Goal: Task Accomplishment & Management: Use online tool/utility

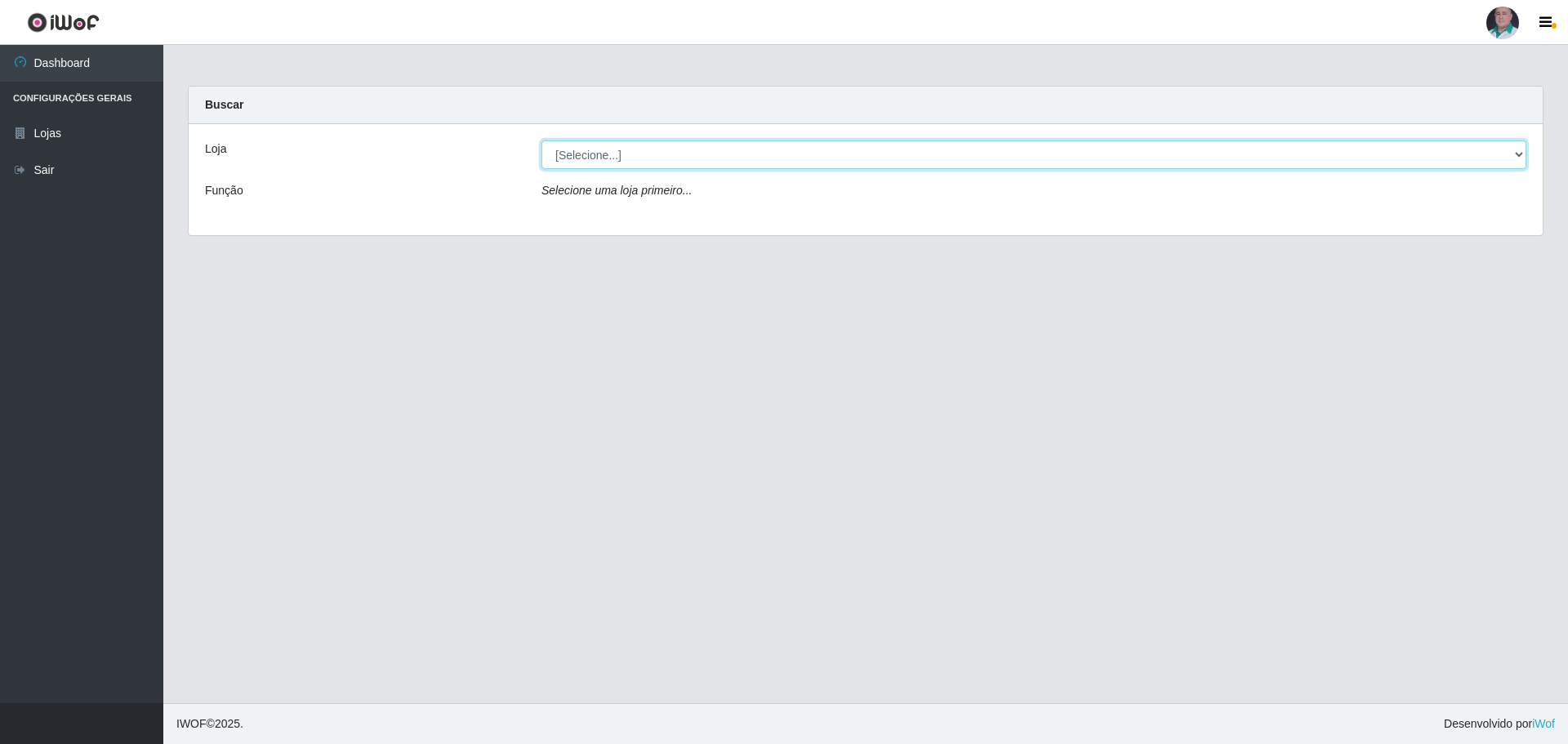
click at [800, 162] on select "[Selecione...] Mar Vermelho - Loja 05" at bounding box center [1033, 154] width 985 height 29
select select "252"
click at [542, 140] on select "[Selecione...] Mar Vermelho - Loja 05" at bounding box center [1033, 154] width 985 height 29
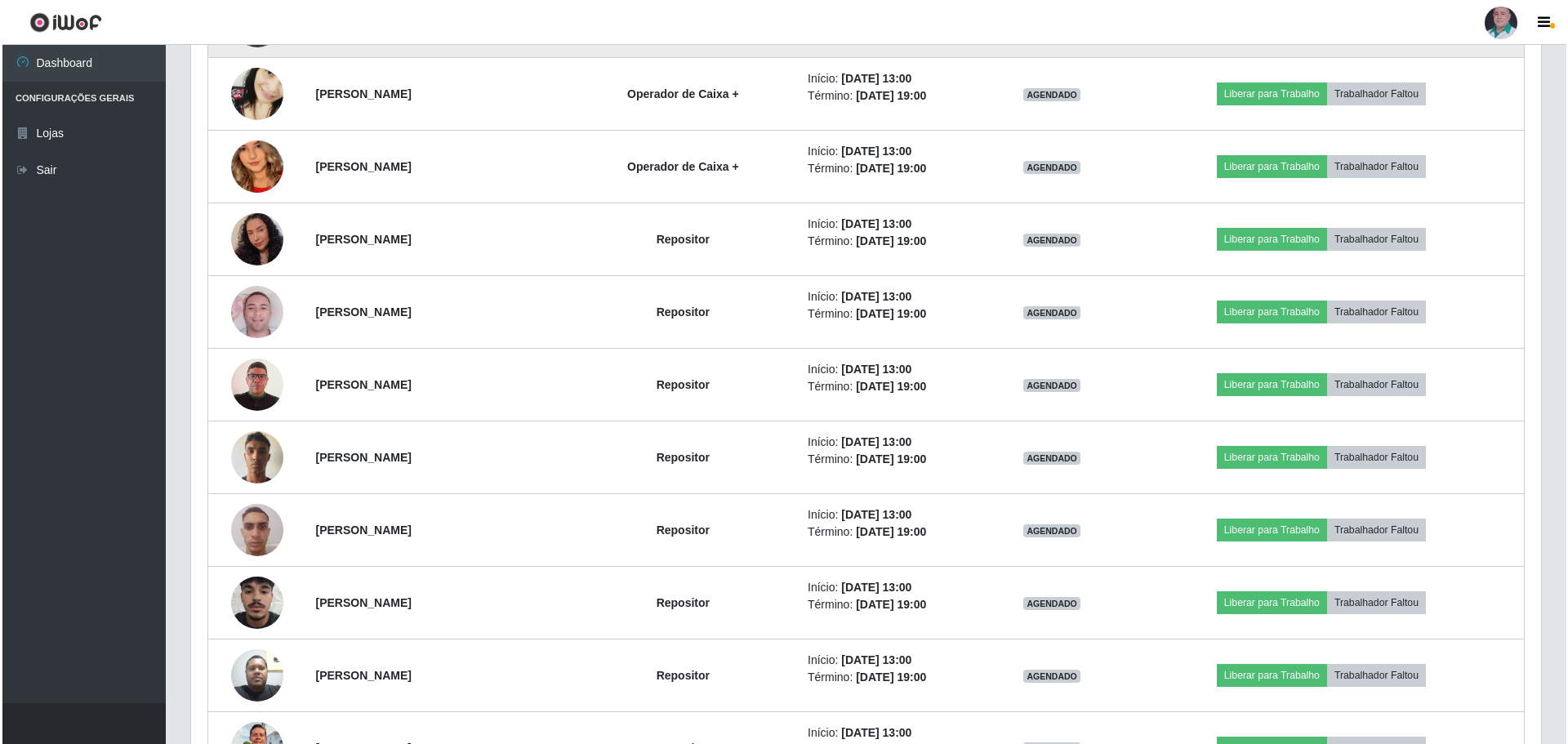
scroll to position [1714, 0]
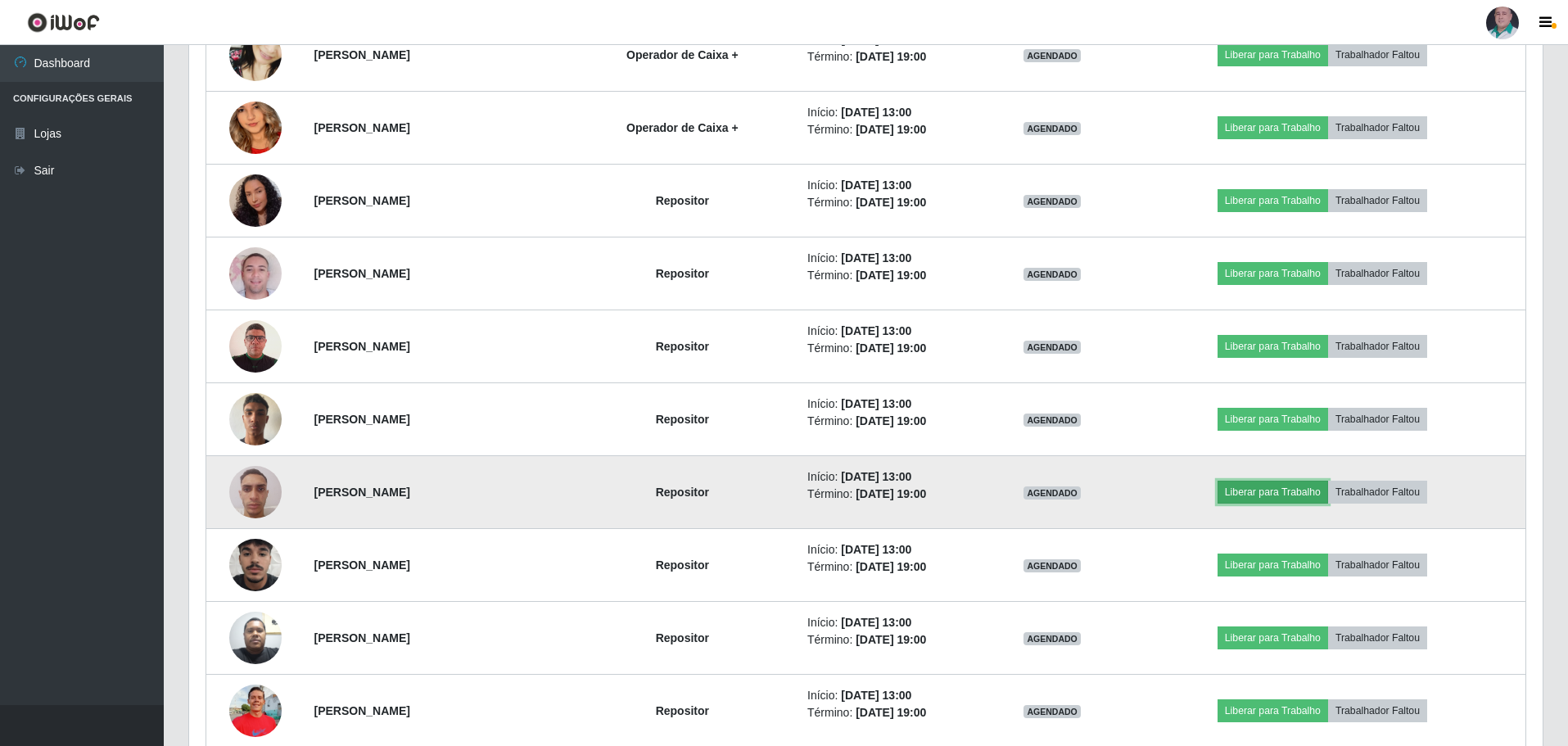
click at [1281, 489] on button "Liberar para Trabalho" at bounding box center [1272, 492] width 111 height 23
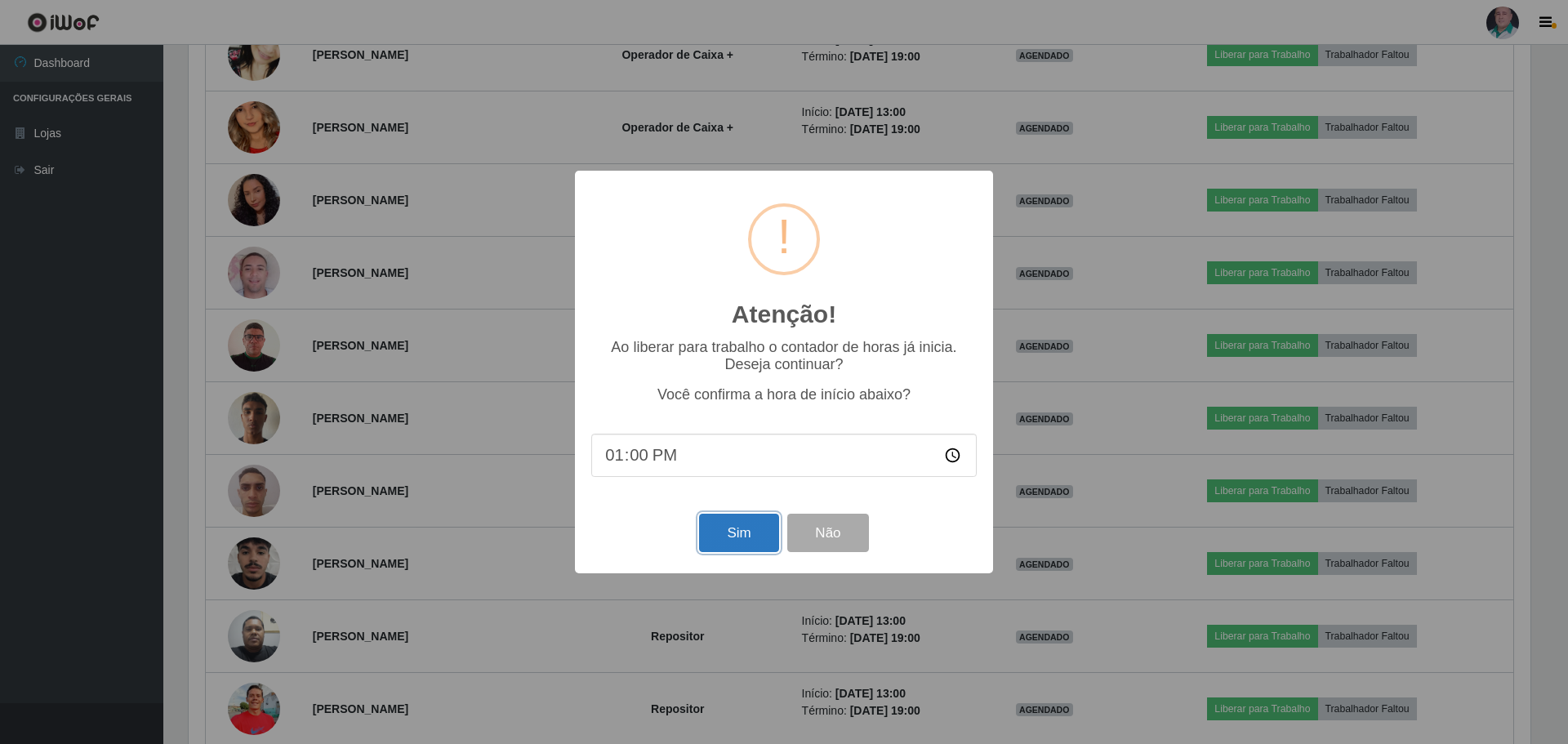
click at [731, 533] on button "Sim" at bounding box center [738, 533] width 79 height 38
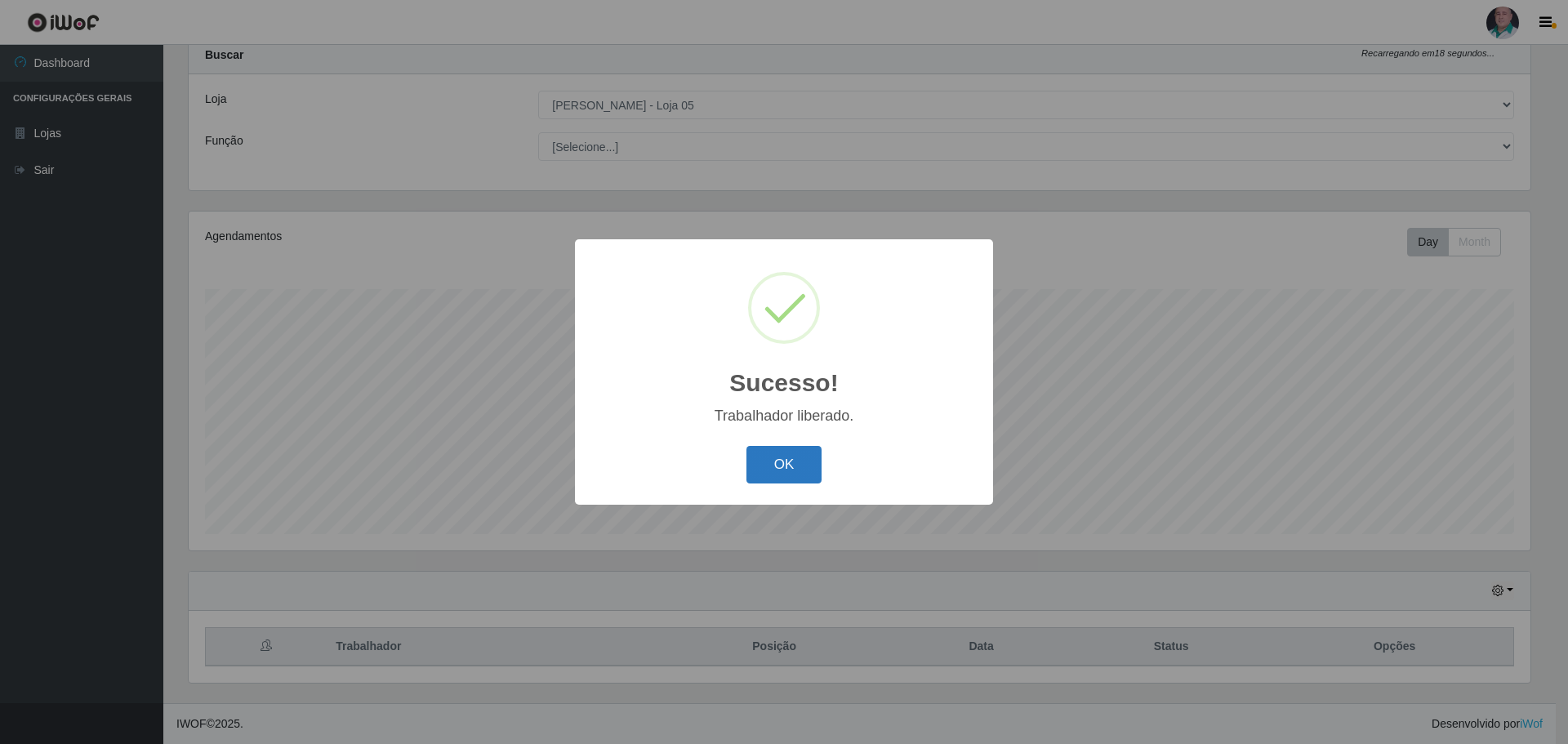
click at [771, 468] on button "OK" at bounding box center [784, 465] width 76 height 38
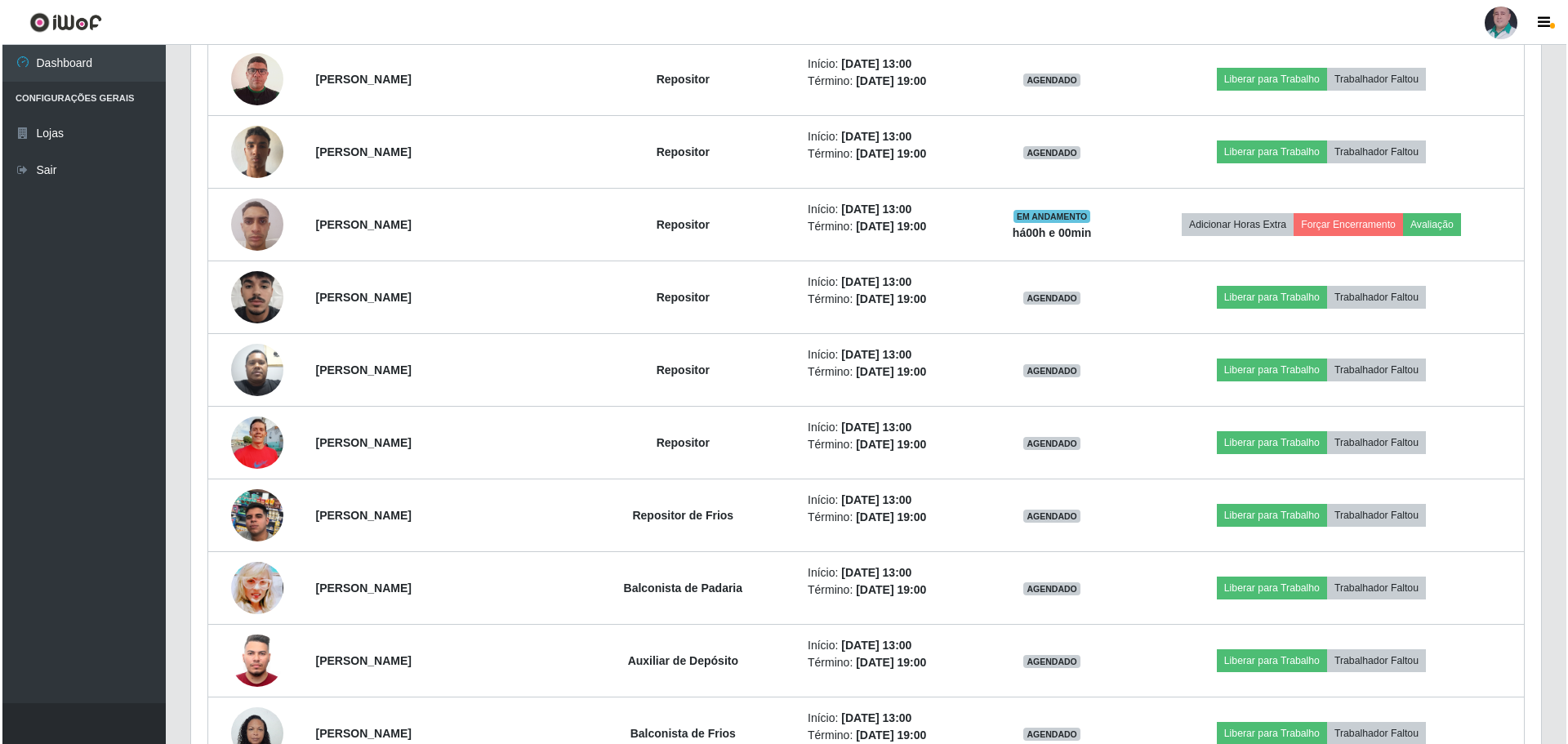
scroll to position [2009, 0]
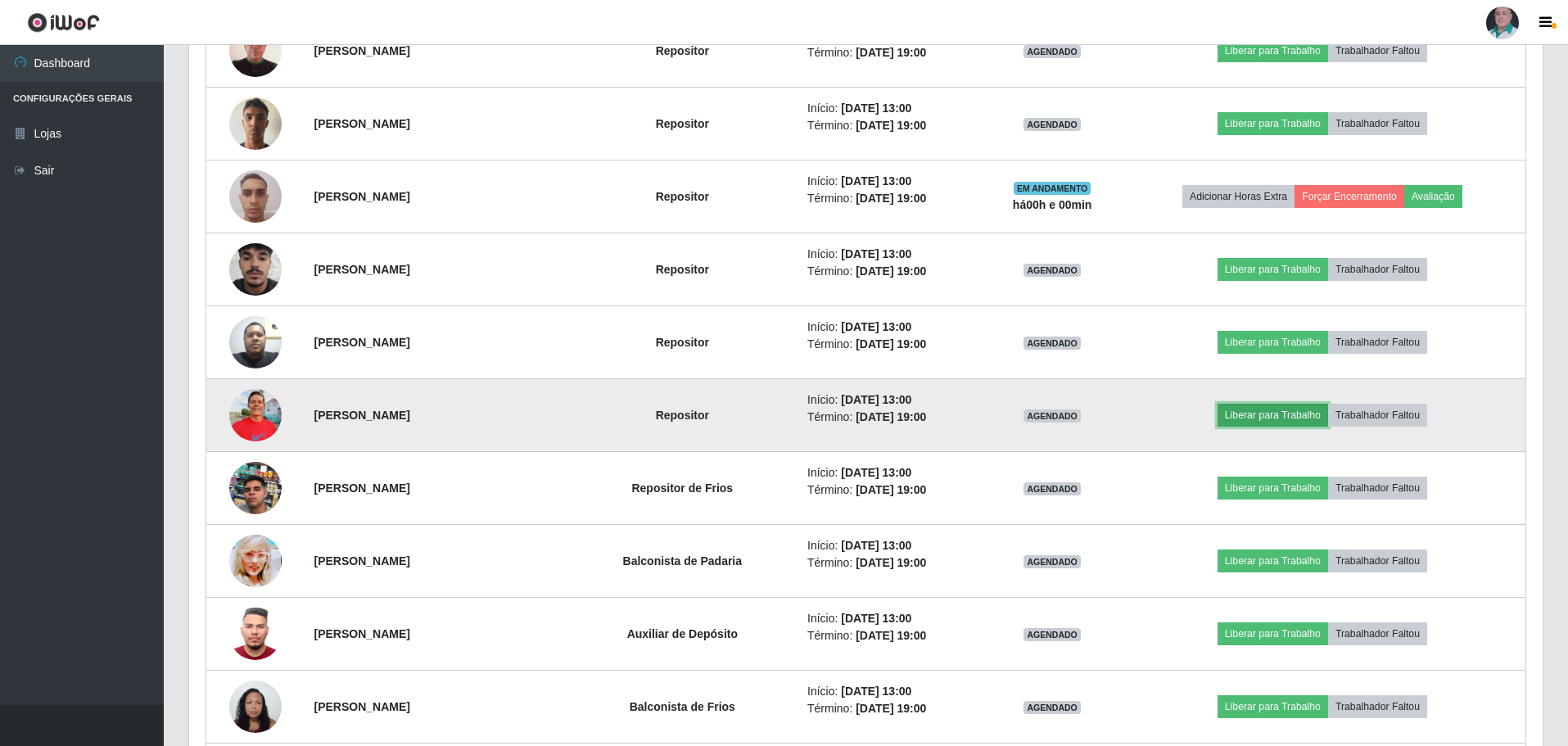
click at [1272, 414] on button "Liberar para Trabalho" at bounding box center [1272, 414] width 111 height 23
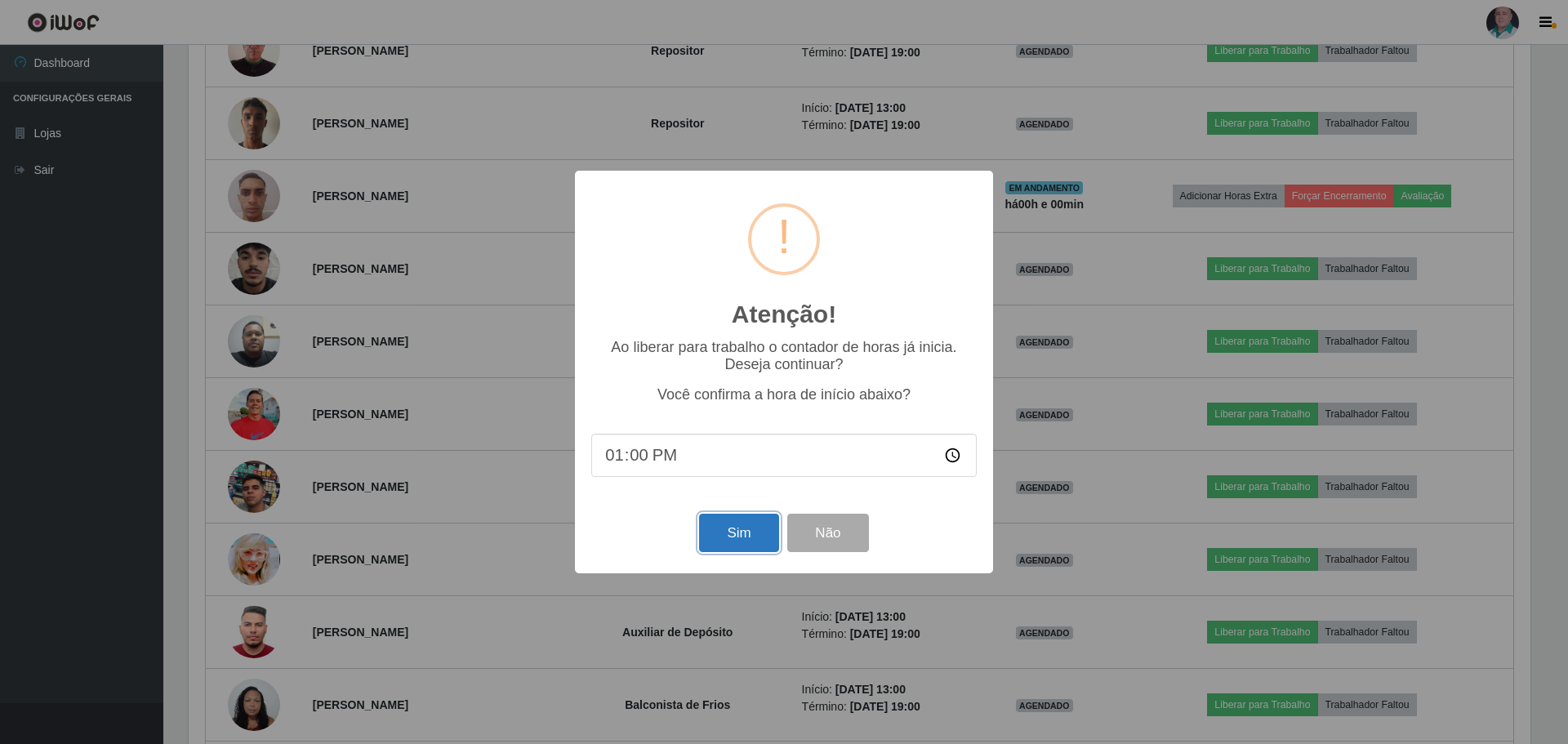
click at [714, 540] on button "Sim" at bounding box center [738, 533] width 79 height 38
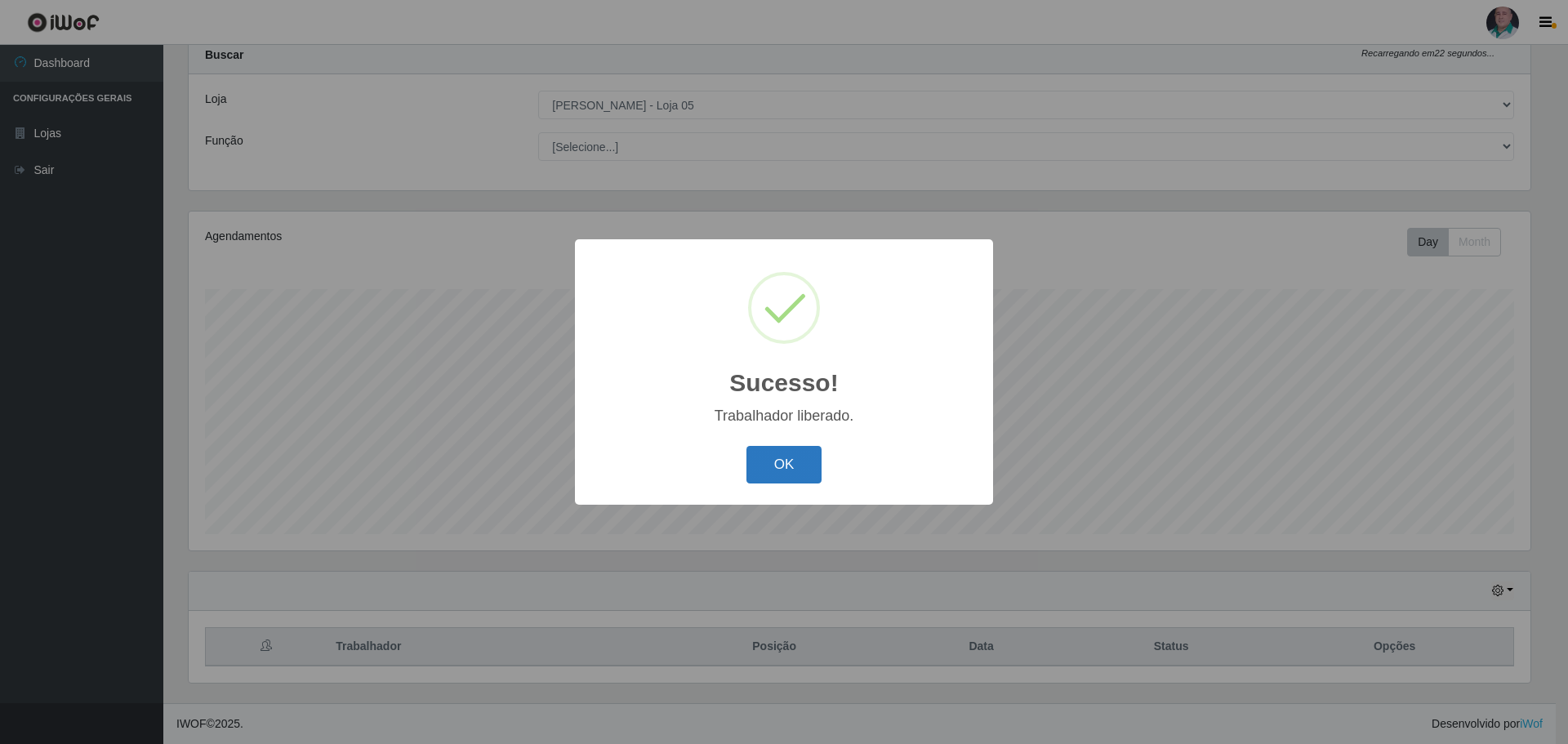
click at [793, 460] on button "OK" at bounding box center [784, 465] width 76 height 38
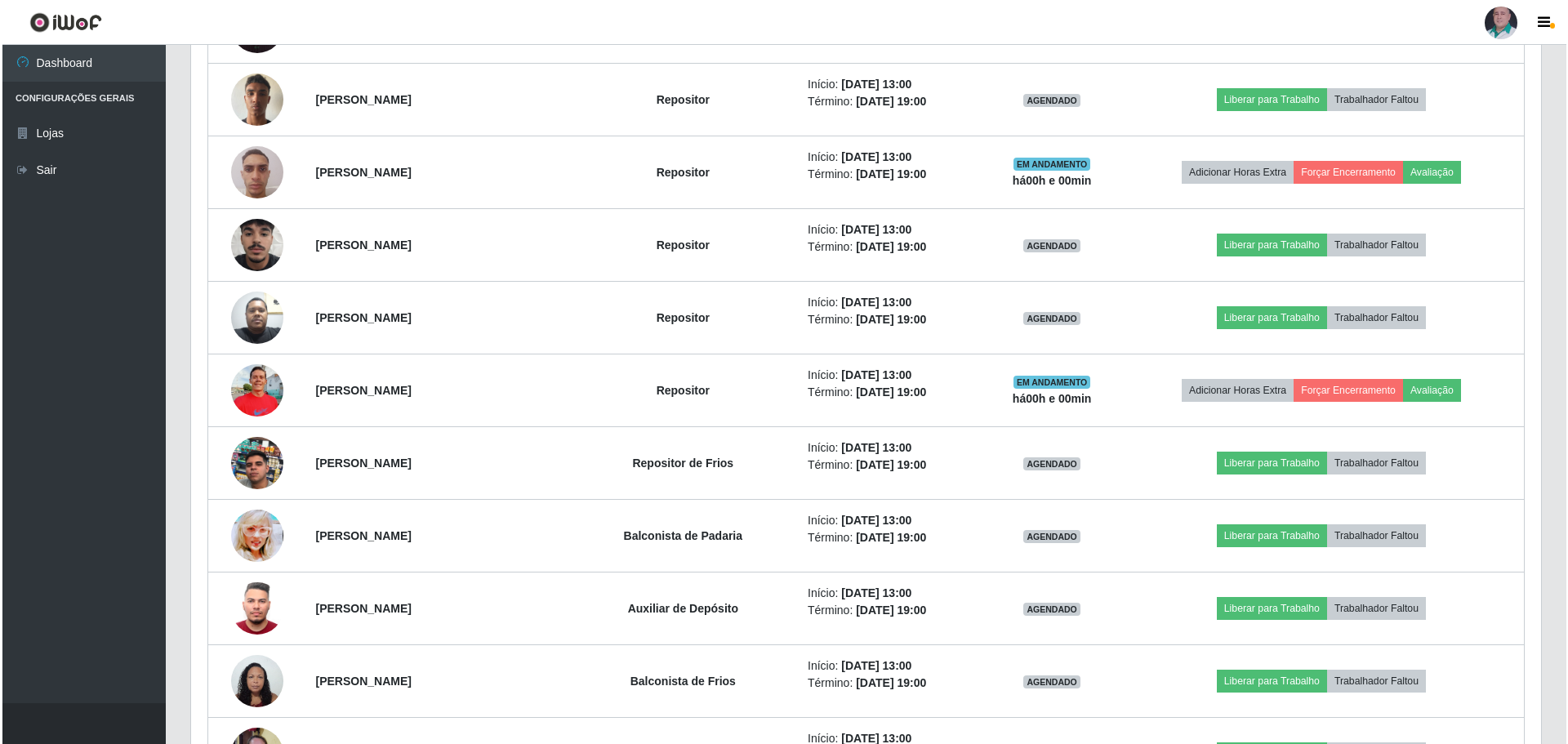
scroll to position [2091, 0]
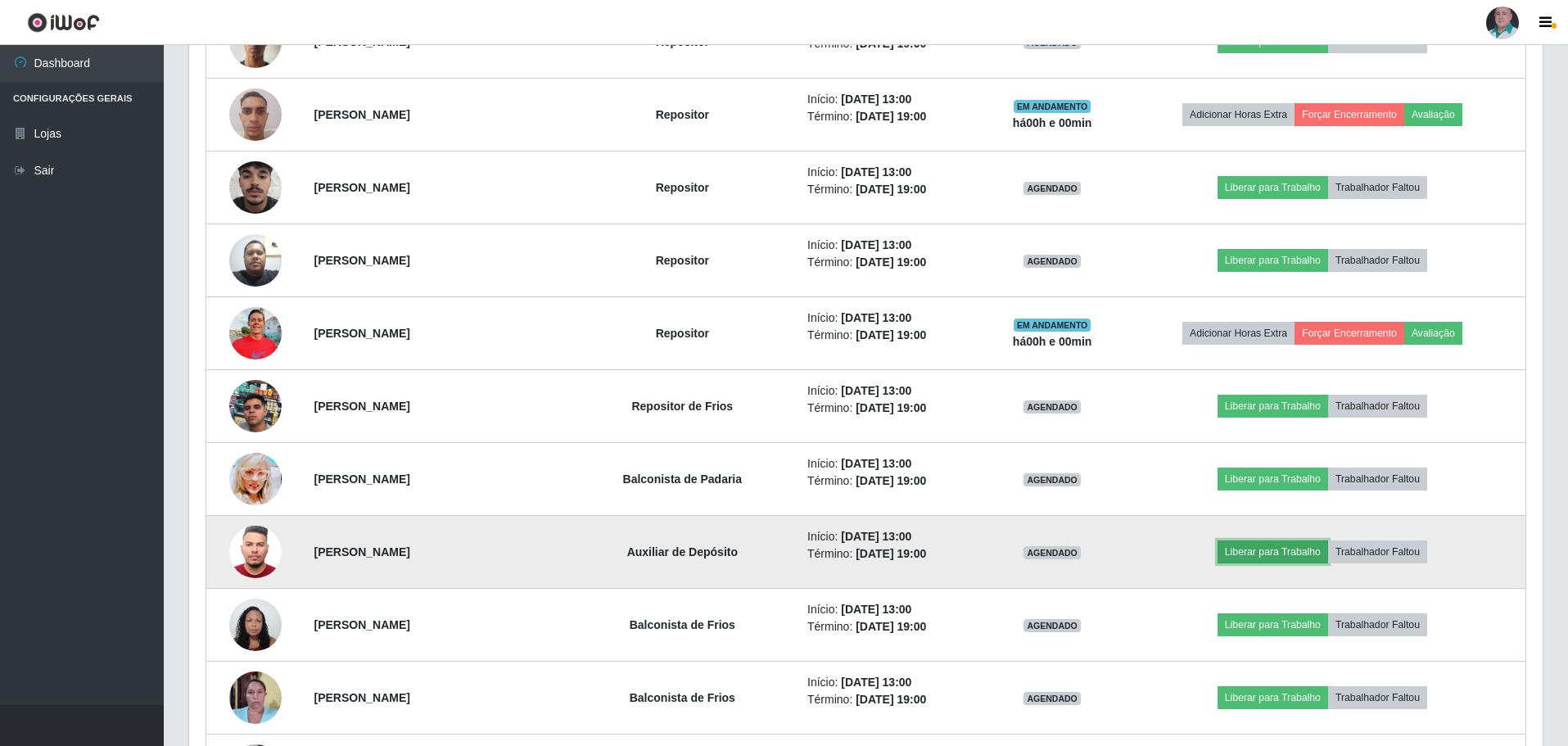
click at [1292, 549] on button "Liberar para Trabalho" at bounding box center [1272, 551] width 111 height 23
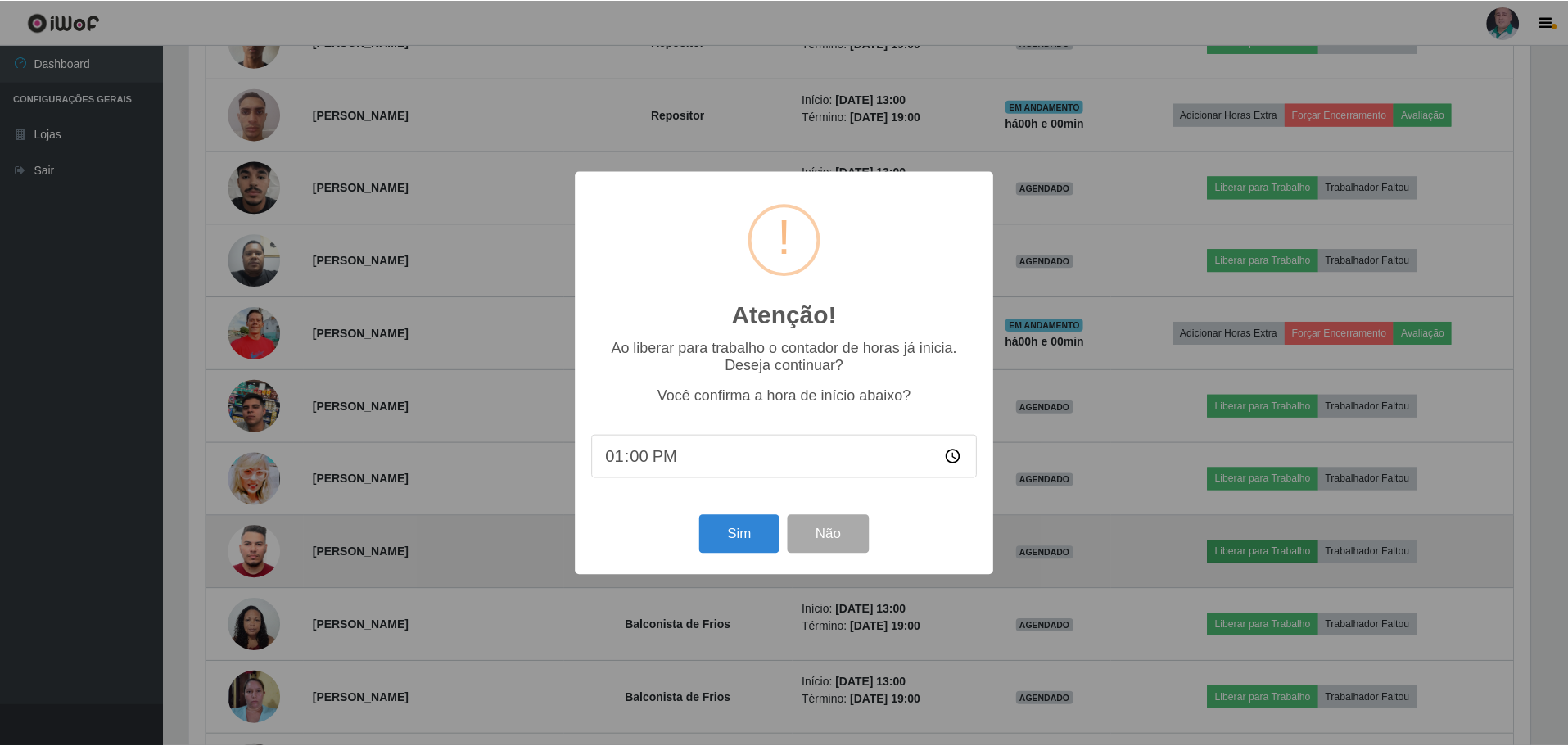
scroll to position [339, 1345]
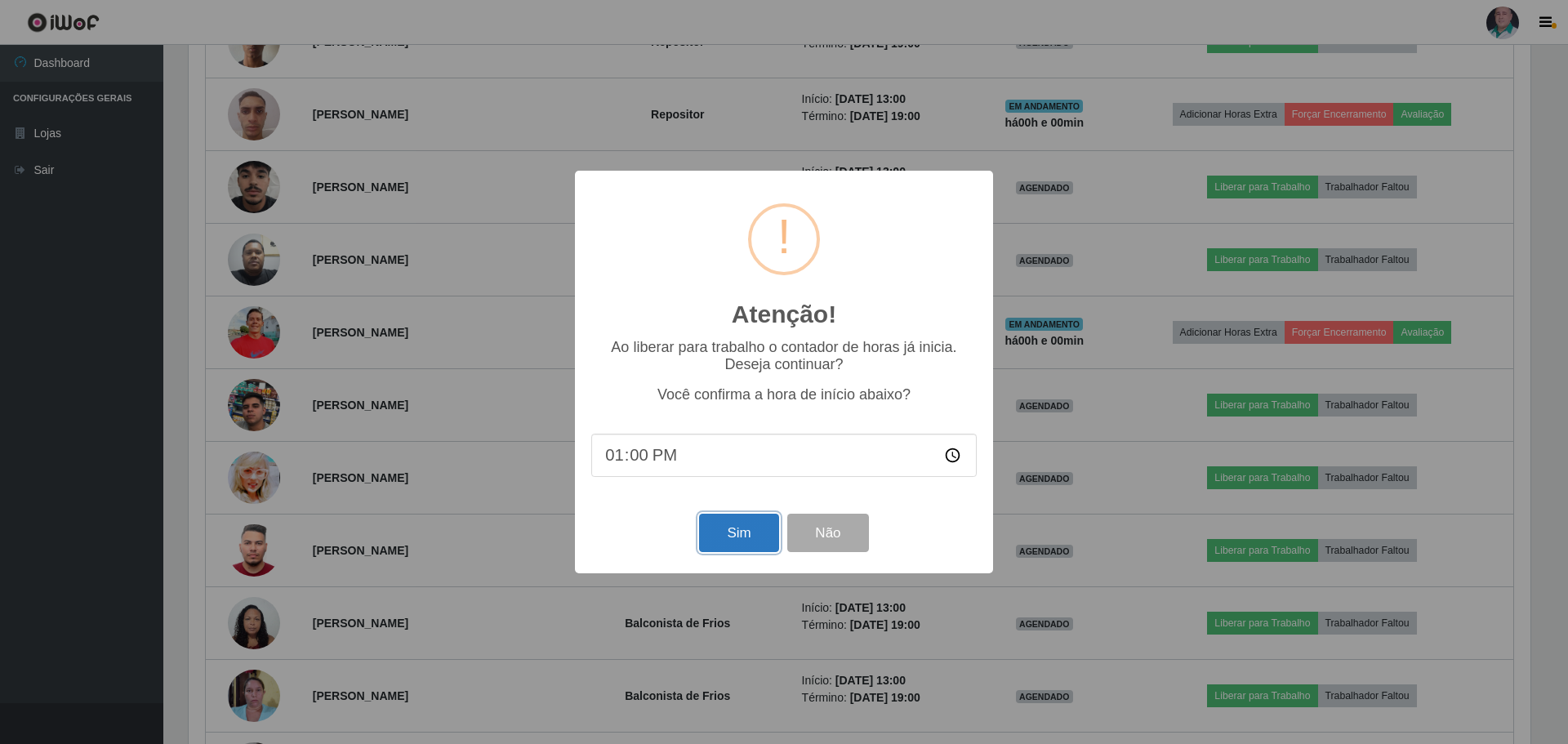
click at [741, 538] on button "Sim" at bounding box center [738, 533] width 79 height 38
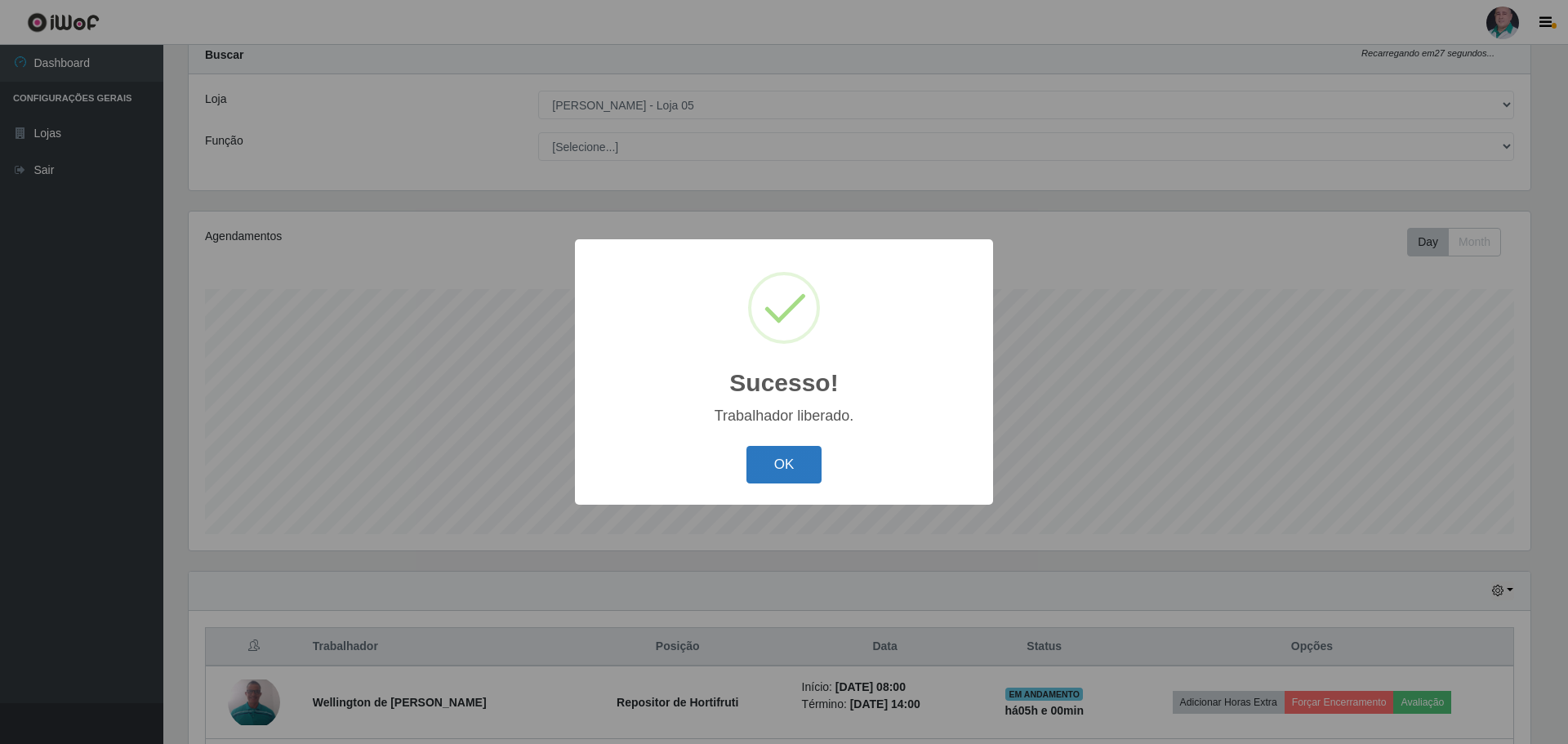
click at [794, 470] on button "OK" at bounding box center [784, 465] width 76 height 38
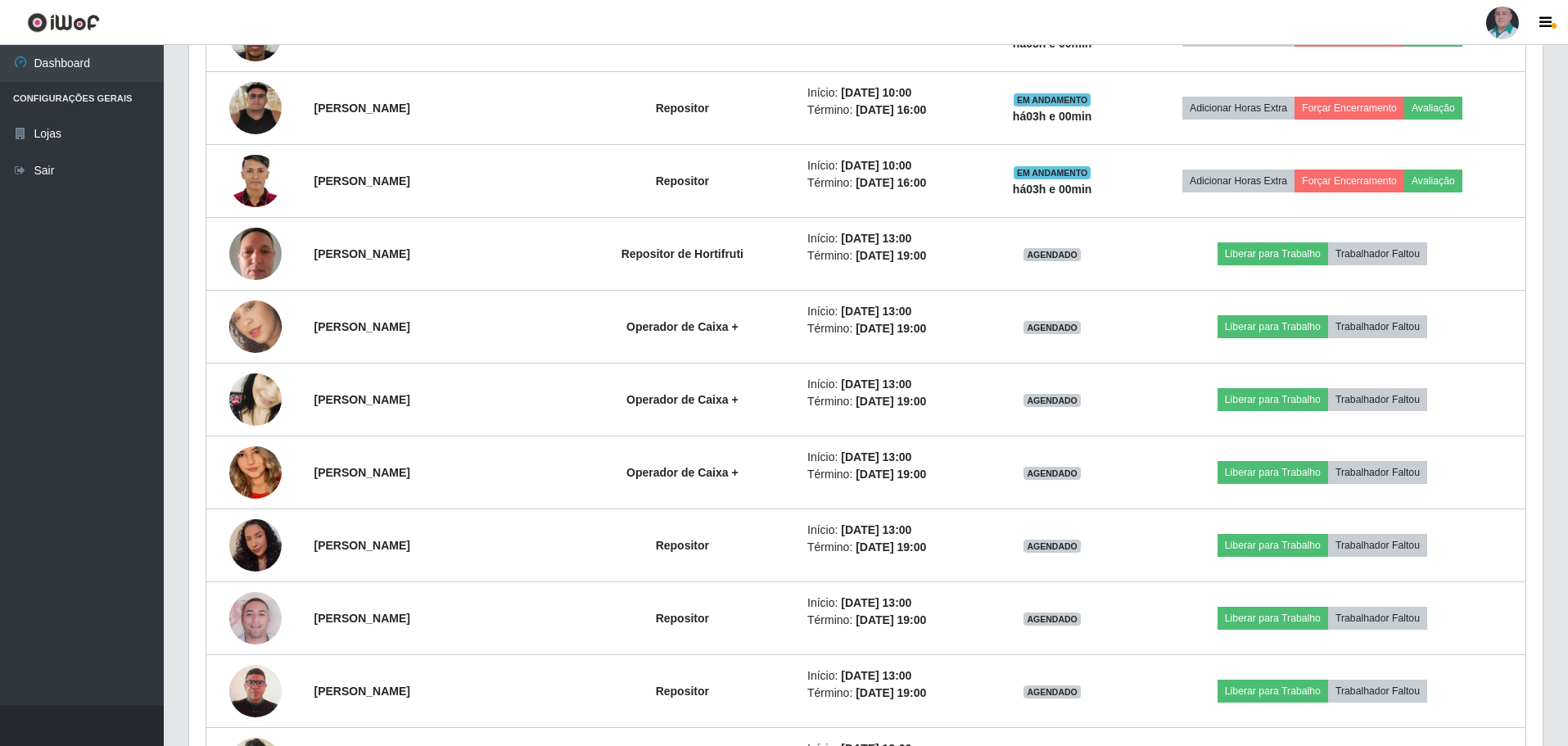
scroll to position [1359, 0]
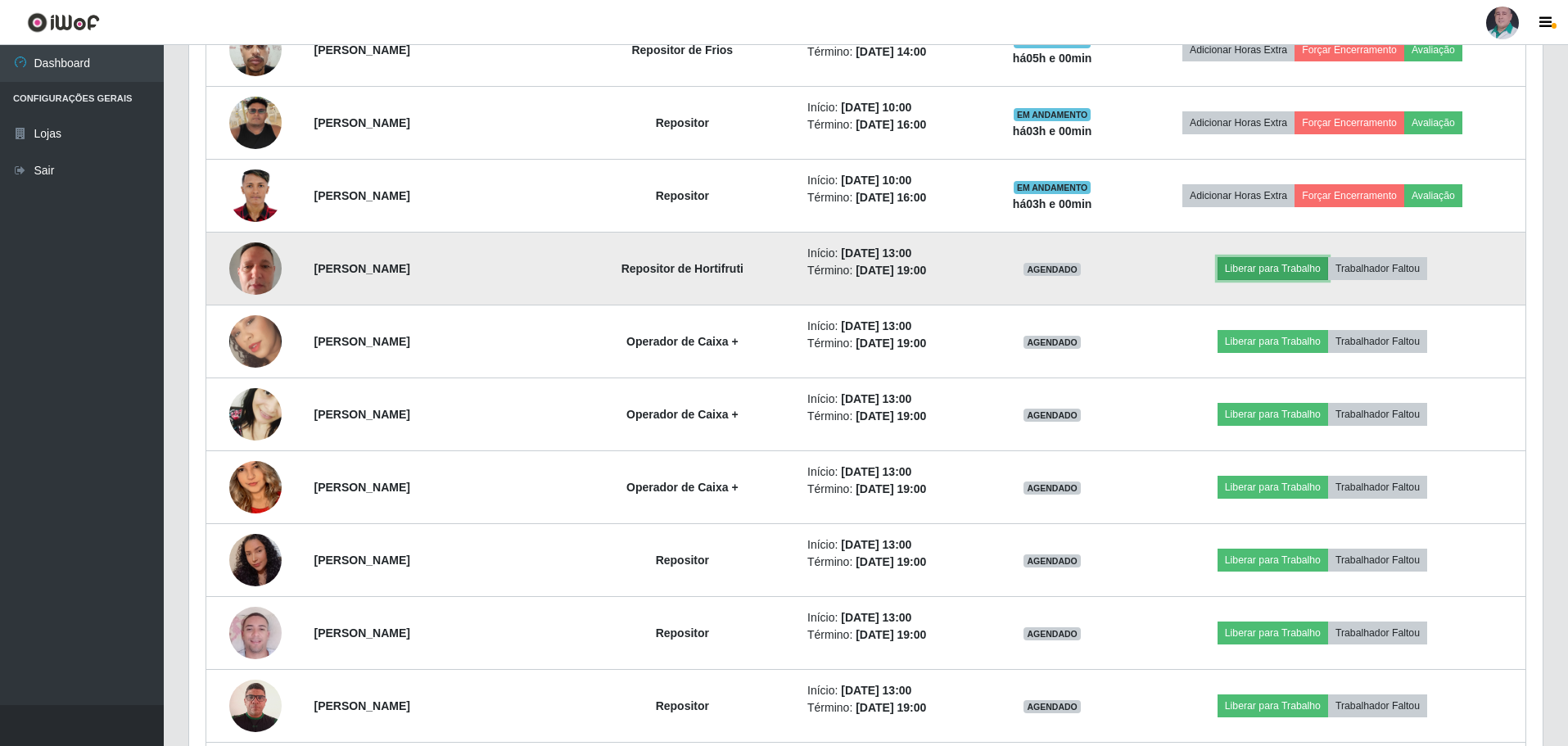
click at [1291, 263] on button "Liberar para Trabalho" at bounding box center [1272, 269] width 111 height 23
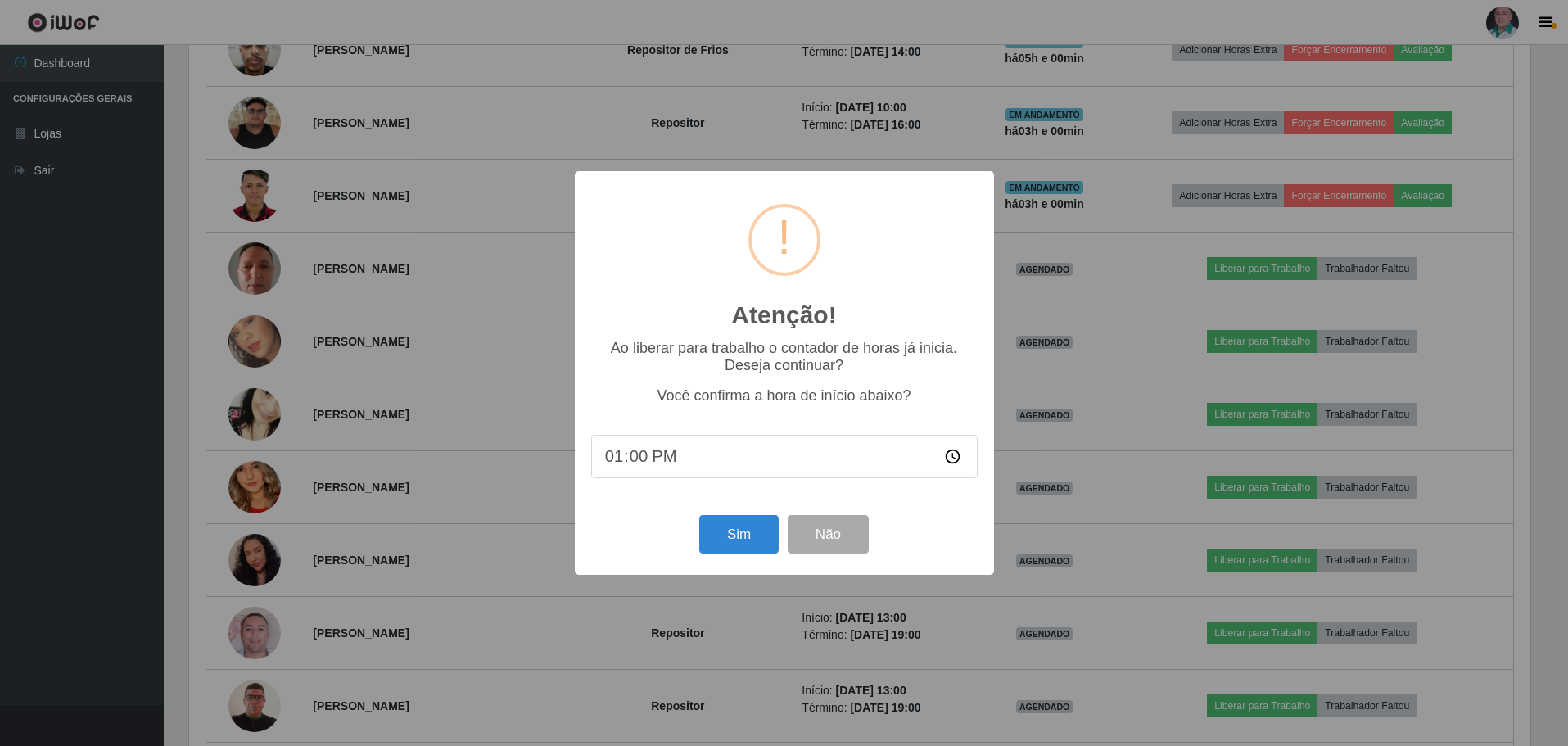
scroll to position [339, 1345]
click at [748, 535] on button "Sim" at bounding box center [740, 534] width 79 height 38
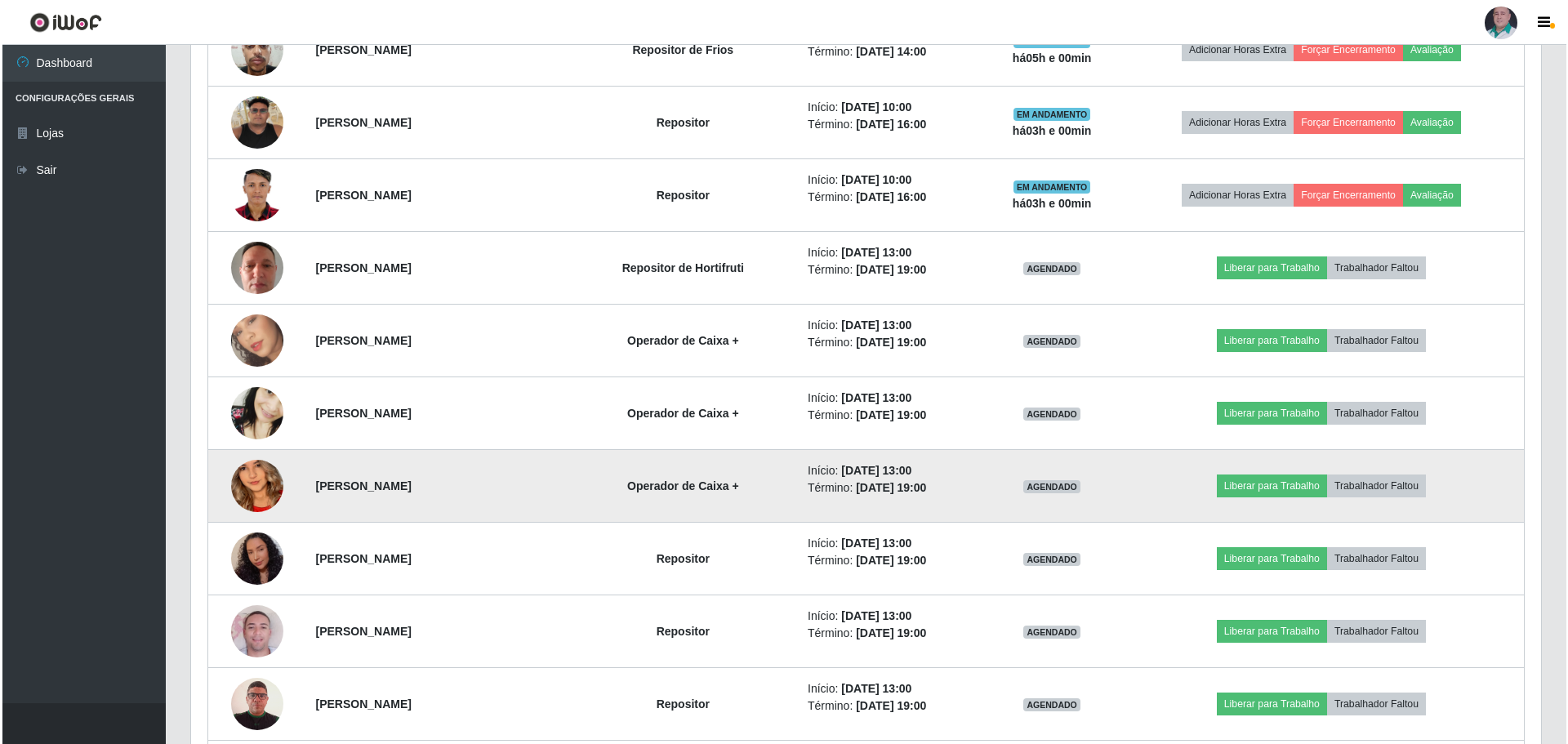
scroll to position [50, 0]
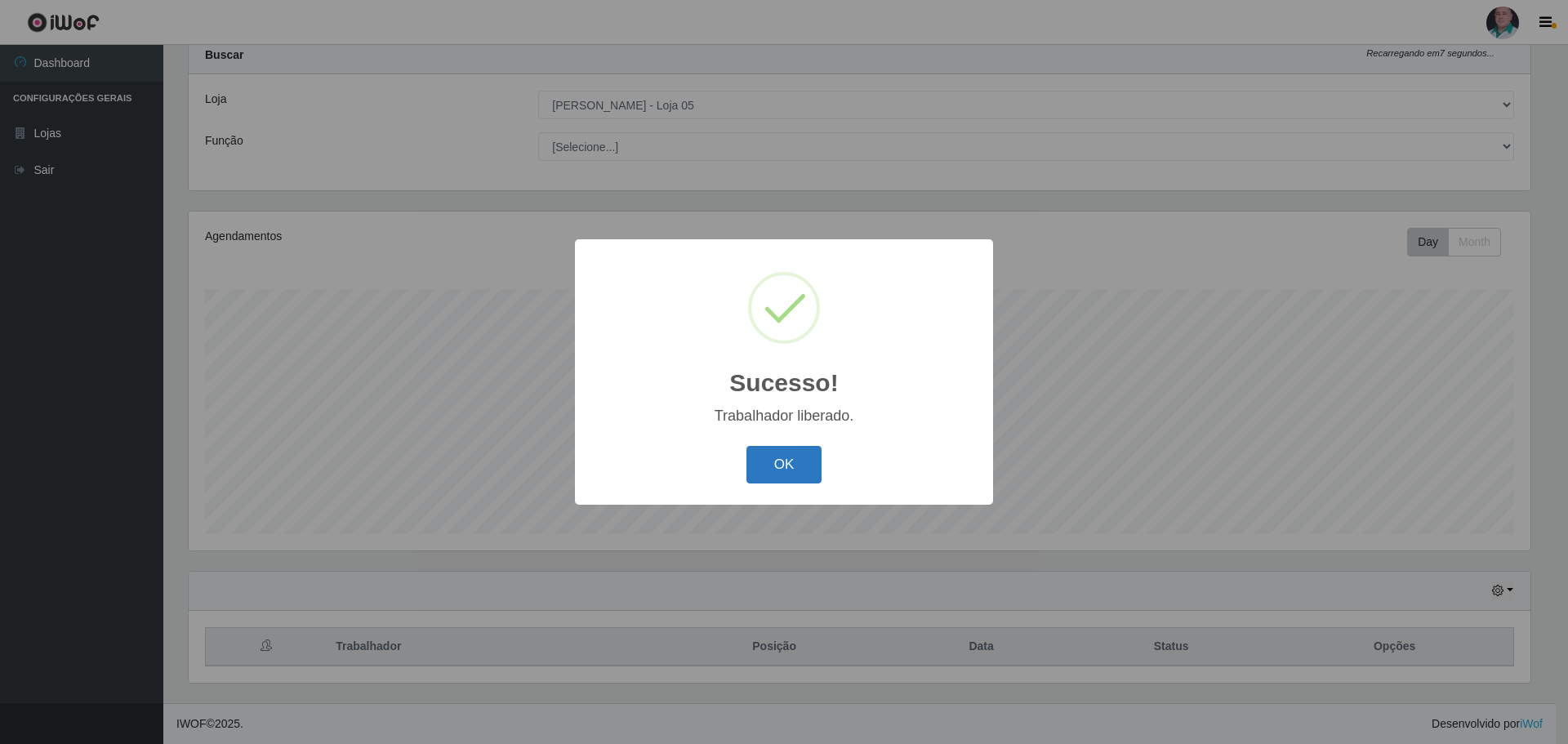
click at [772, 461] on button "OK" at bounding box center [784, 465] width 76 height 38
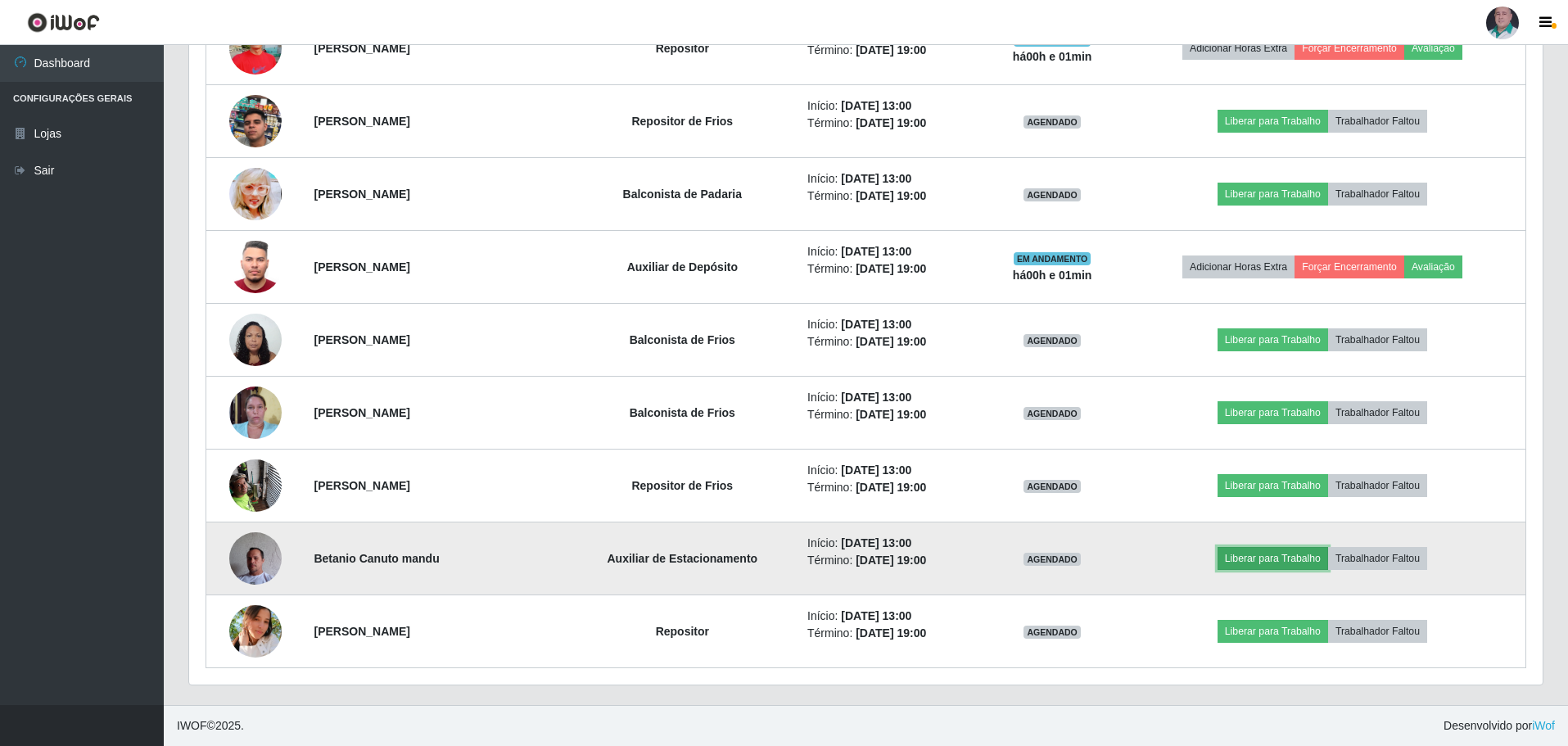
click at [1285, 558] on button "Liberar para Trabalho" at bounding box center [1272, 558] width 111 height 23
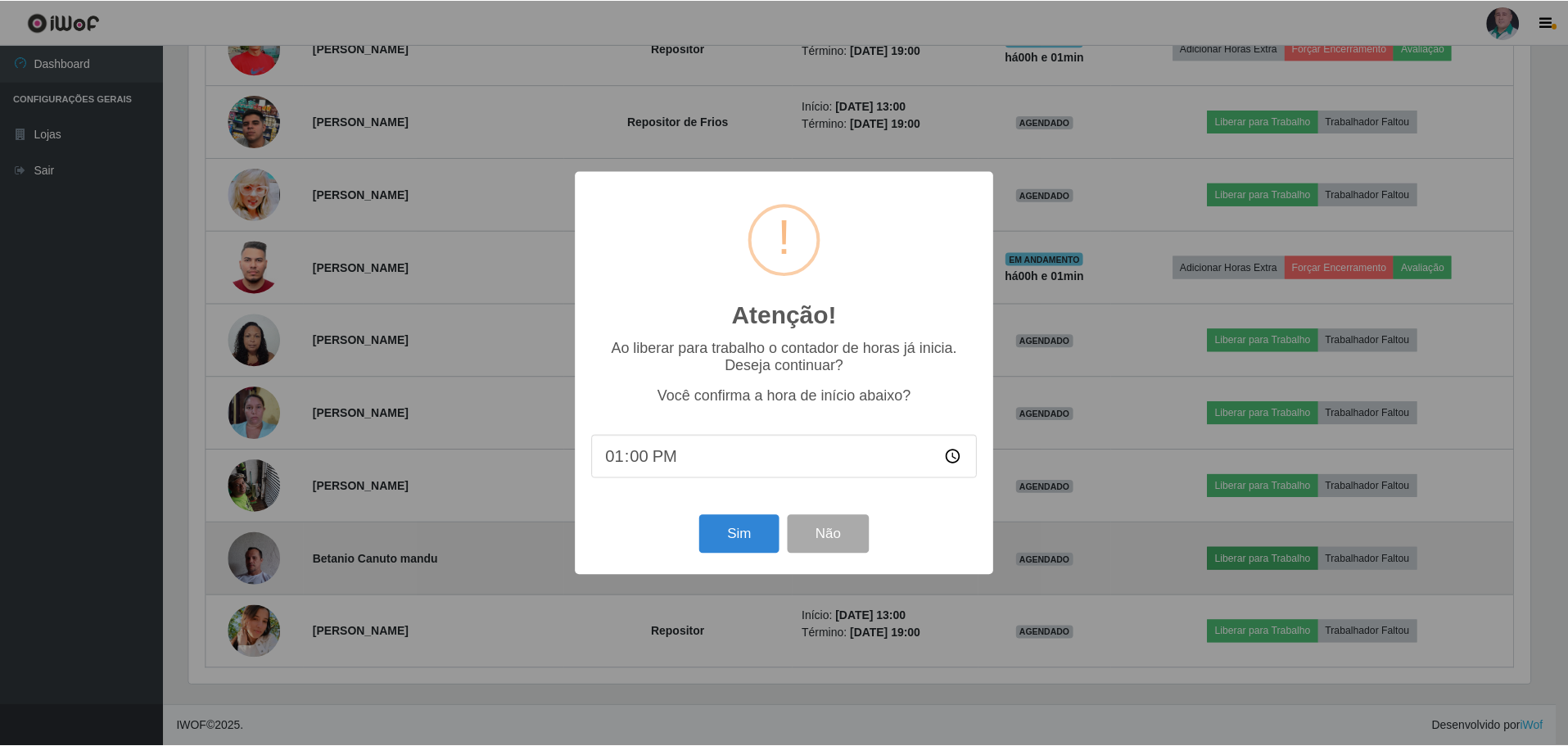
scroll to position [339, 1345]
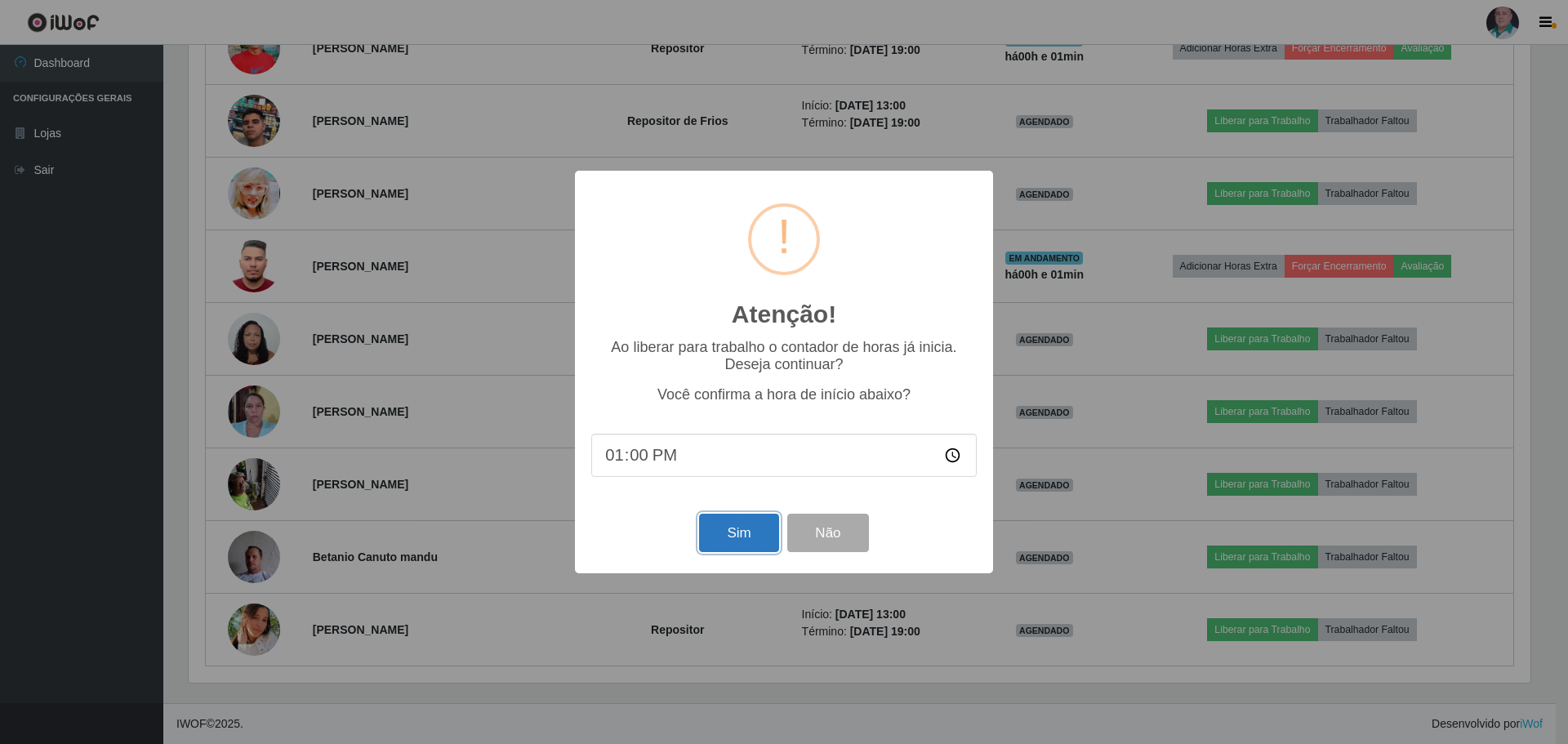
click at [752, 534] on button "Sim" at bounding box center [738, 533] width 79 height 38
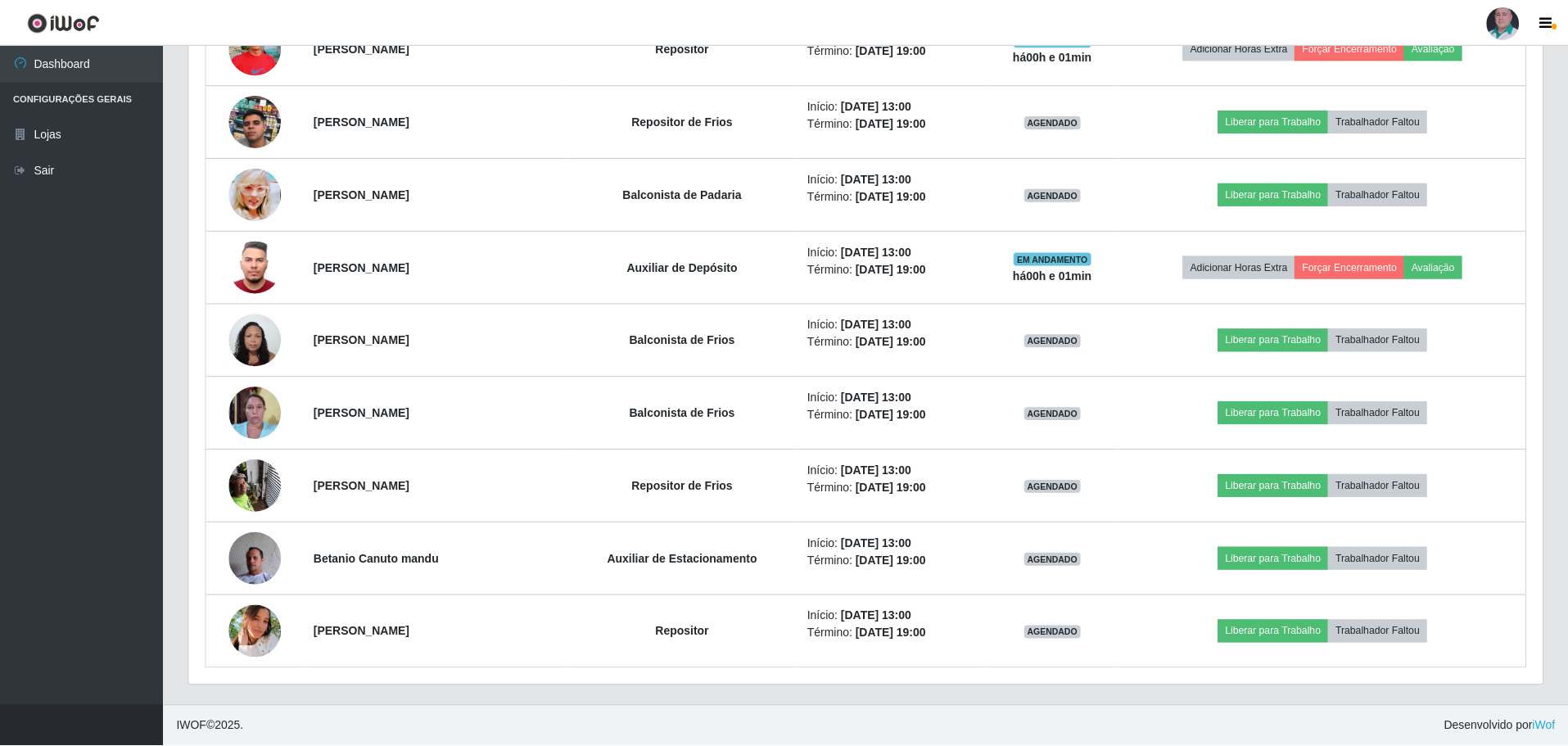
scroll to position [818194, 817228]
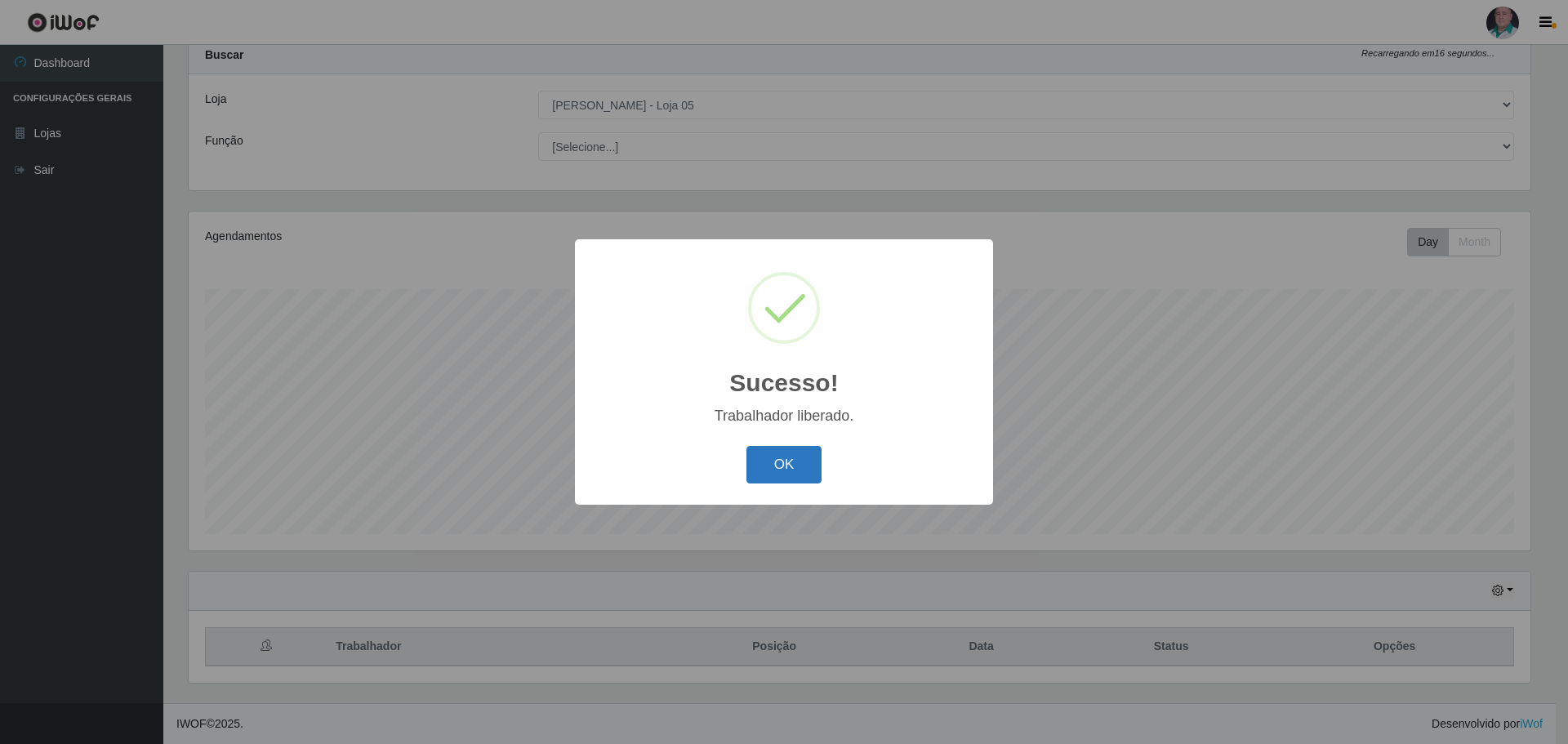
click at [772, 475] on button "OK" at bounding box center [784, 465] width 76 height 38
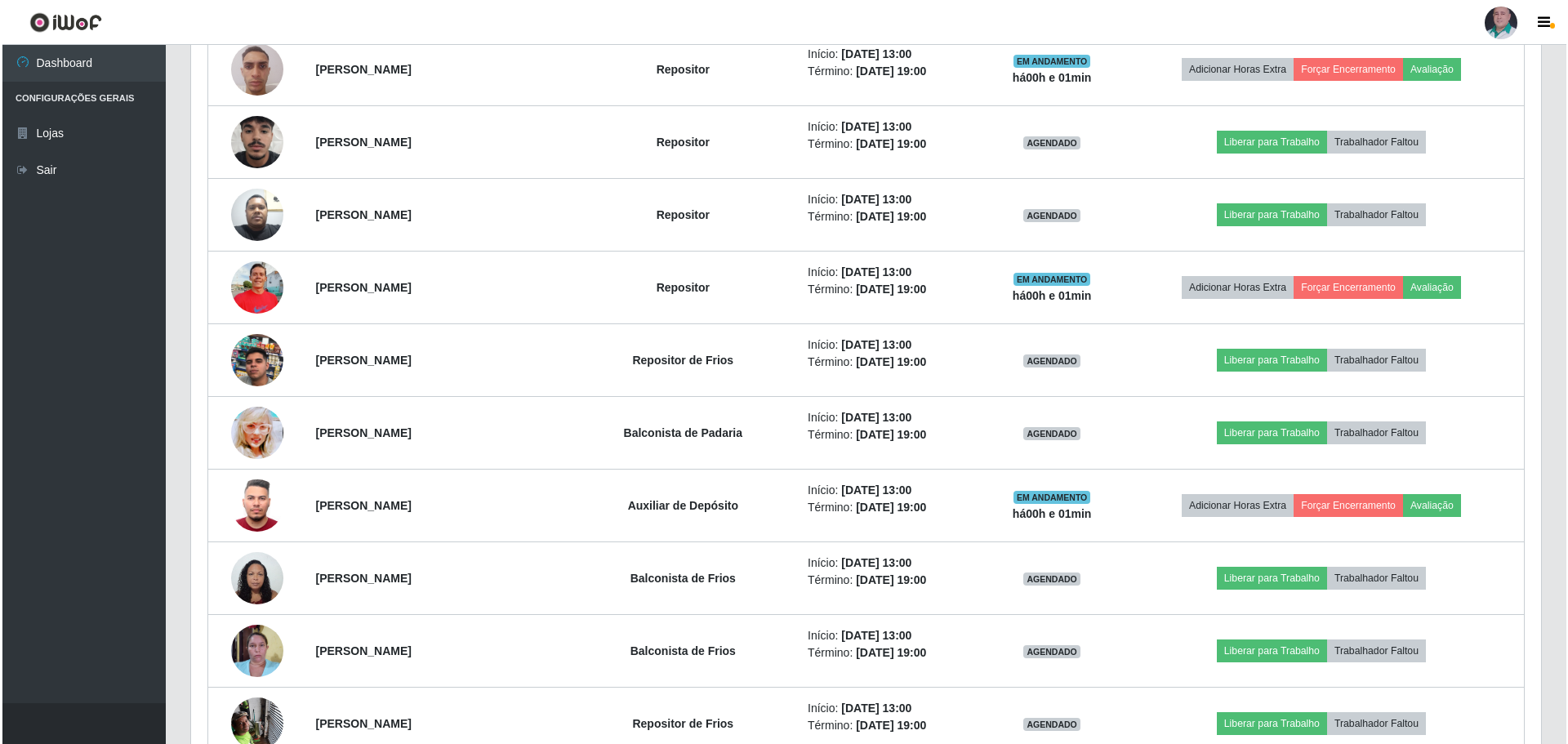
scroll to position [2211, 0]
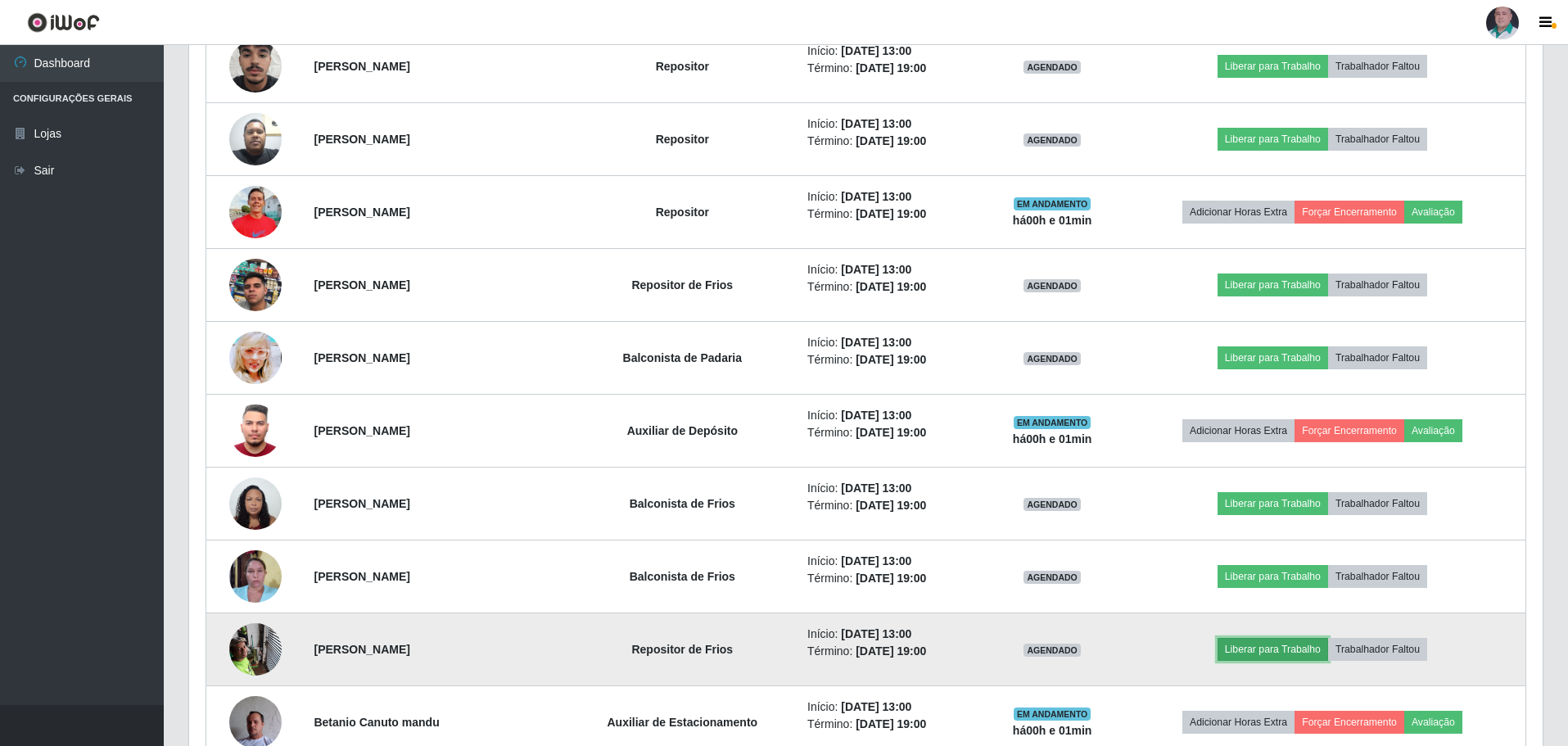
click at [1261, 646] on button "Liberar para Trabalho" at bounding box center [1272, 649] width 111 height 23
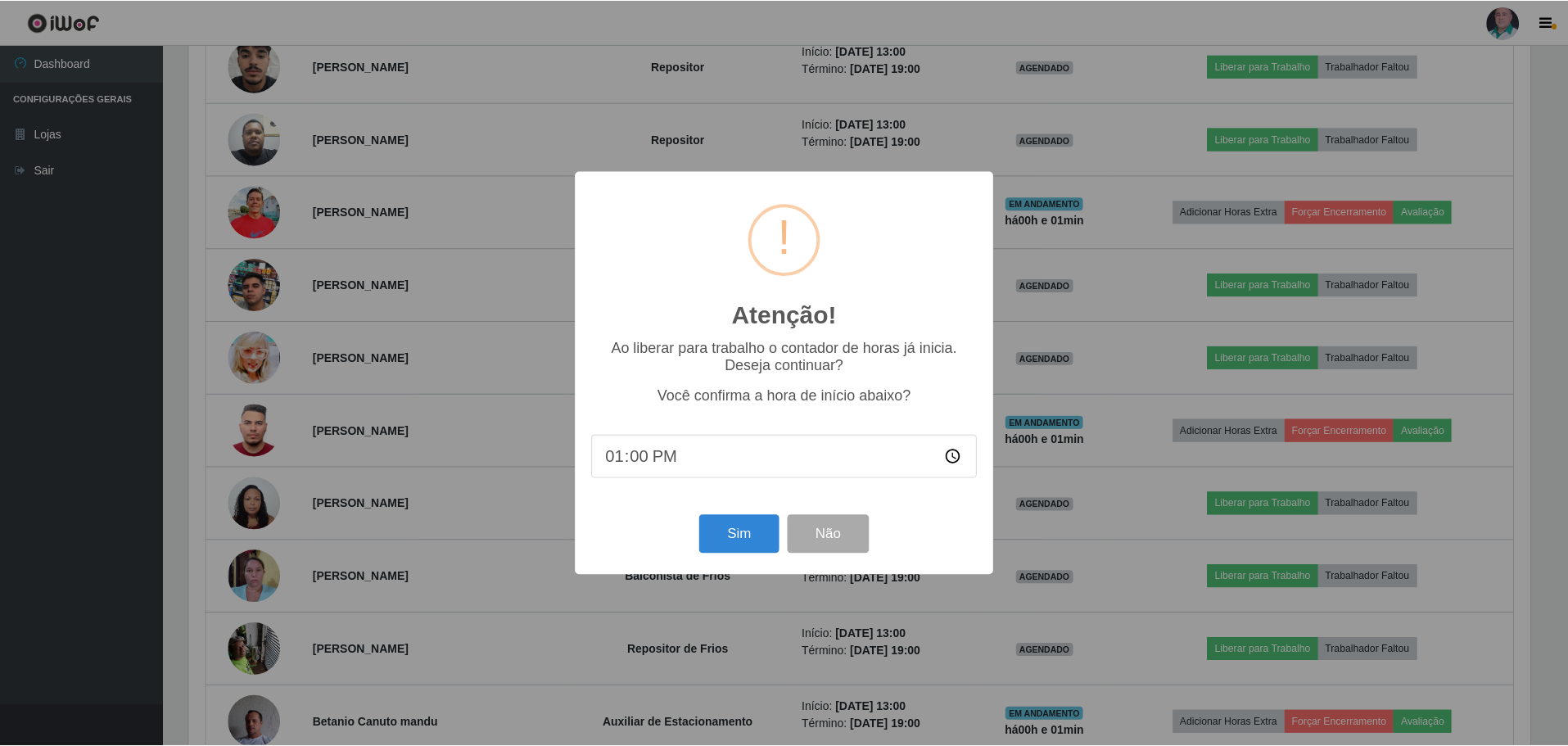
scroll to position [339, 1345]
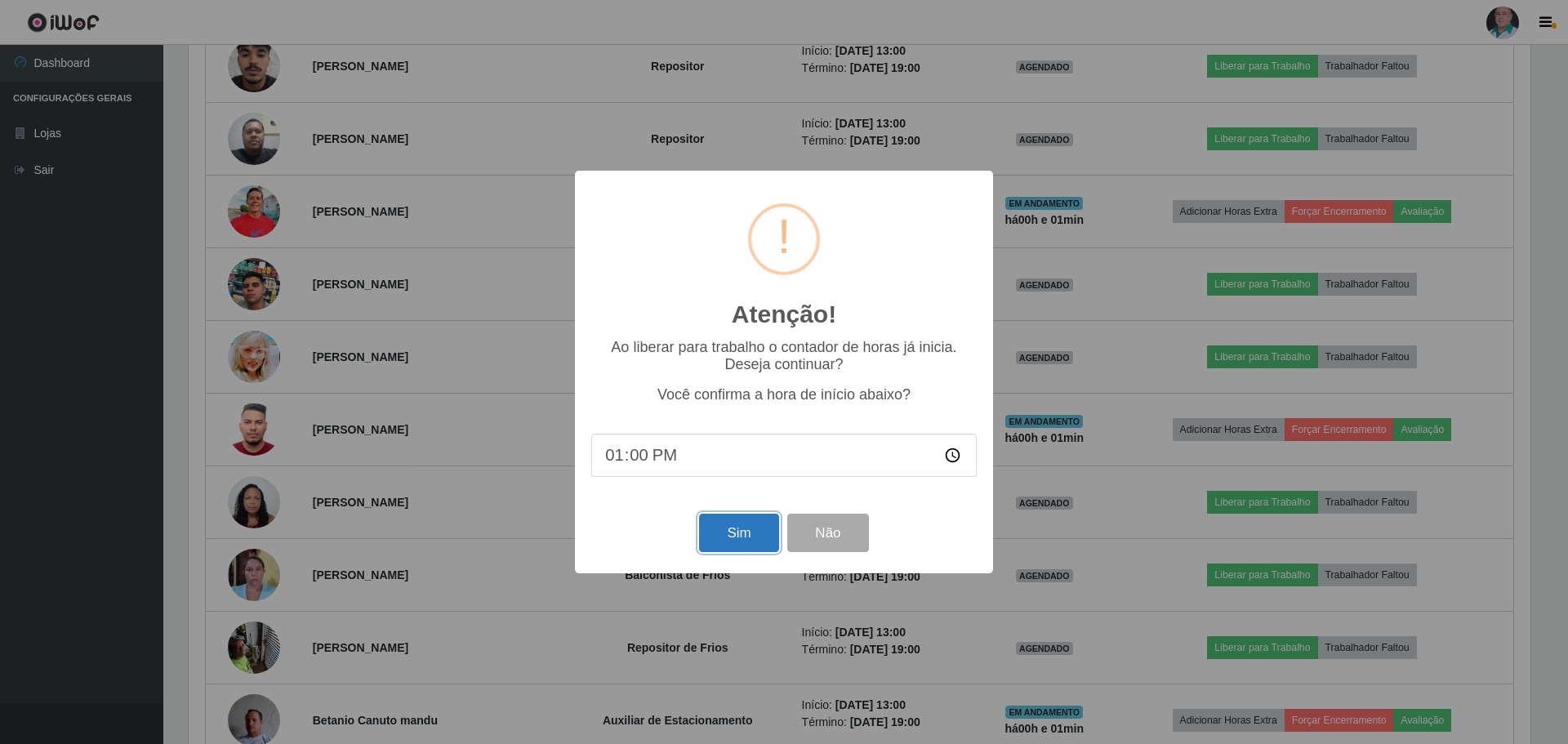
click at [733, 534] on button "Sim" at bounding box center [738, 533] width 79 height 38
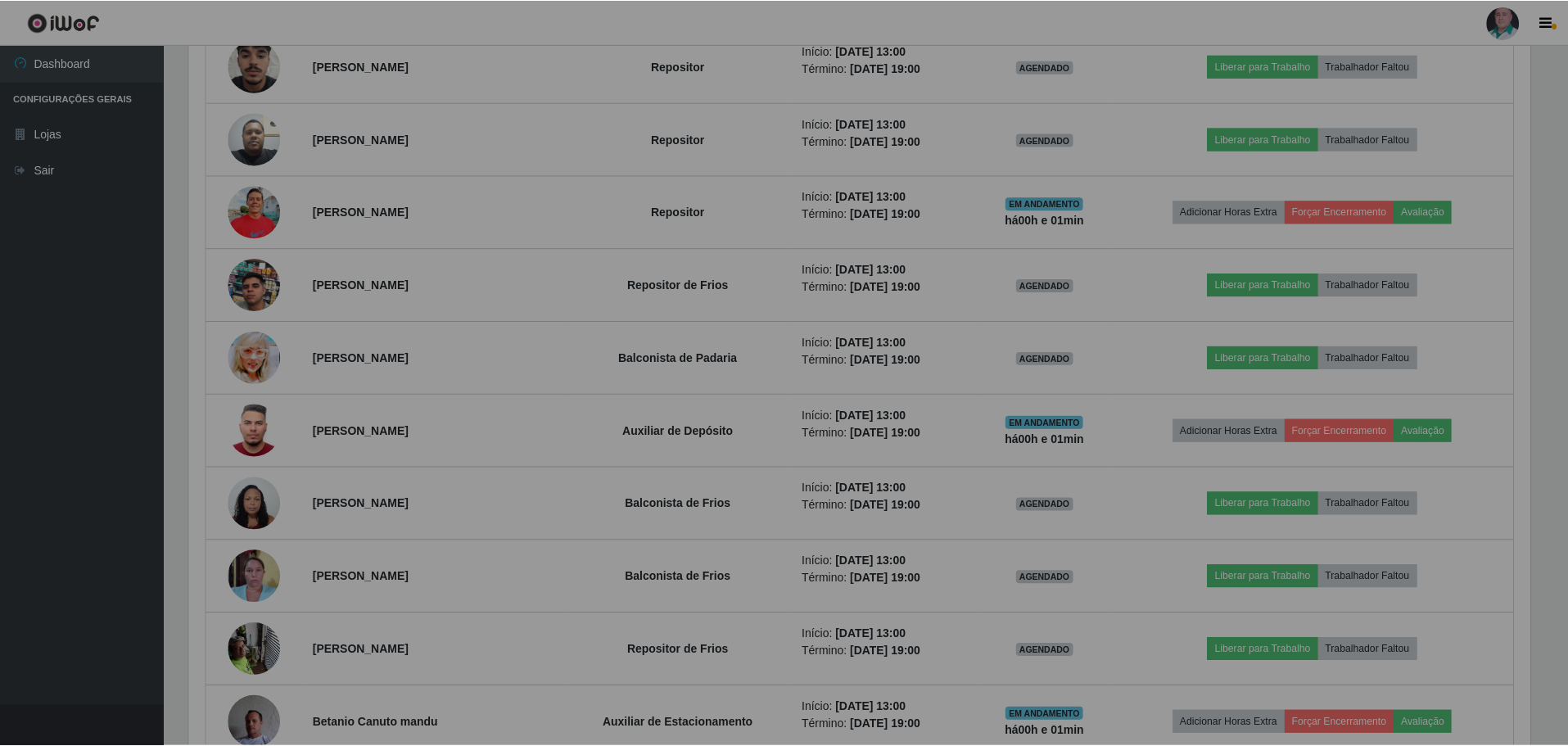
scroll to position [339, 1353]
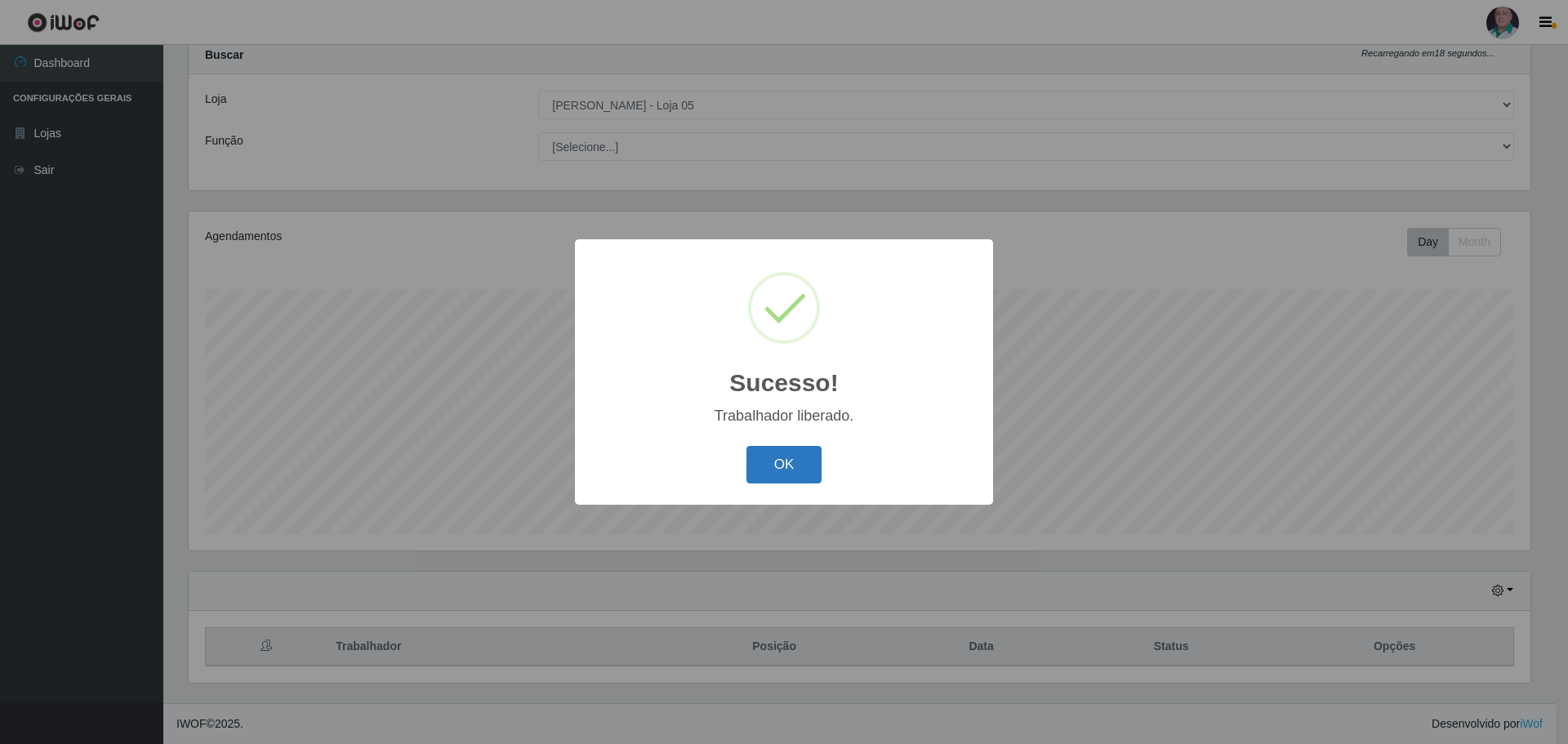
click at [776, 468] on button "OK" at bounding box center [784, 465] width 76 height 38
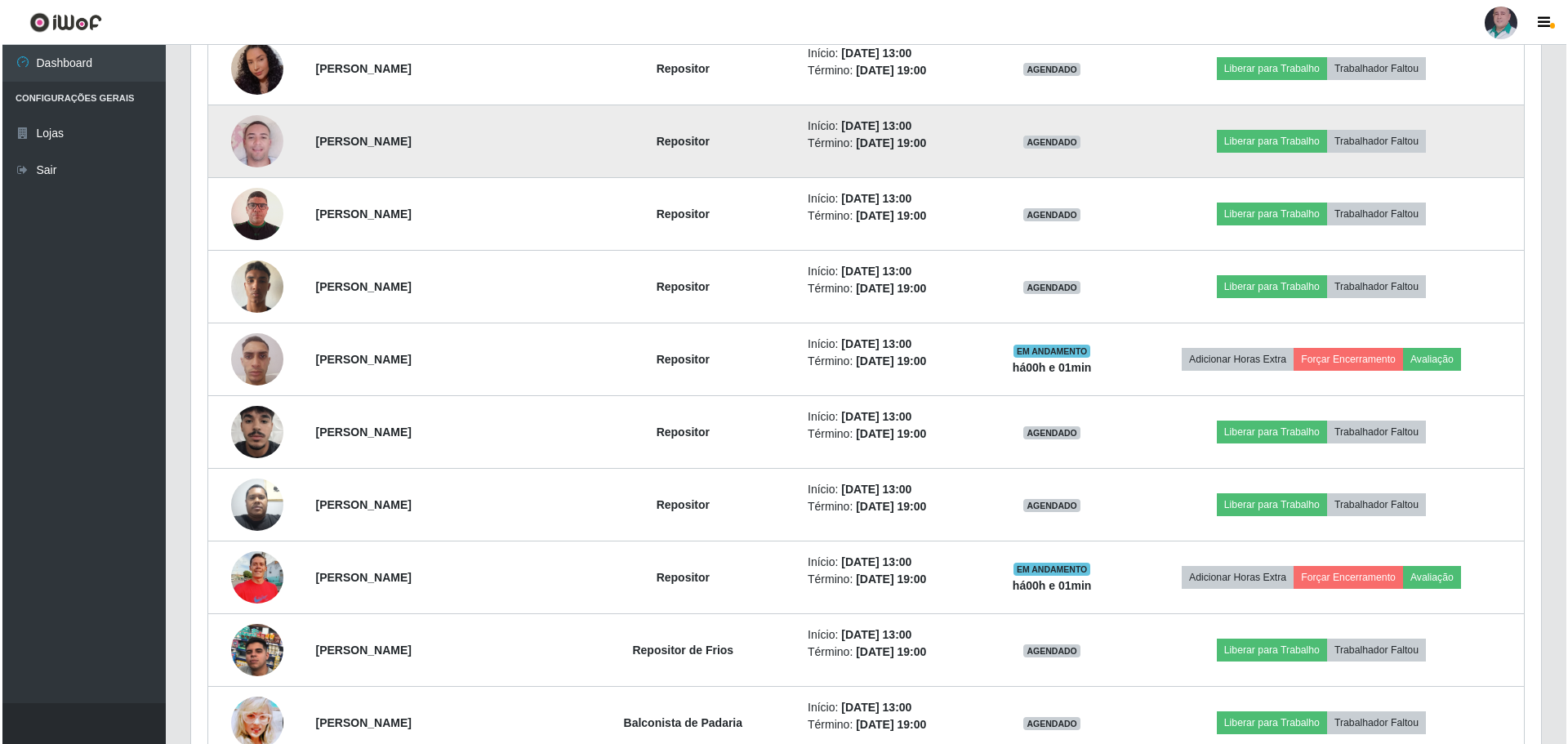
scroll to position [1927, 0]
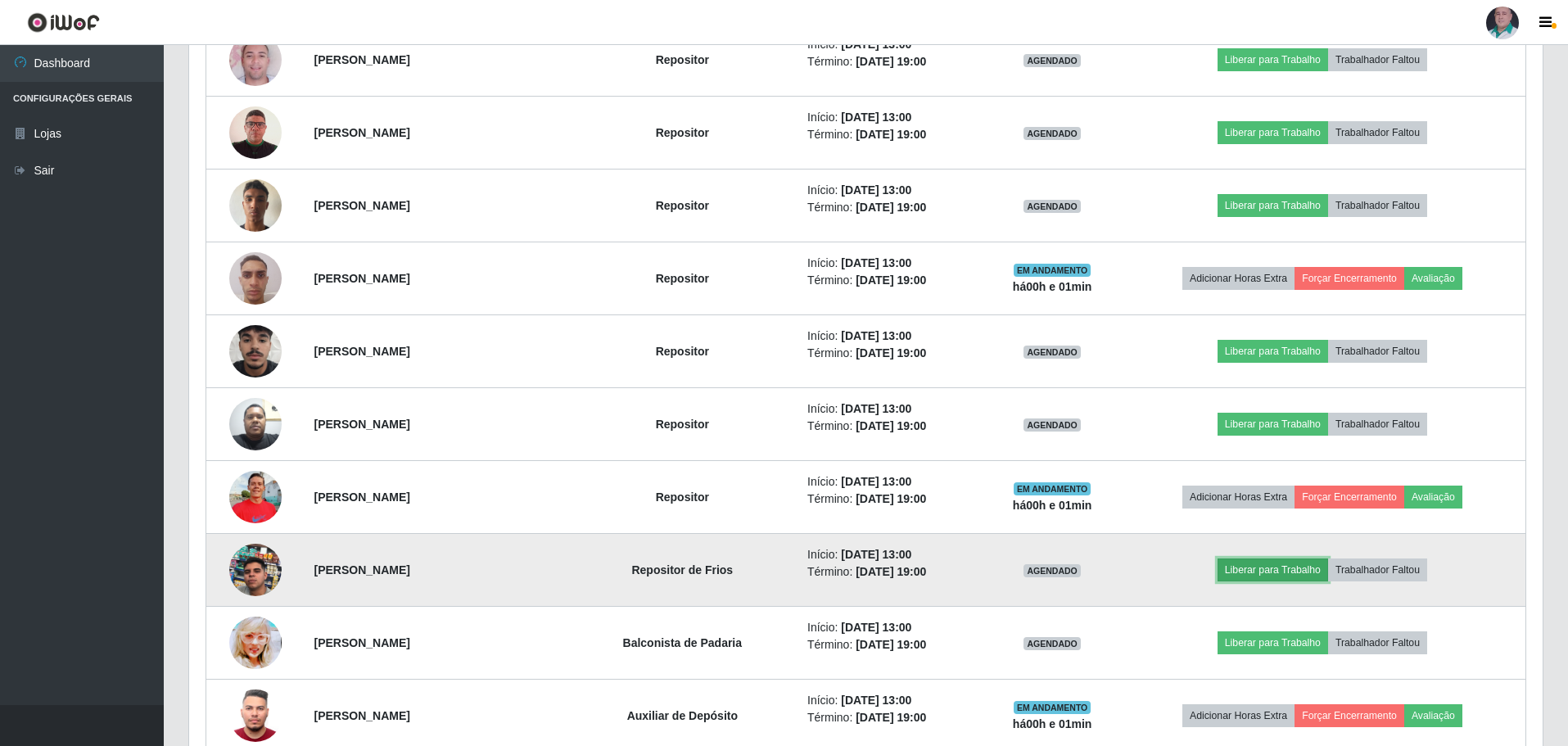
click at [1268, 575] on button "Liberar para Trabalho" at bounding box center [1272, 570] width 111 height 23
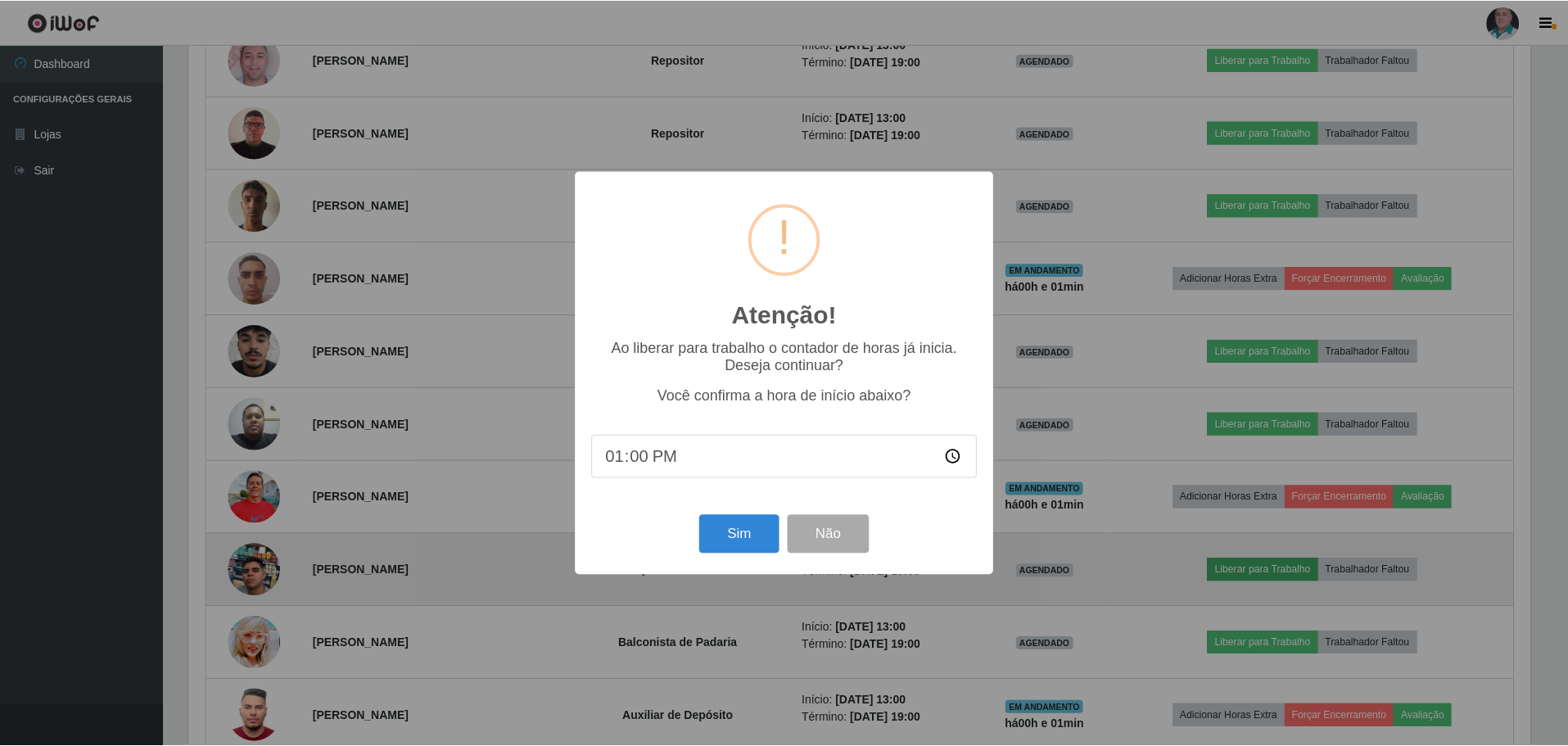
scroll to position [339, 1345]
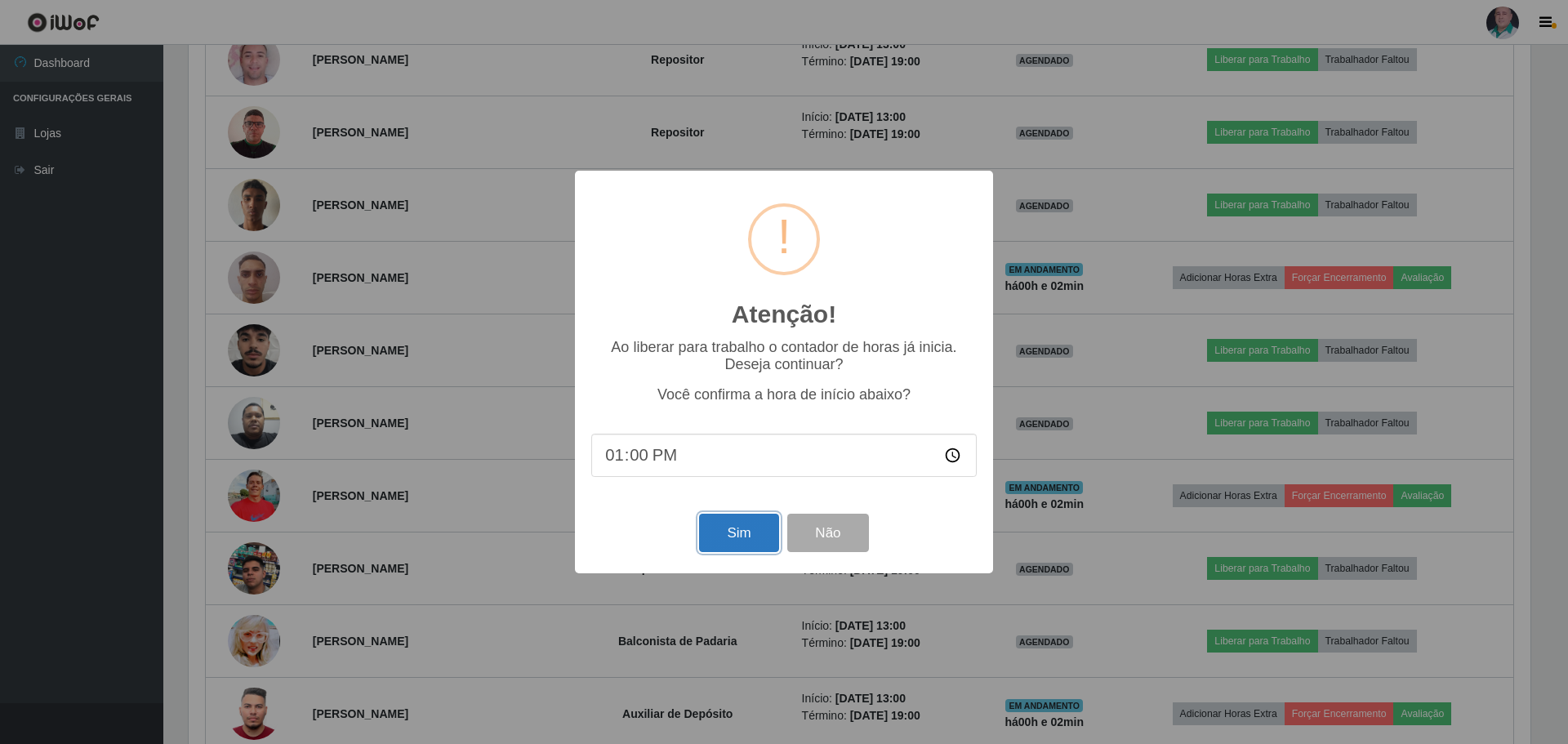
click at [747, 536] on button "Sim" at bounding box center [738, 533] width 79 height 38
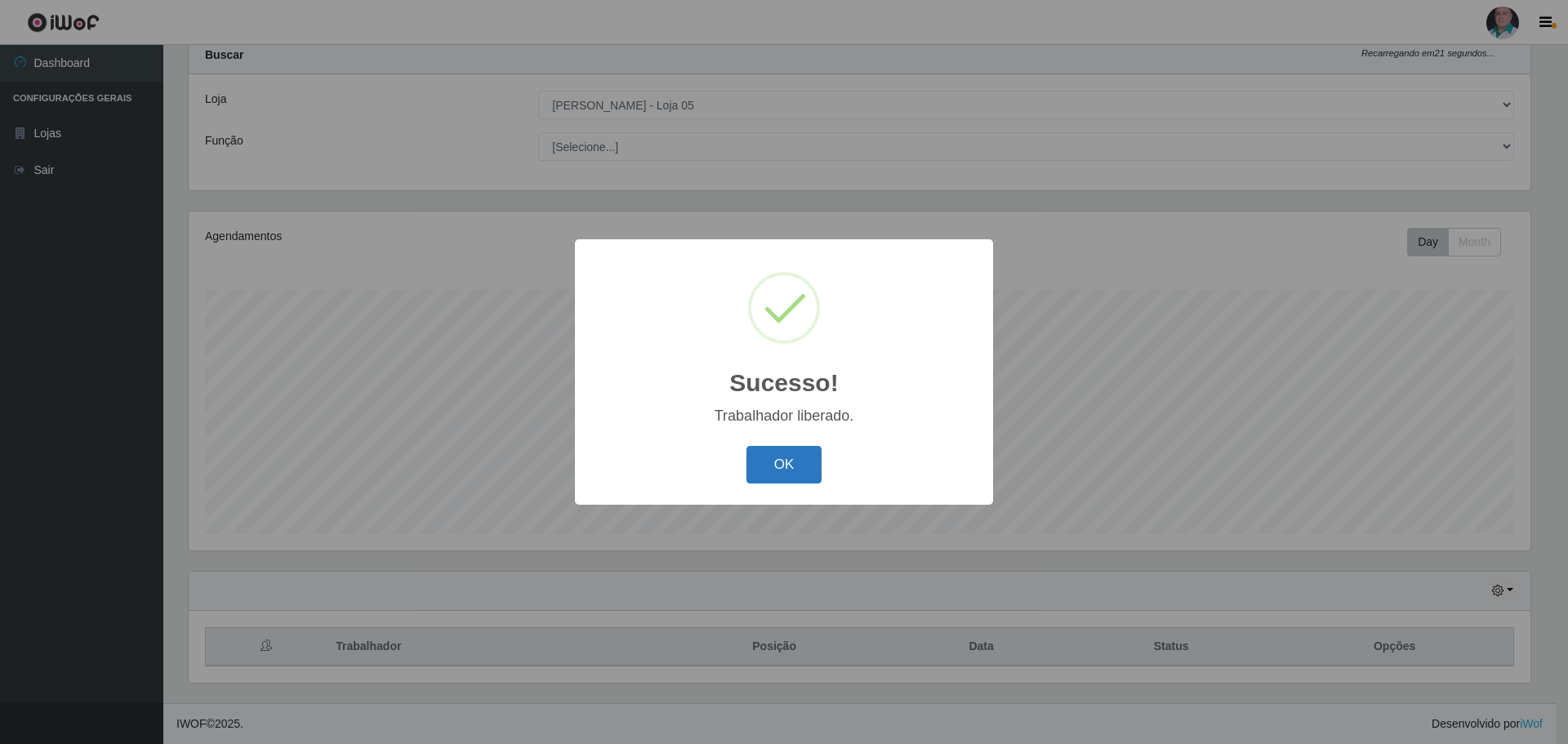
click at [803, 466] on button "OK" at bounding box center [784, 465] width 76 height 38
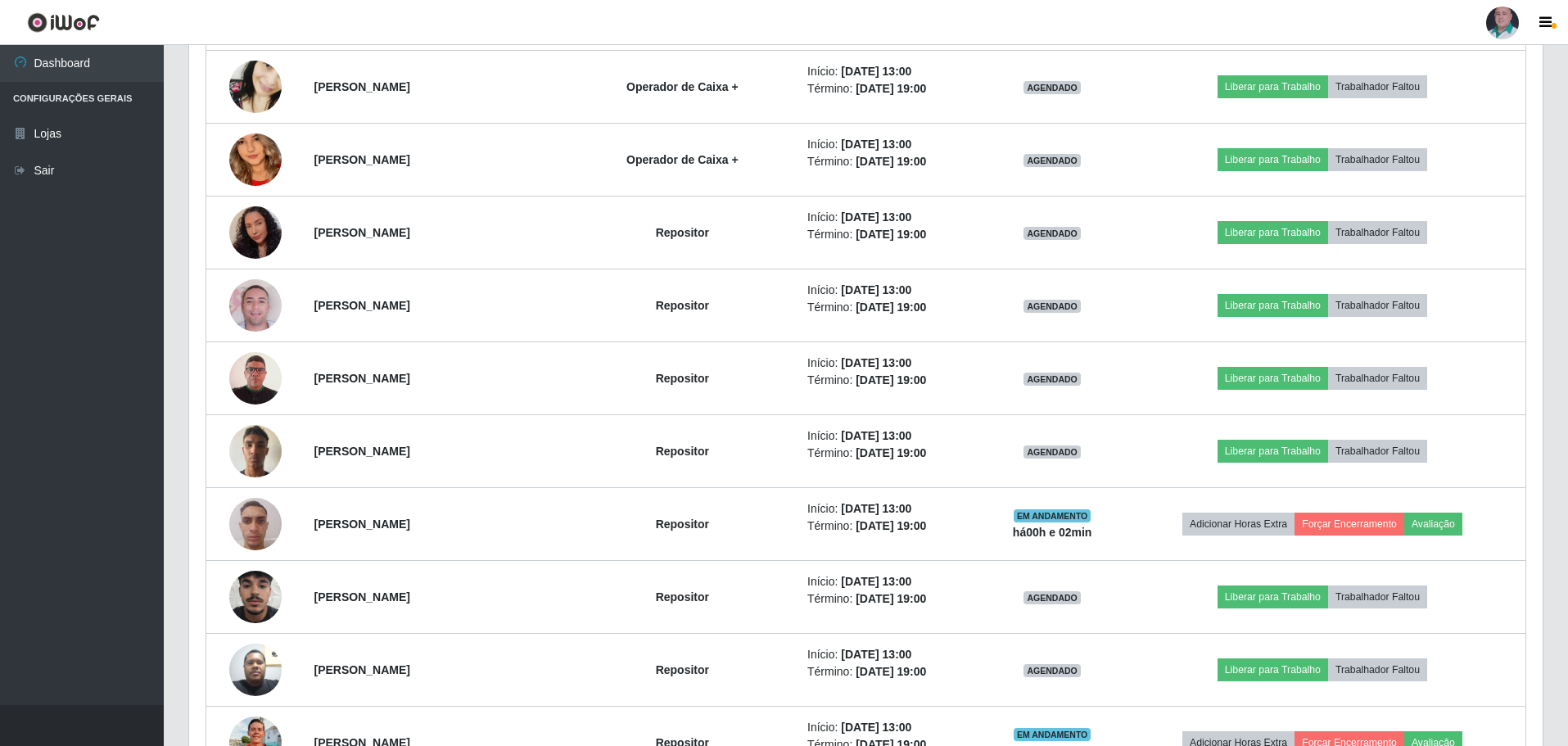
scroll to position [1769, 0]
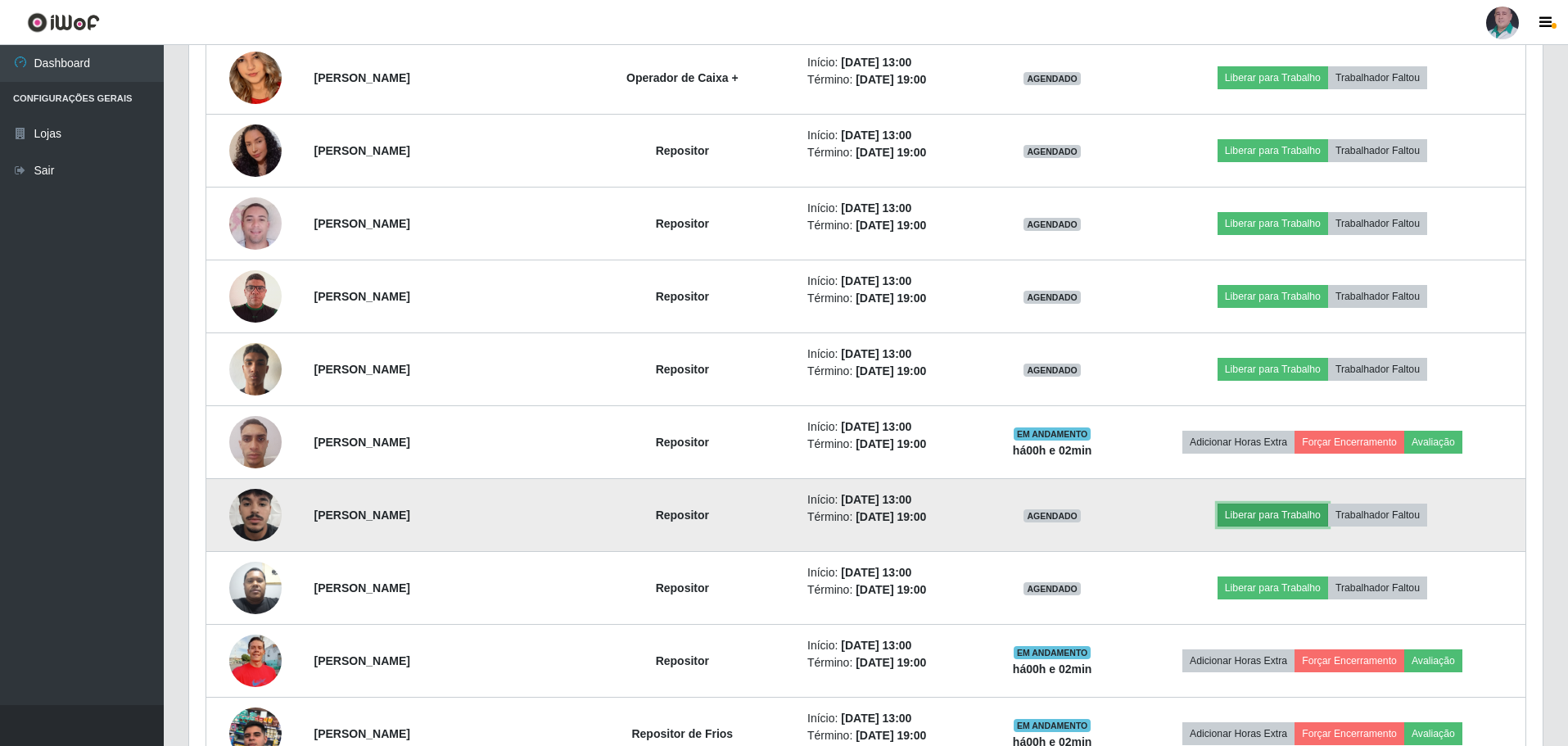
click at [1286, 516] on button "Liberar para Trabalho" at bounding box center [1272, 515] width 111 height 23
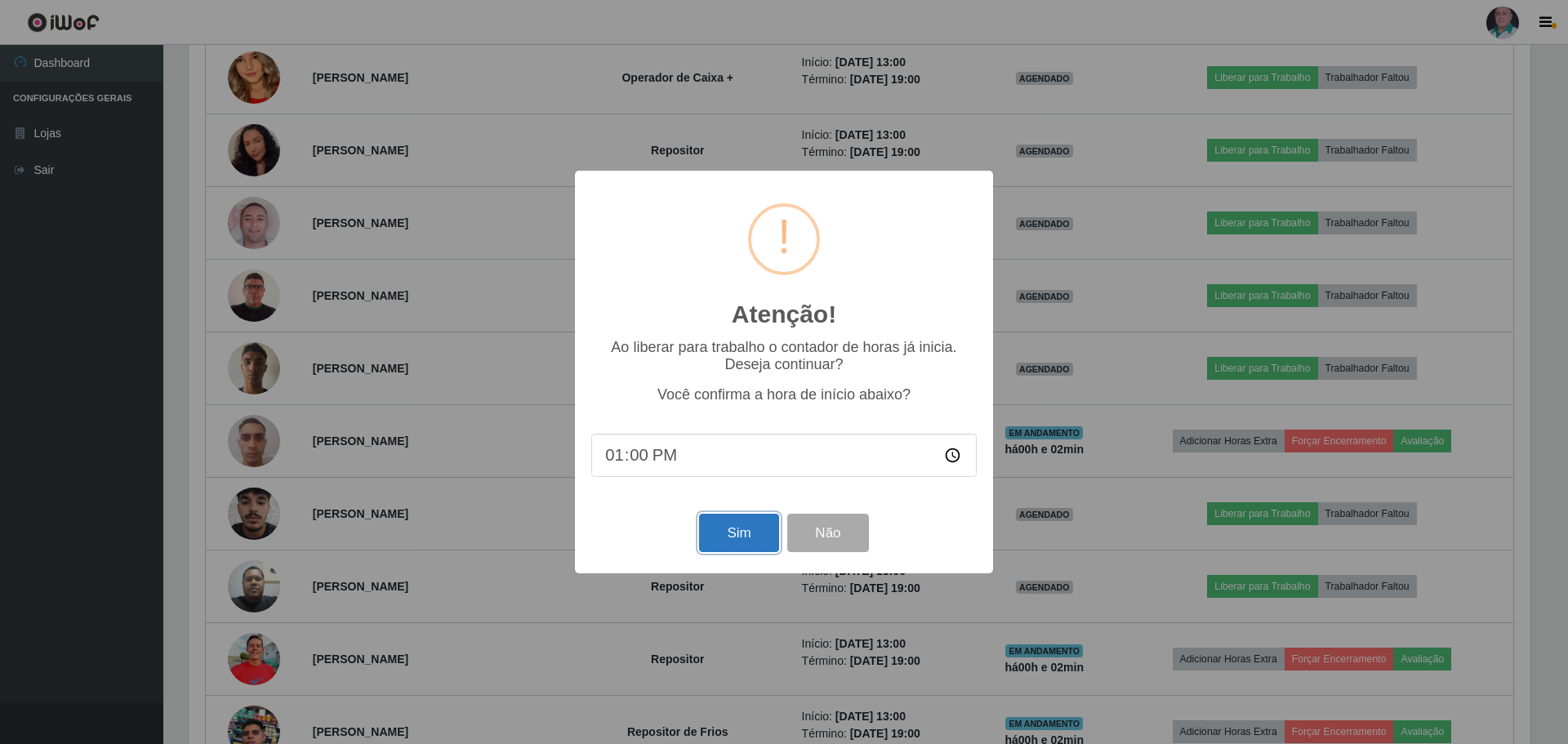
click at [748, 529] on button "Sim" at bounding box center [738, 533] width 79 height 38
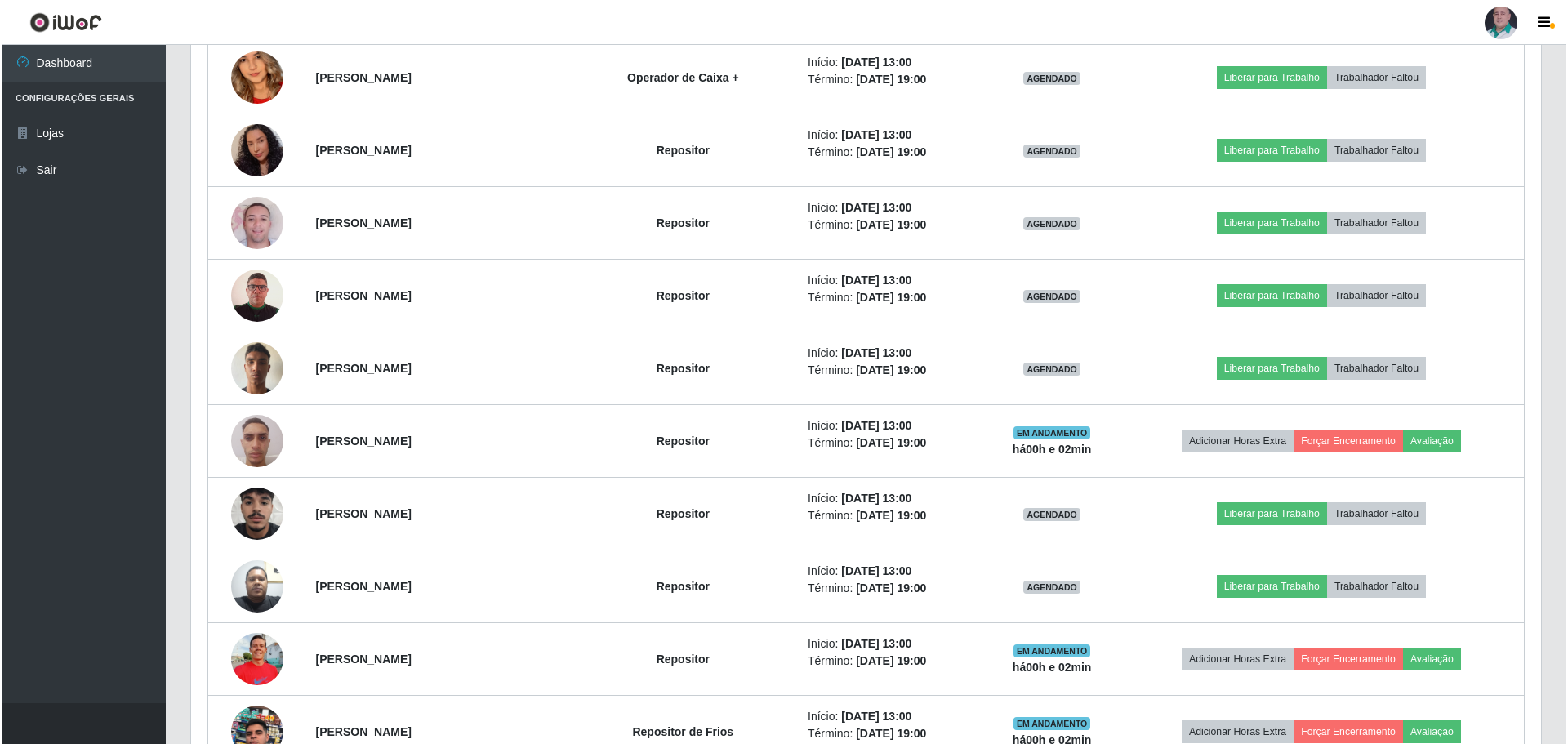
scroll to position [50, 0]
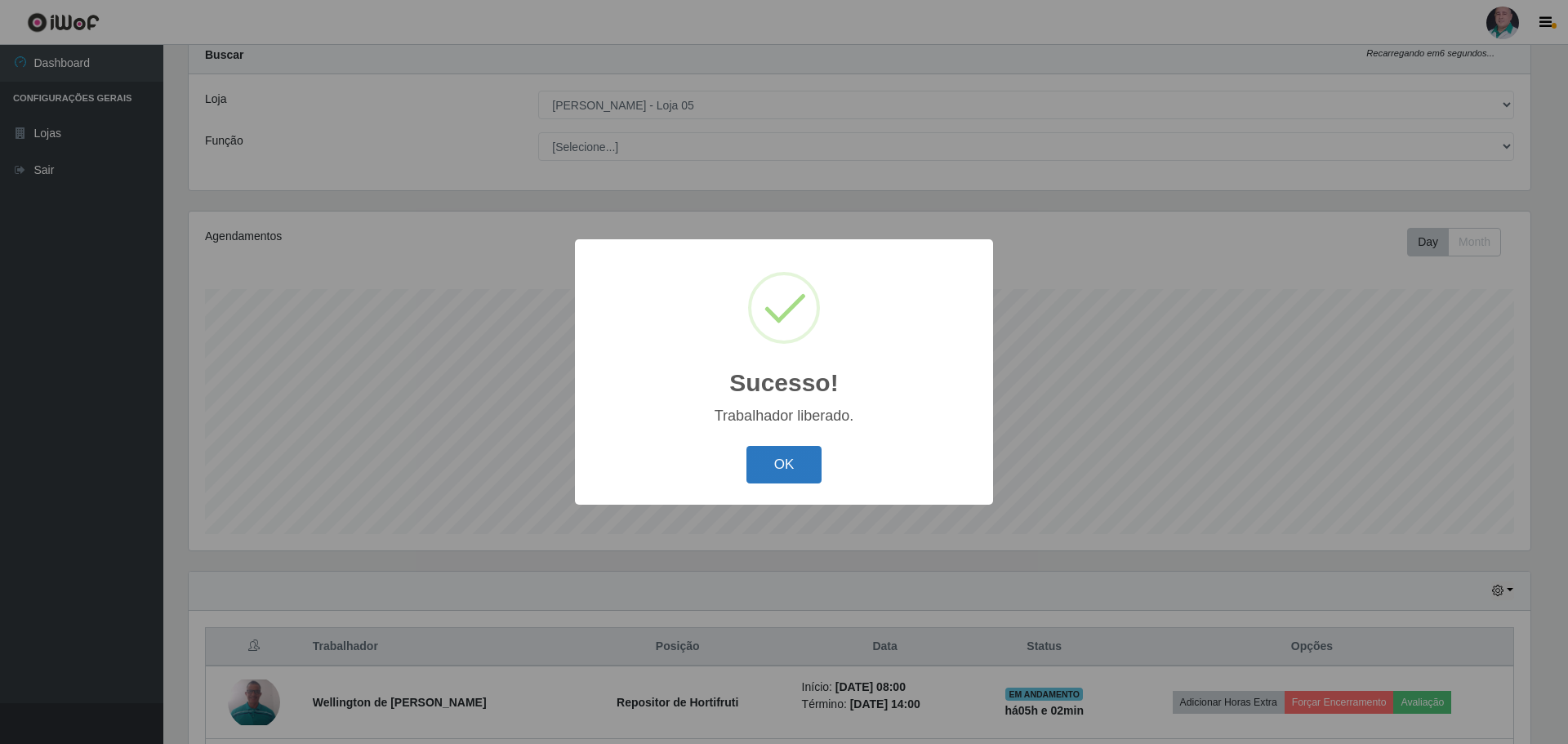
click at [789, 467] on button "OK" at bounding box center [784, 465] width 76 height 38
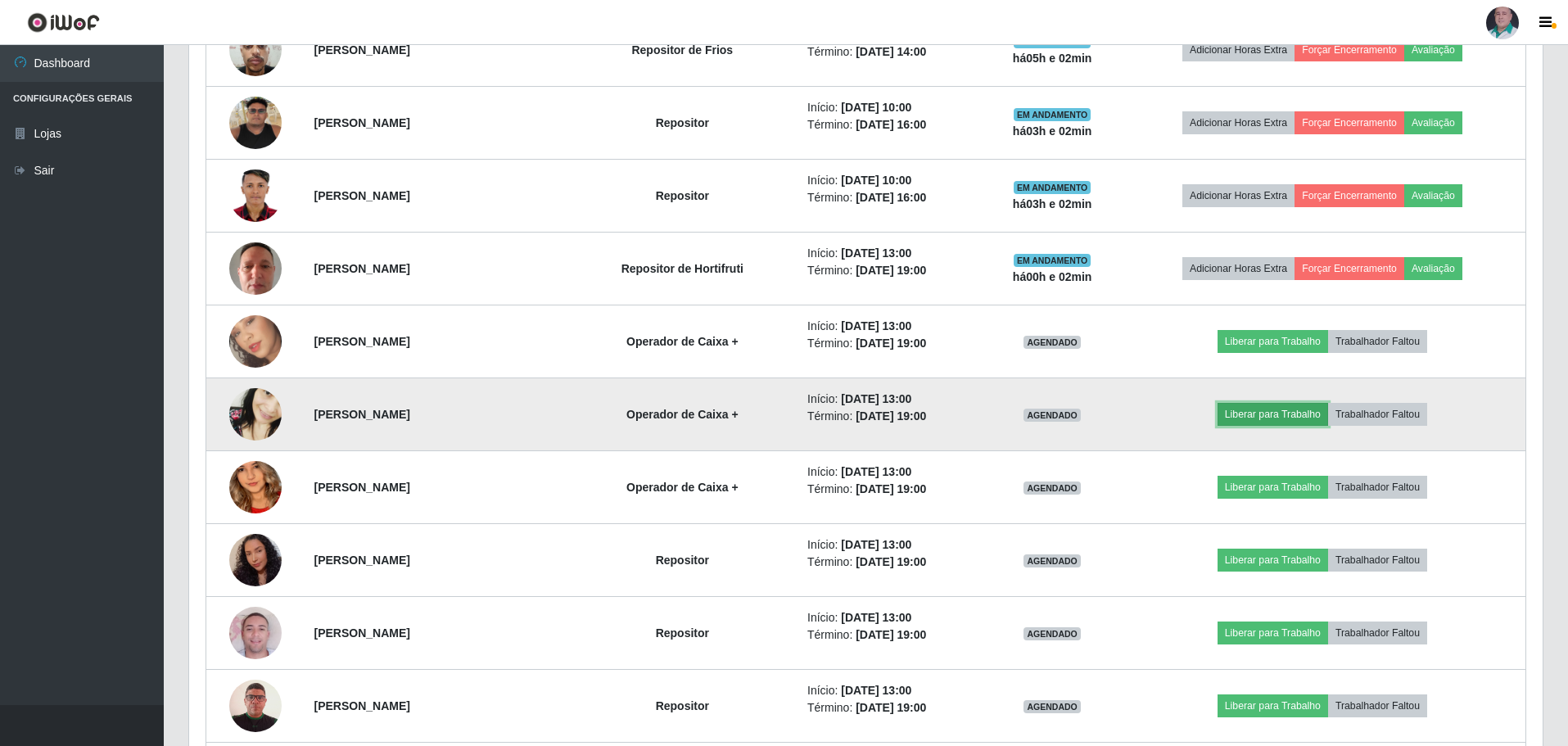
click at [1273, 407] on button "Liberar para Trabalho" at bounding box center [1272, 414] width 111 height 23
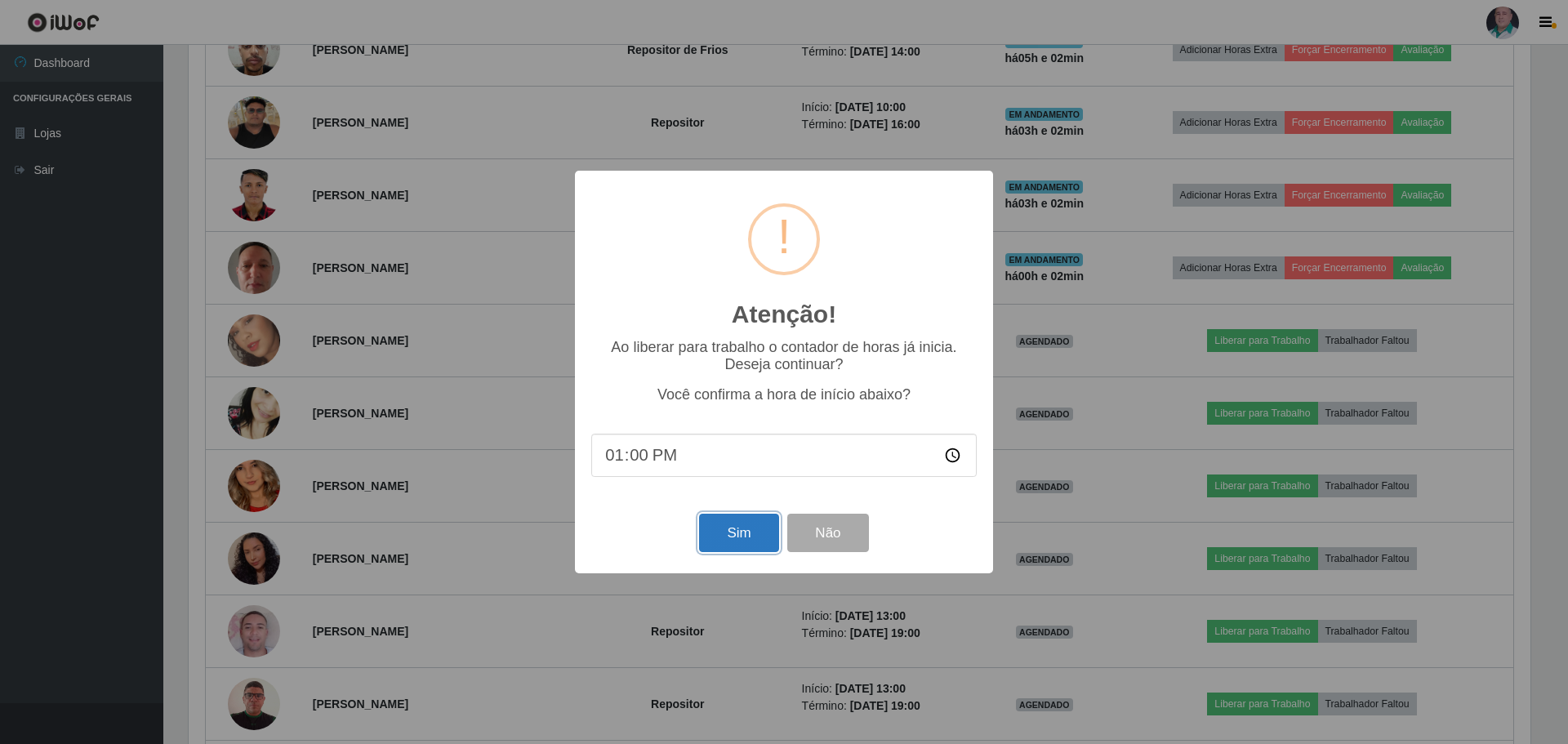
click at [739, 538] on button "Sim" at bounding box center [738, 533] width 79 height 38
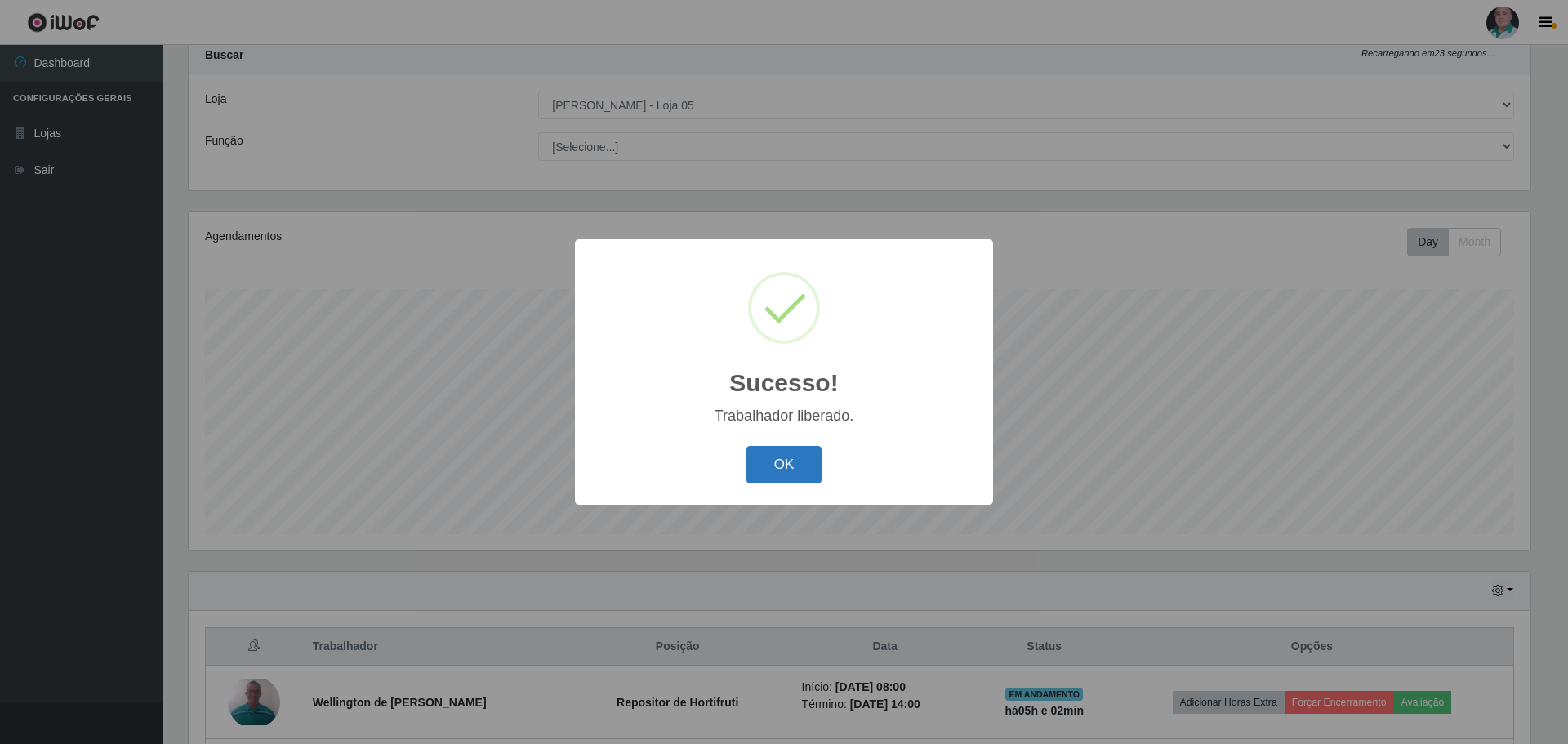
click at [776, 468] on button "OK" at bounding box center [784, 465] width 76 height 38
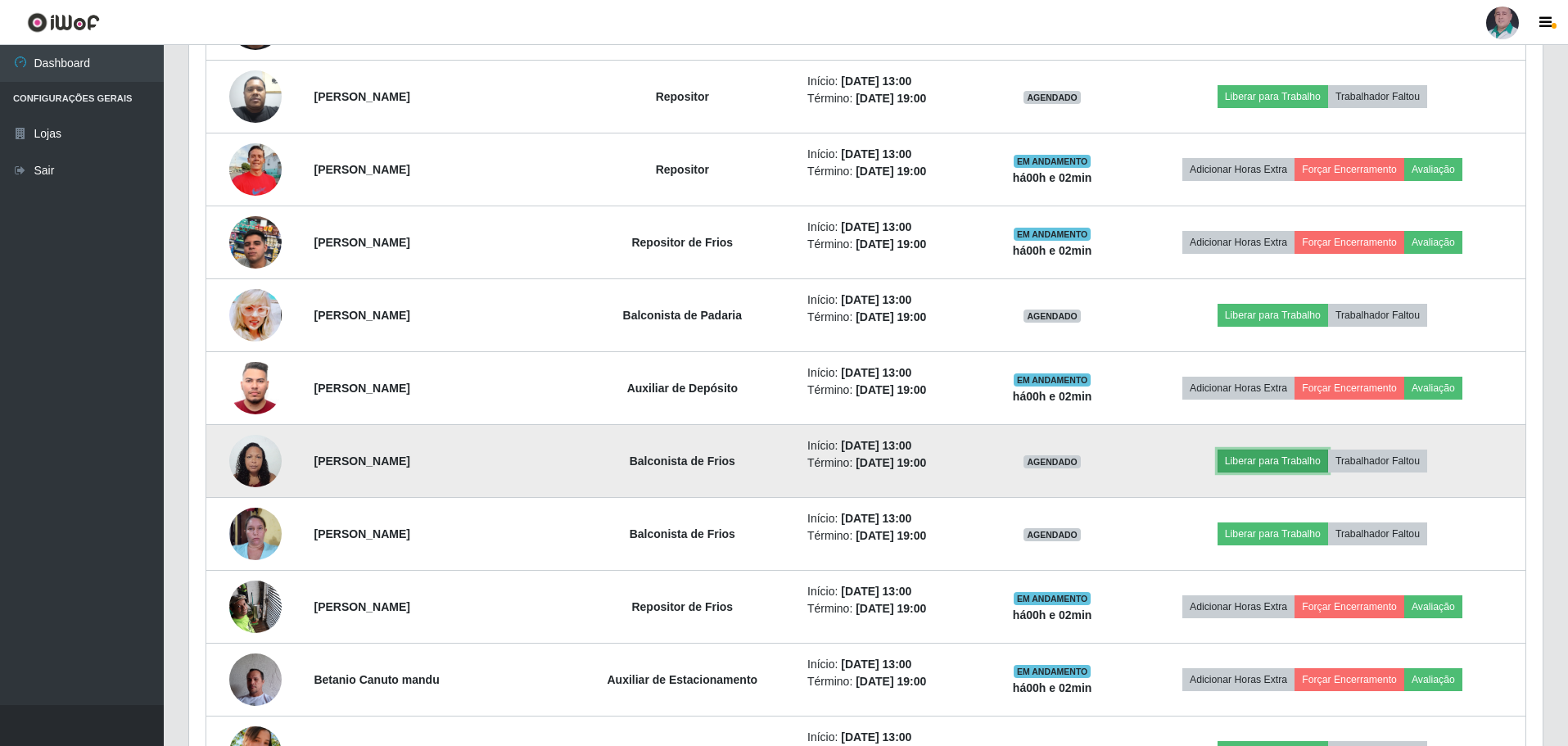
click at [1259, 459] on button "Liberar para Trabalho" at bounding box center [1272, 461] width 111 height 23
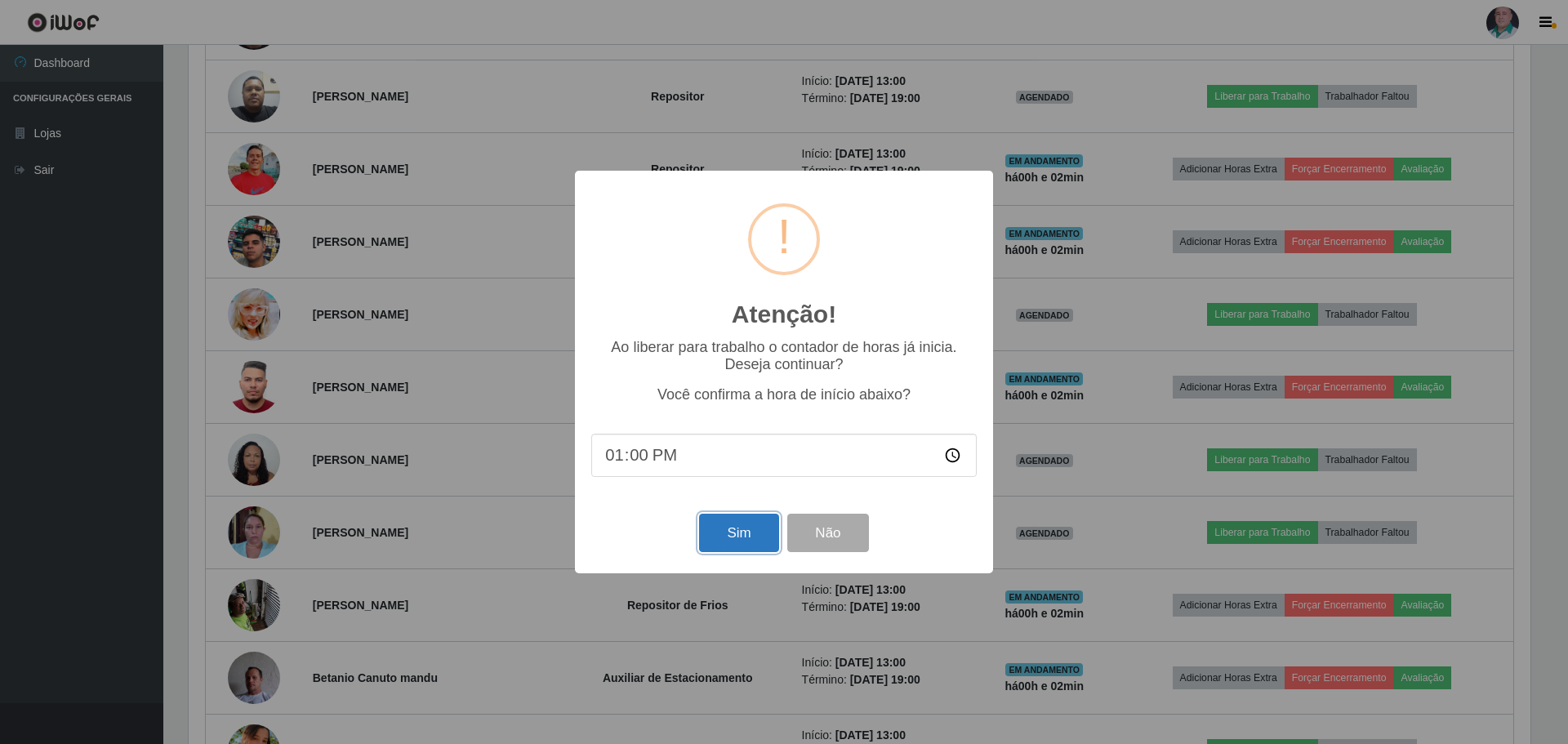
click at [714, 530] on button "Sim" at bounding box center [738, 533] width 79 height 38
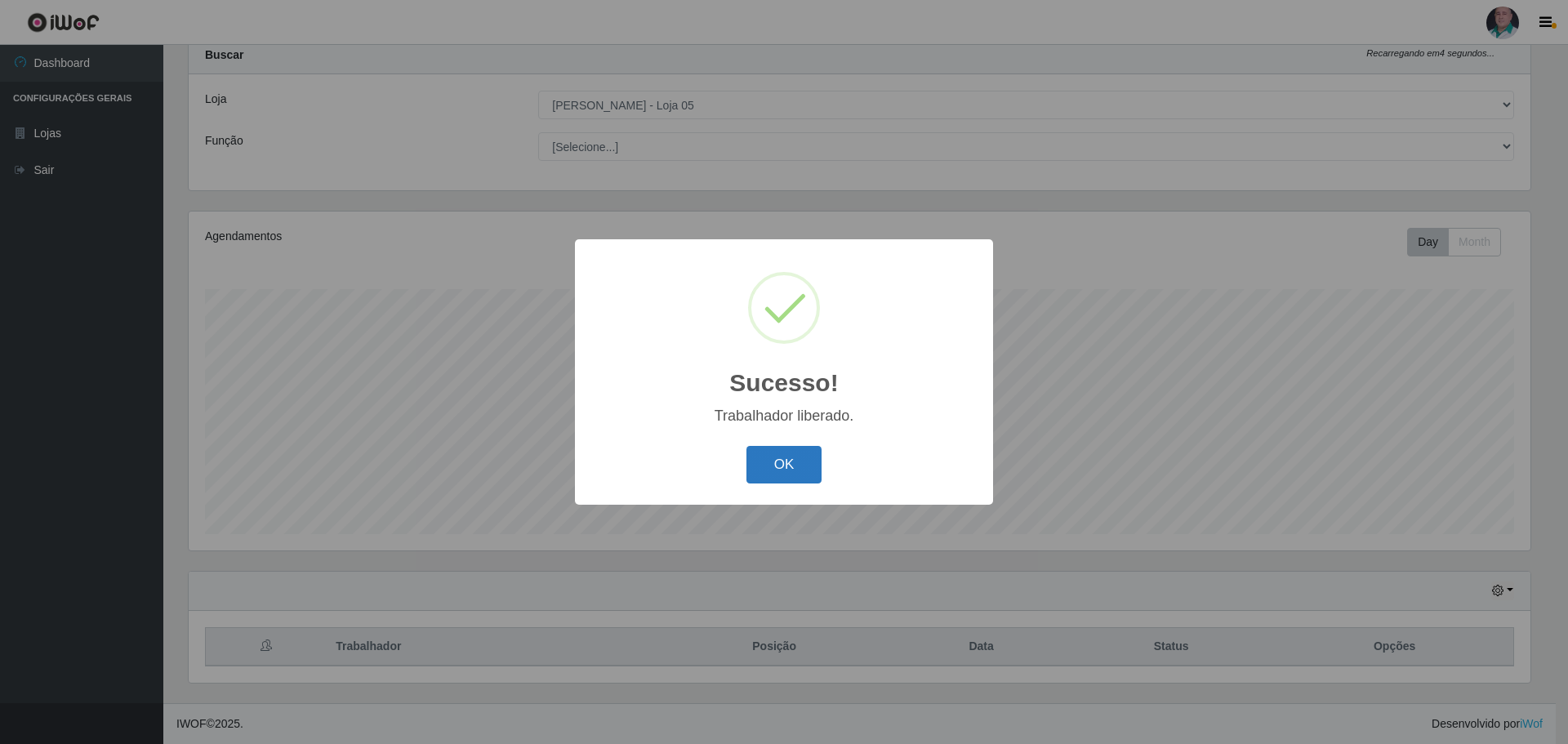
click at [782, 461] on button "OK" at bounding box center [784, 465] width 76 height 38
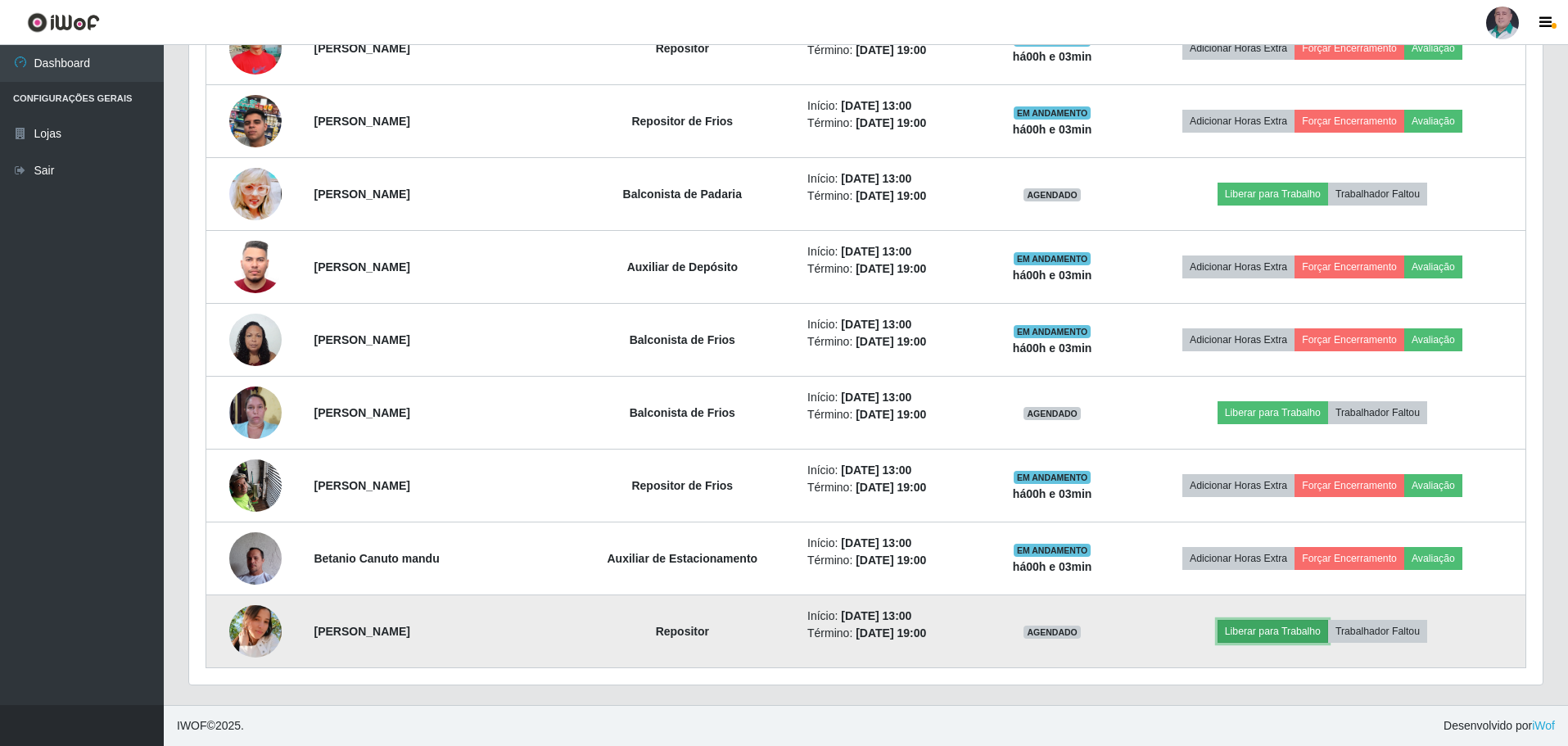
click at [1278, 634] on button "Liberar para Trabalho" at bounding box center [1272, 631] width 111 height 23
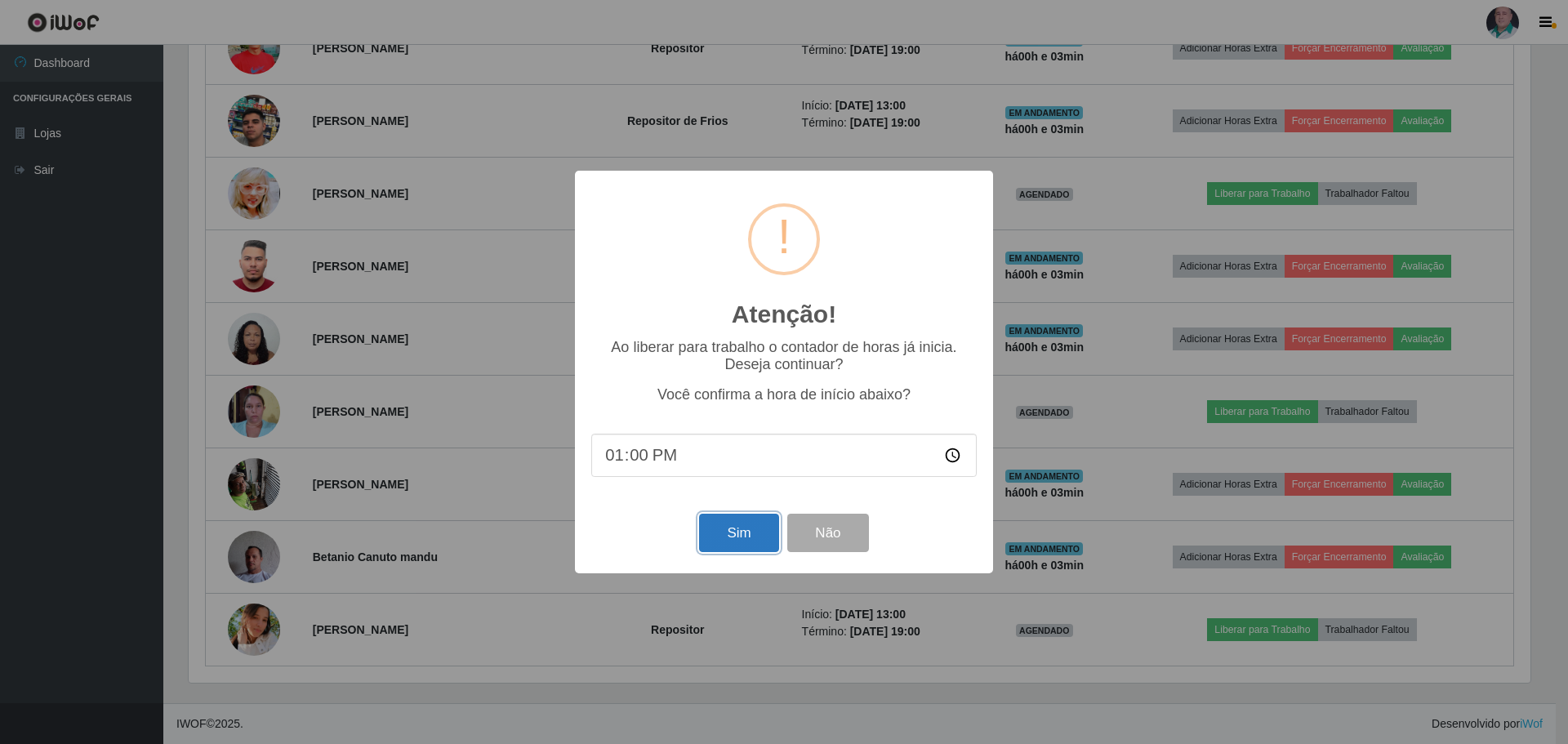
click at [757, 543] on button "Sim" at bounding box center [738, 533] width 79 height 38
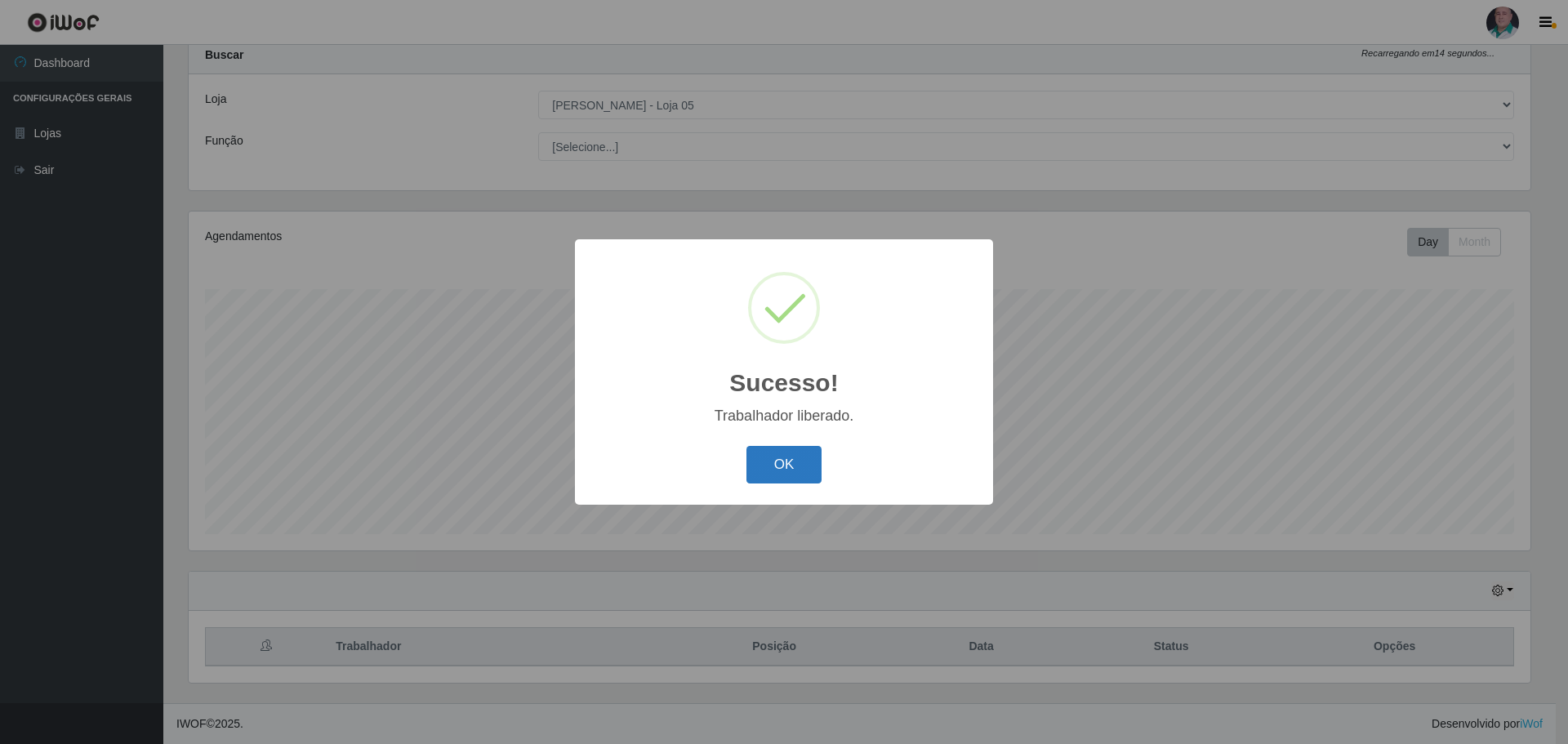
click at [780, 461] on button "OK" at bounding box center [784, 465] width 76 height 38
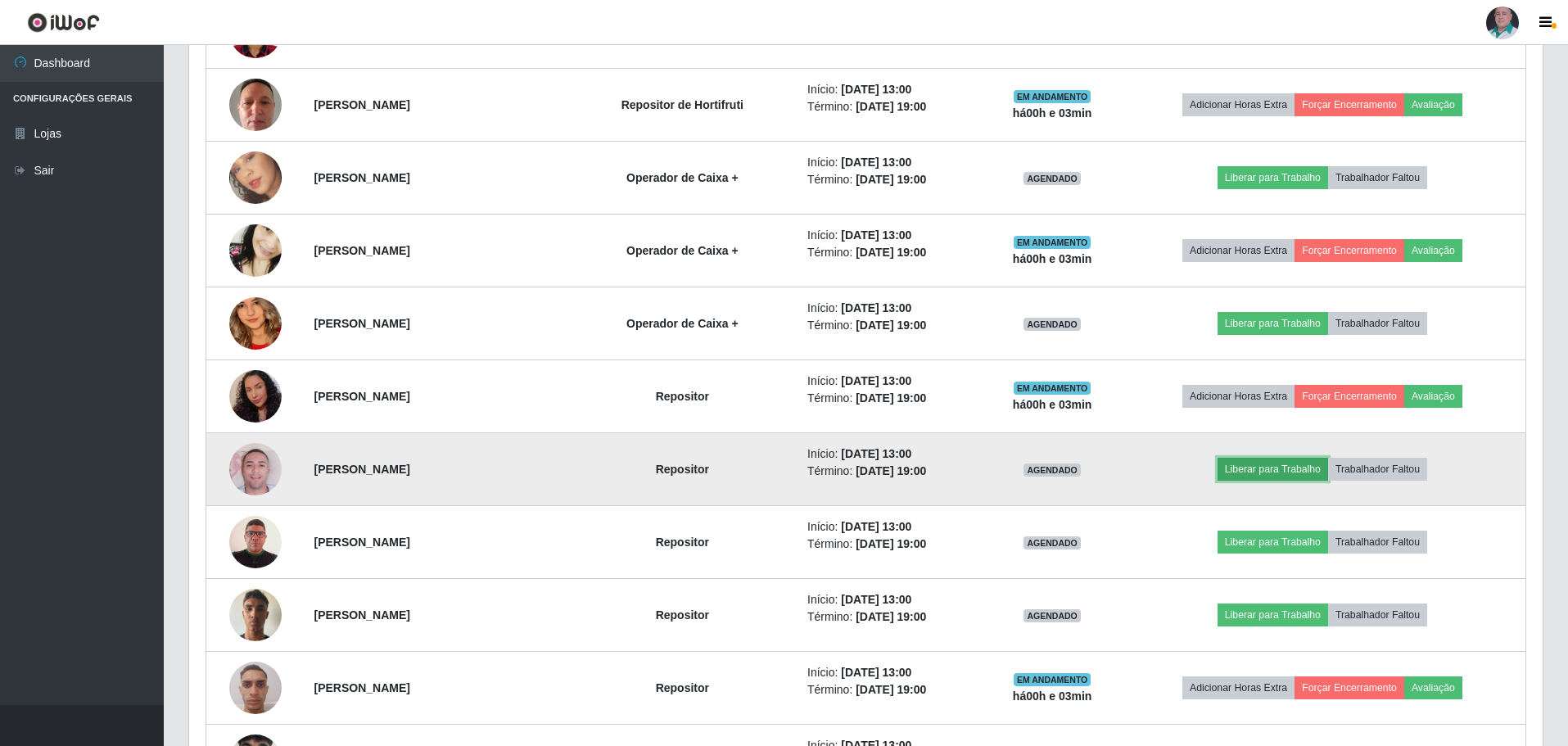
click at [1271, 471] on button "Liberar para Trabalho" at bounding box center [1272, 469] width 111 height 23
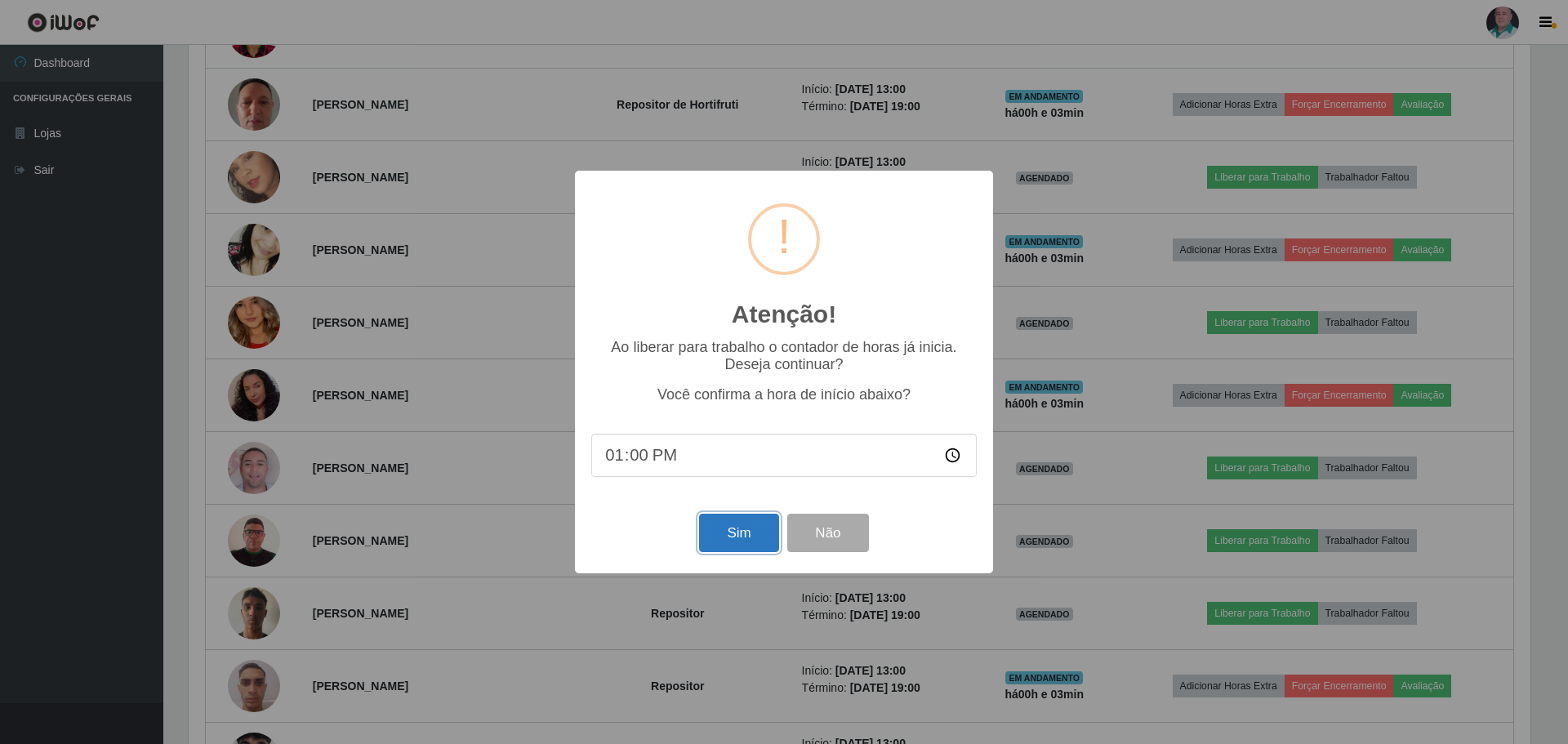
click at [718, 531] on button "Sim" at bounding box center [738, 533] width 79 height 38
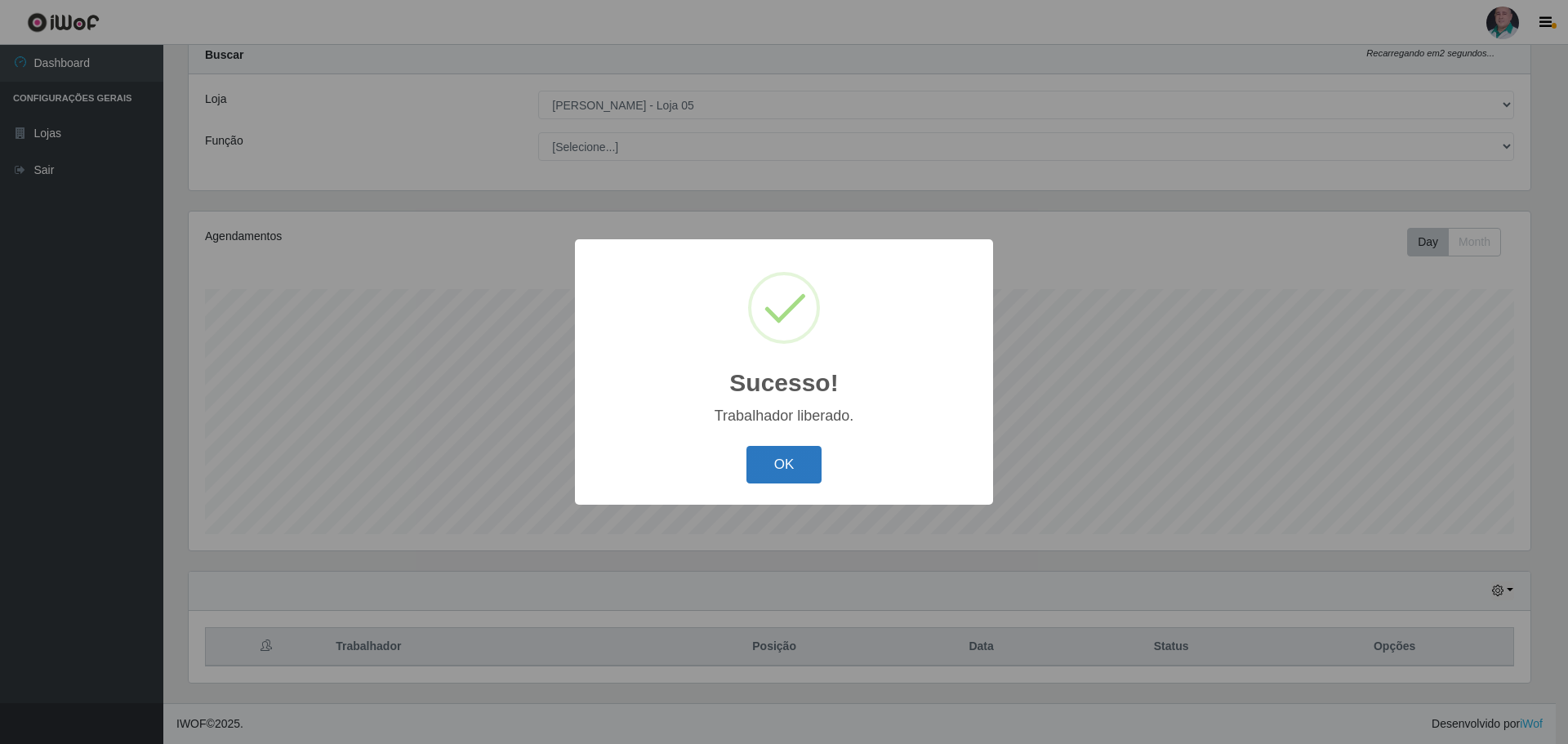
click at [785, 463] on button "OK" at bounding box center [784, 465] width 76 height 38
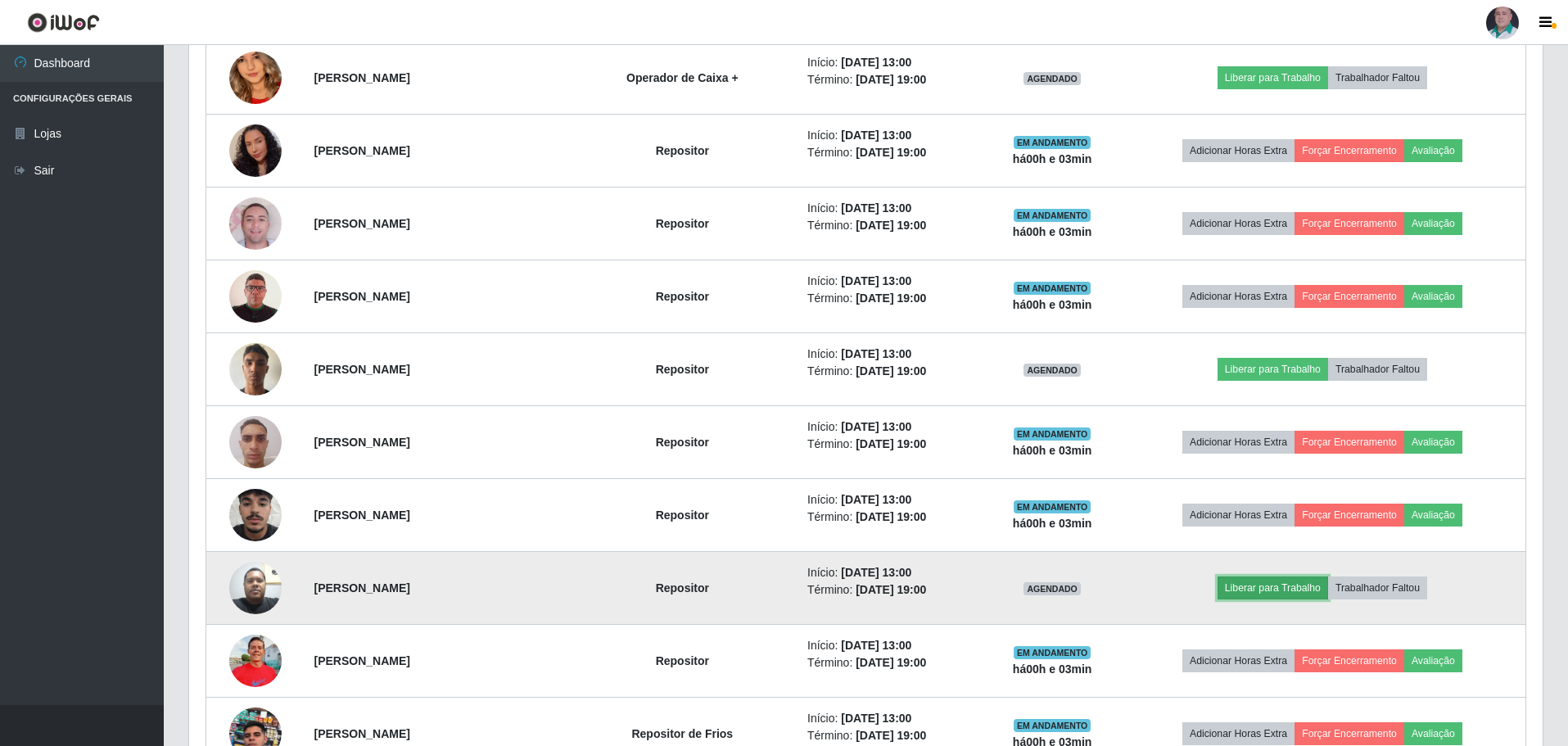
click at [1275, 590] on button "Liberar para Trabalho" at bounding box center [1272, 587] width 111 height 23
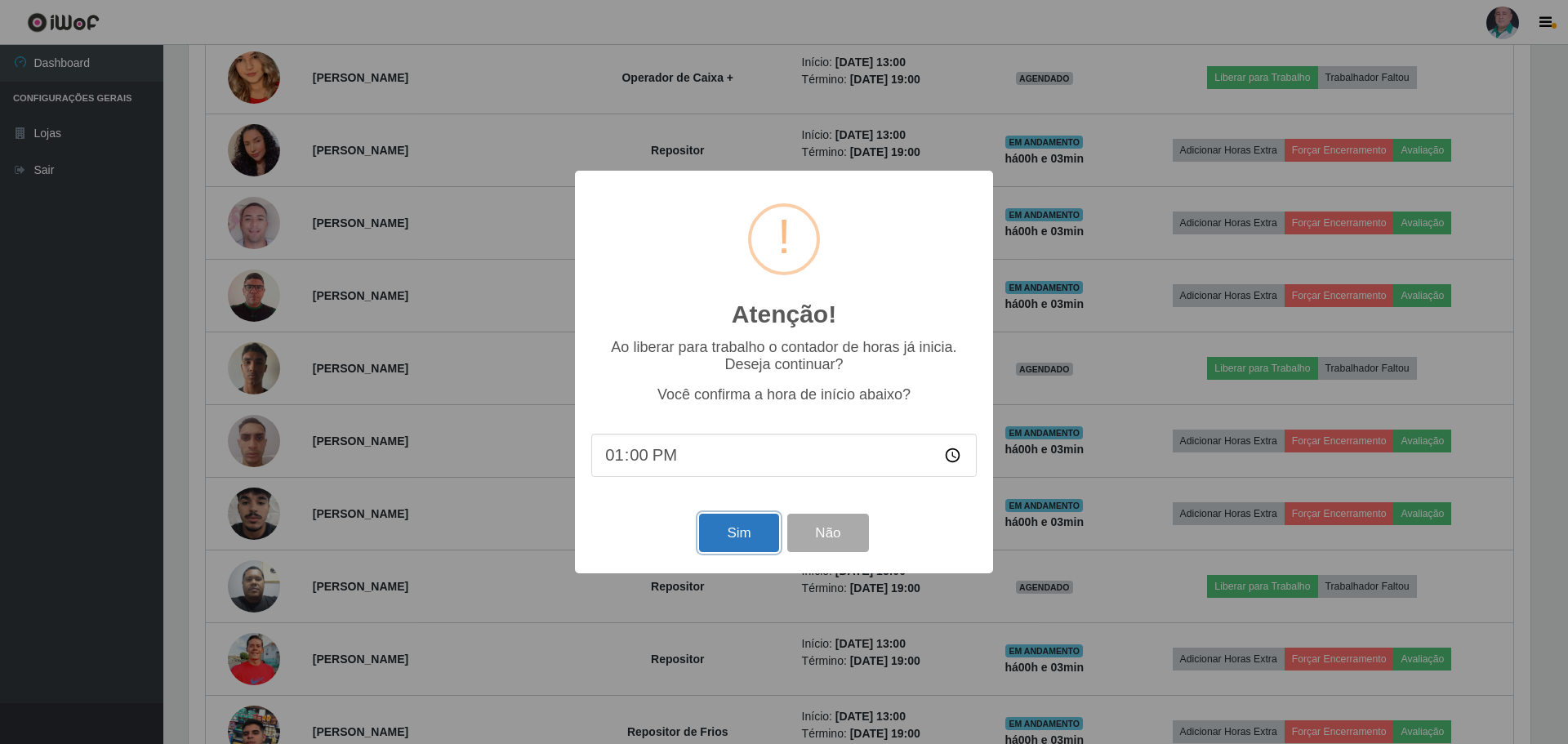
click at [764, 539] on button "Sim" at bounding box center [738, 533] width 79 height 38
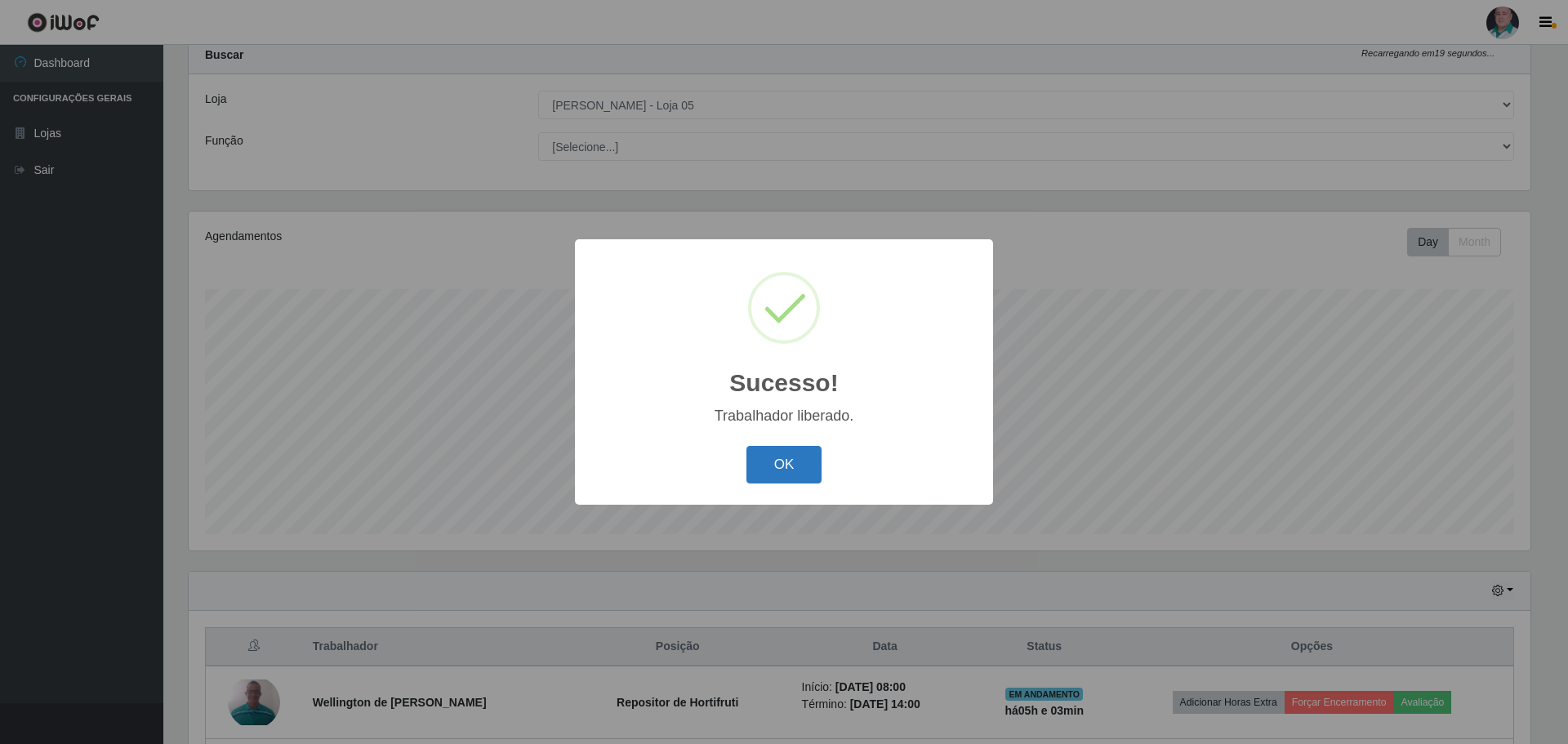
click at [799, 466] on button "OK" at bounding box center [784, 465] width 76 height 38
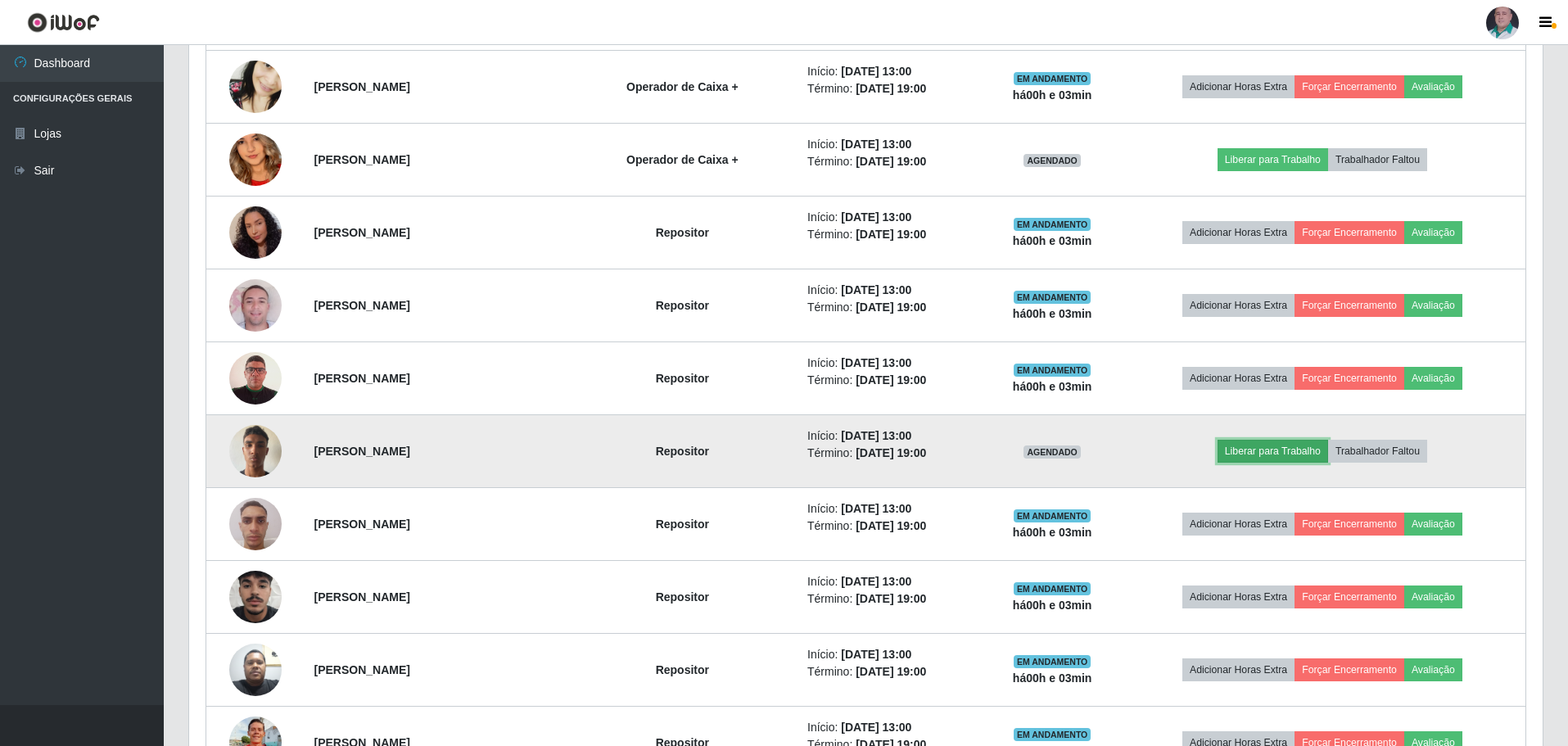
click at [1285, 453] on button "Liberar para Trabalho" at bounding box center [1272, 451] width 111 height 23
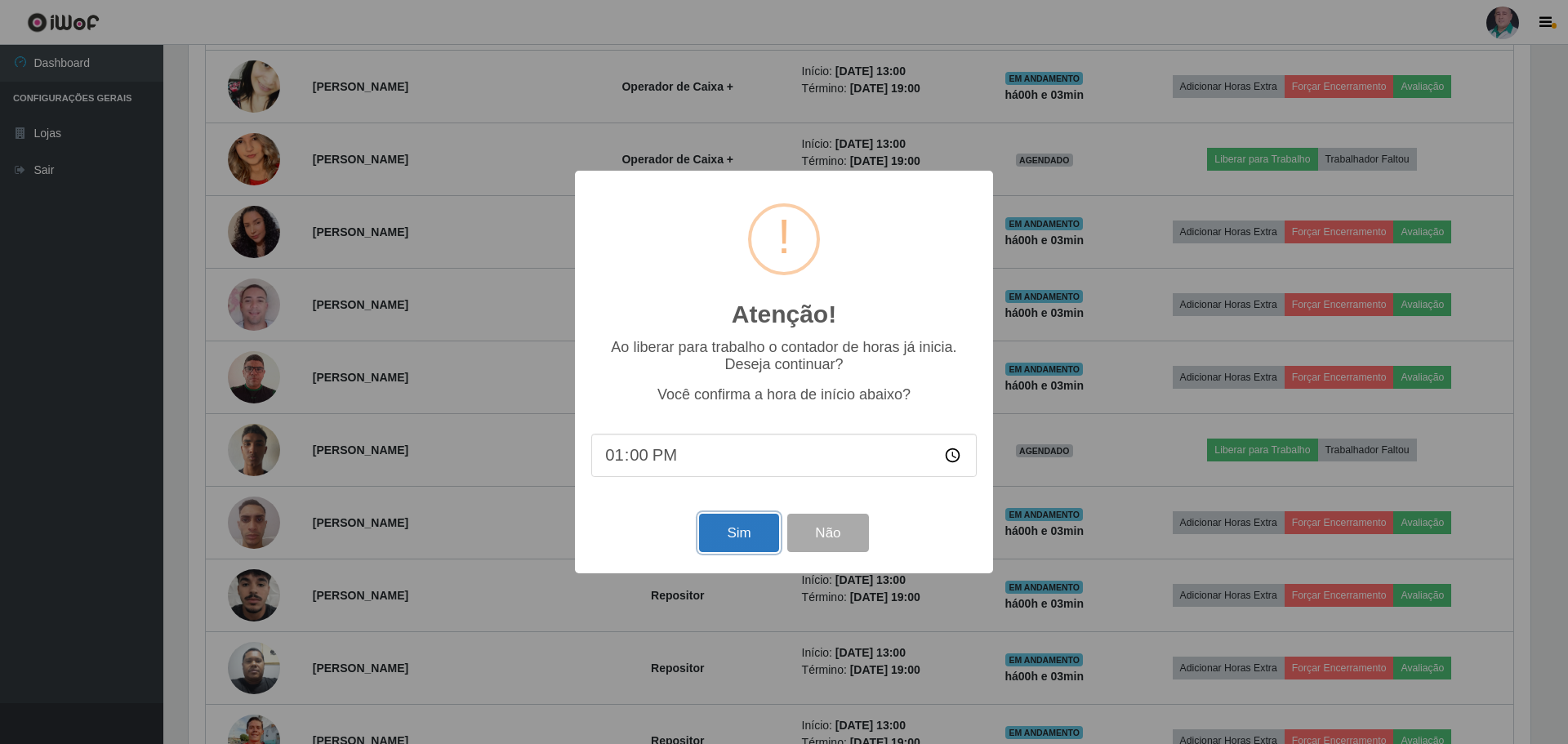
click at [719, 534] on button "Sim" at bounding box center [738, 533] width 79 height 38
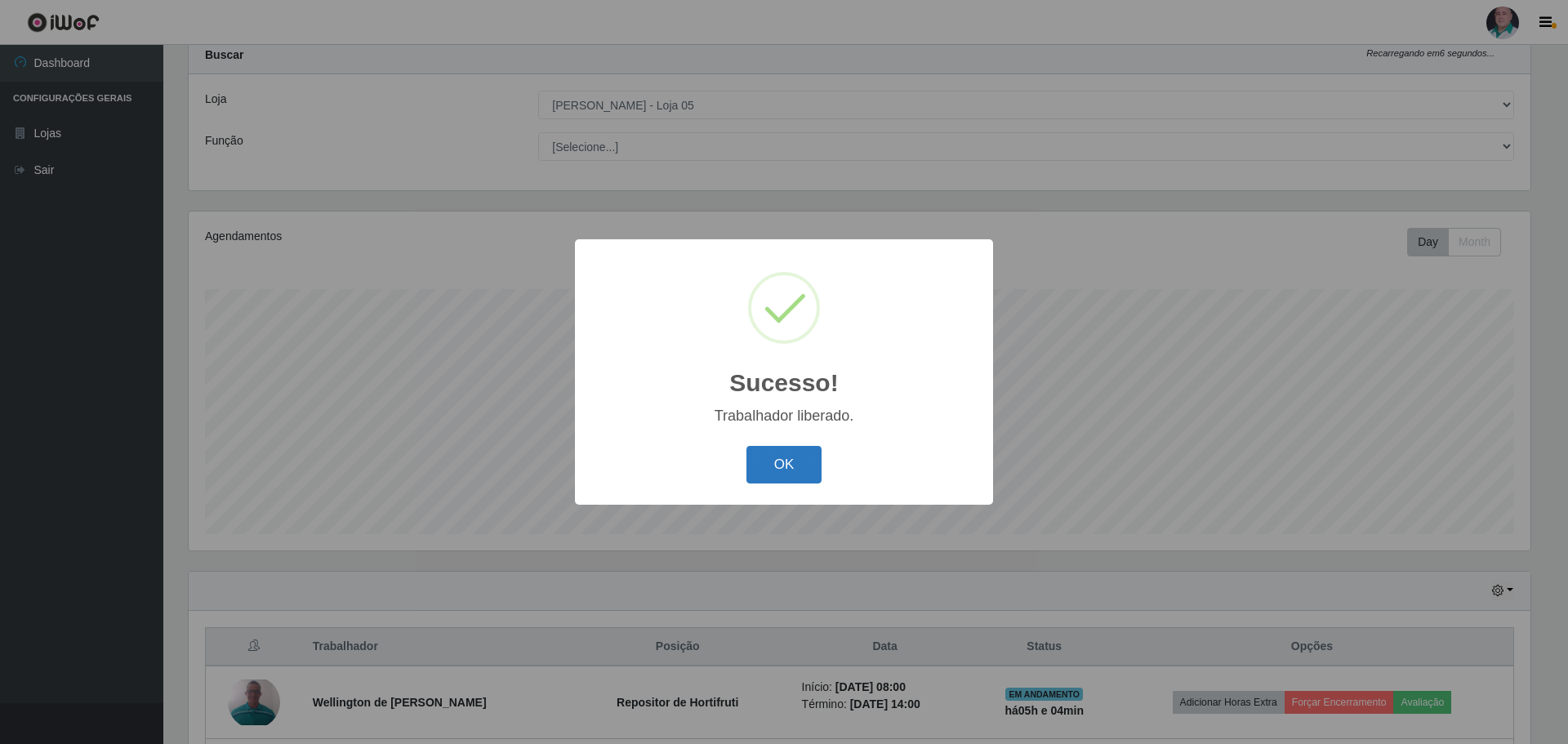
click at [798, 461] on button "OK" at bounding box center [784, 465] width 76 height 38
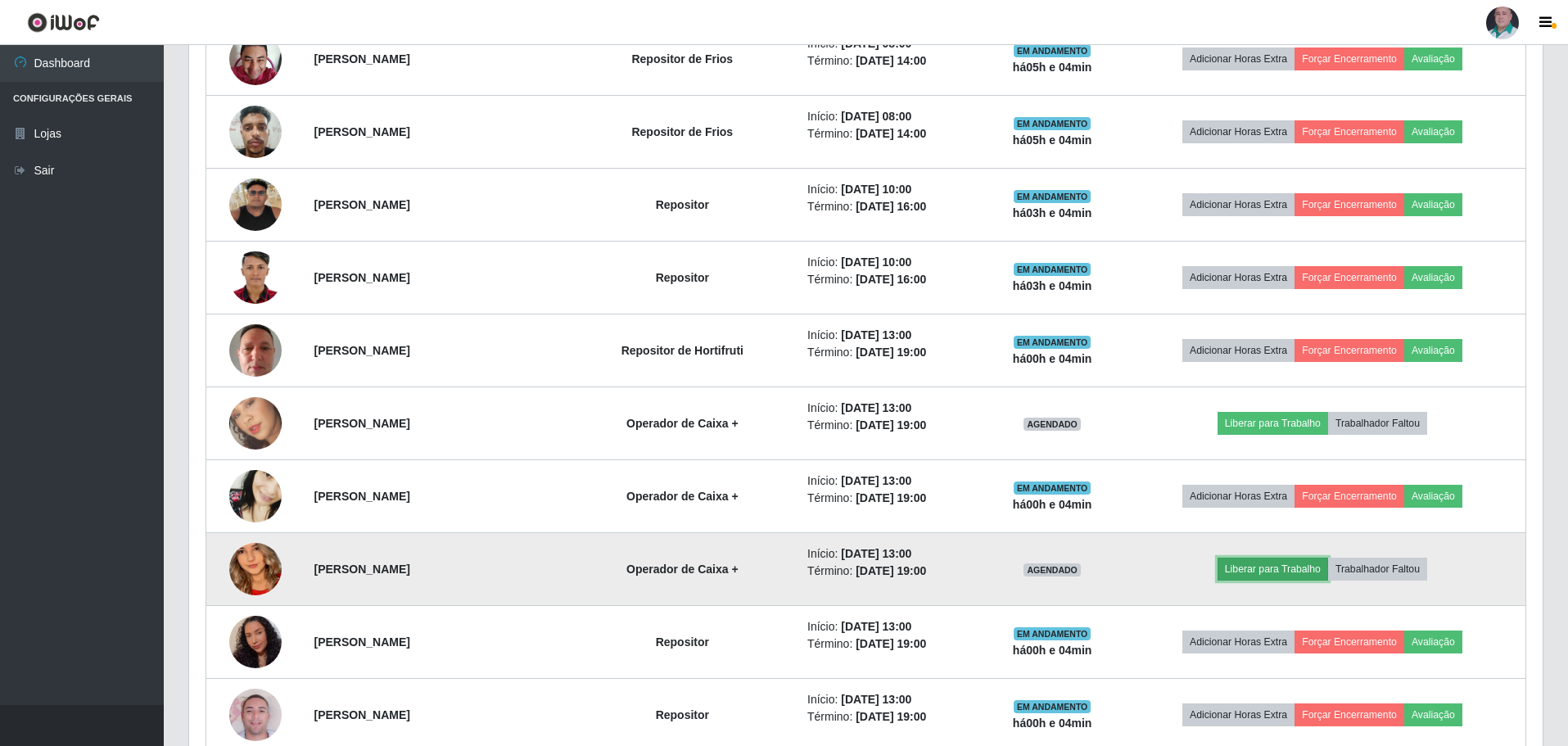
click at [1261, 573] on button "Liberar para Trabalho" at bounding box center [1272, 569] width 111 height 23
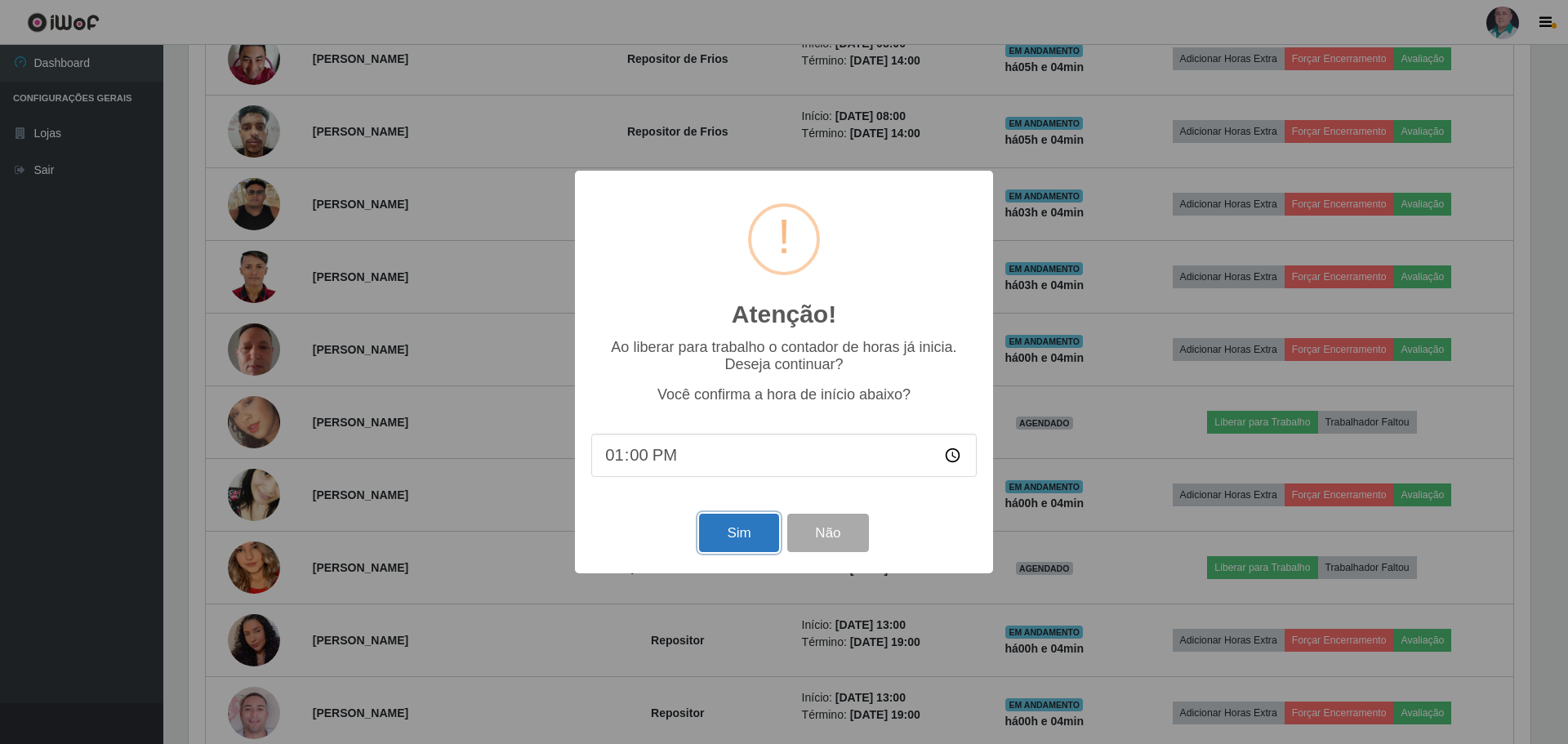
click at [751, 531] on button "Sim" at bounding box center [738, 533] width 79 height 38
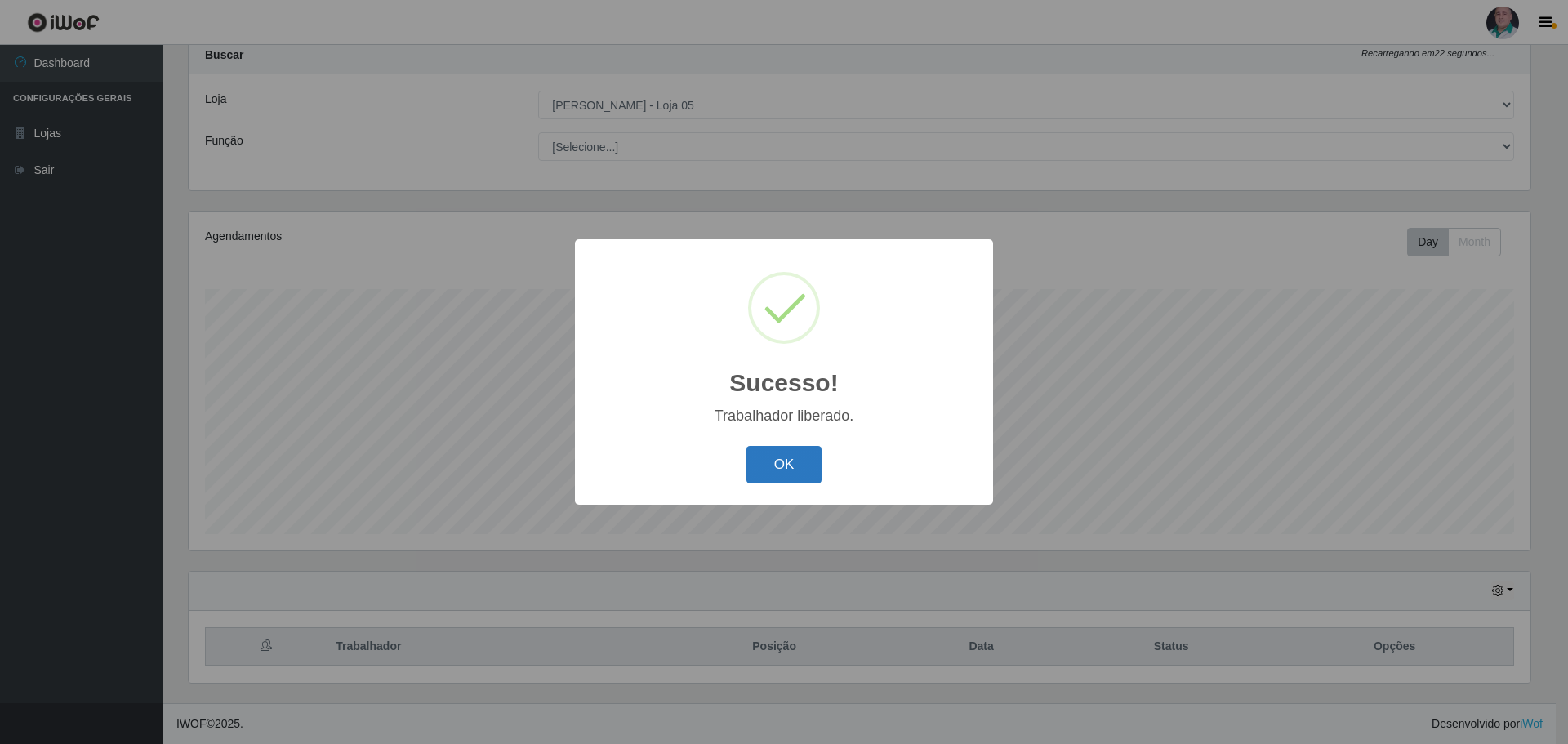
click at [772, 463] on button "OK" at bounding box center [784, 465] width 76 height 38
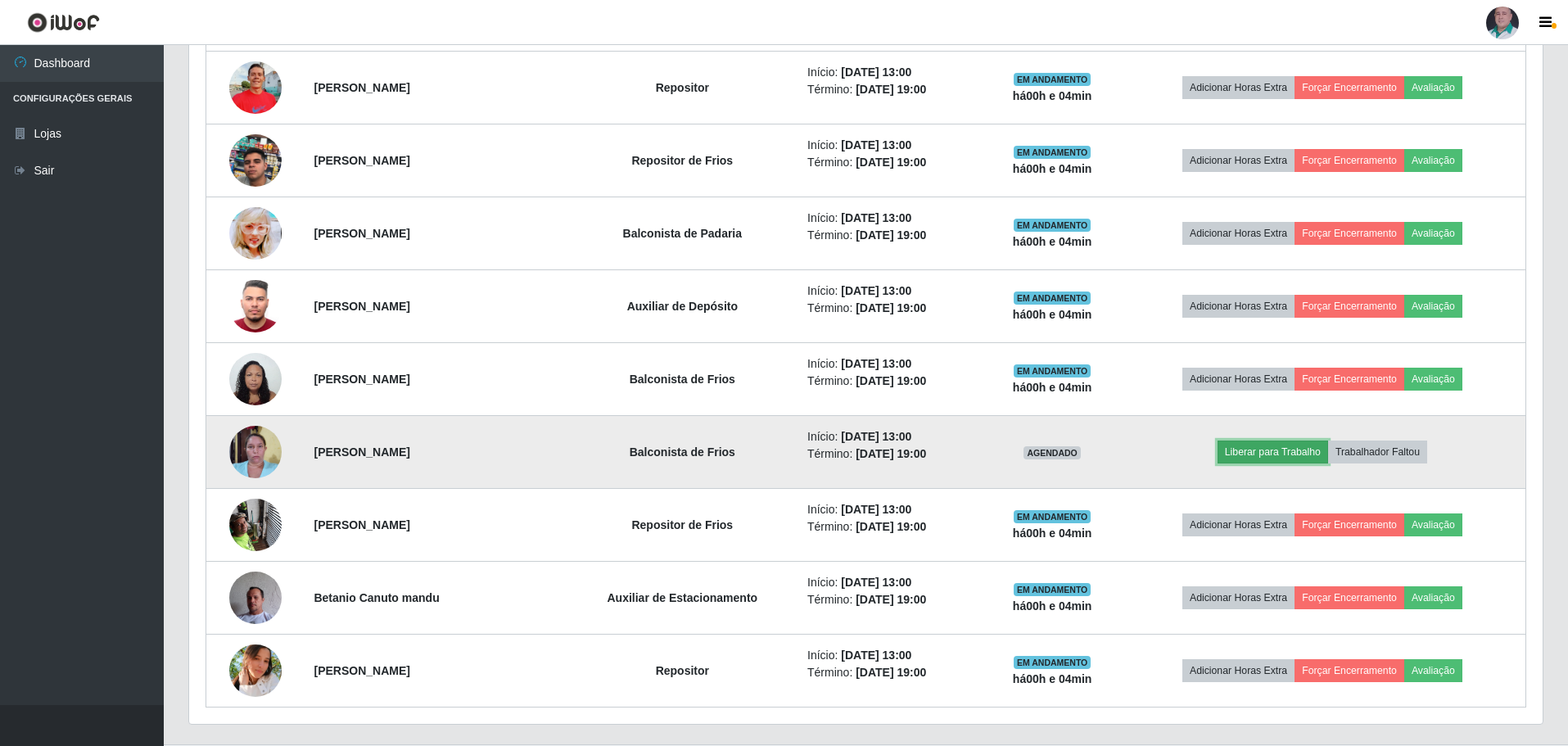
click at [1264, 452] on button "Liberar para Trabalho" at bounding box center [1272, 452] width 111 height 23
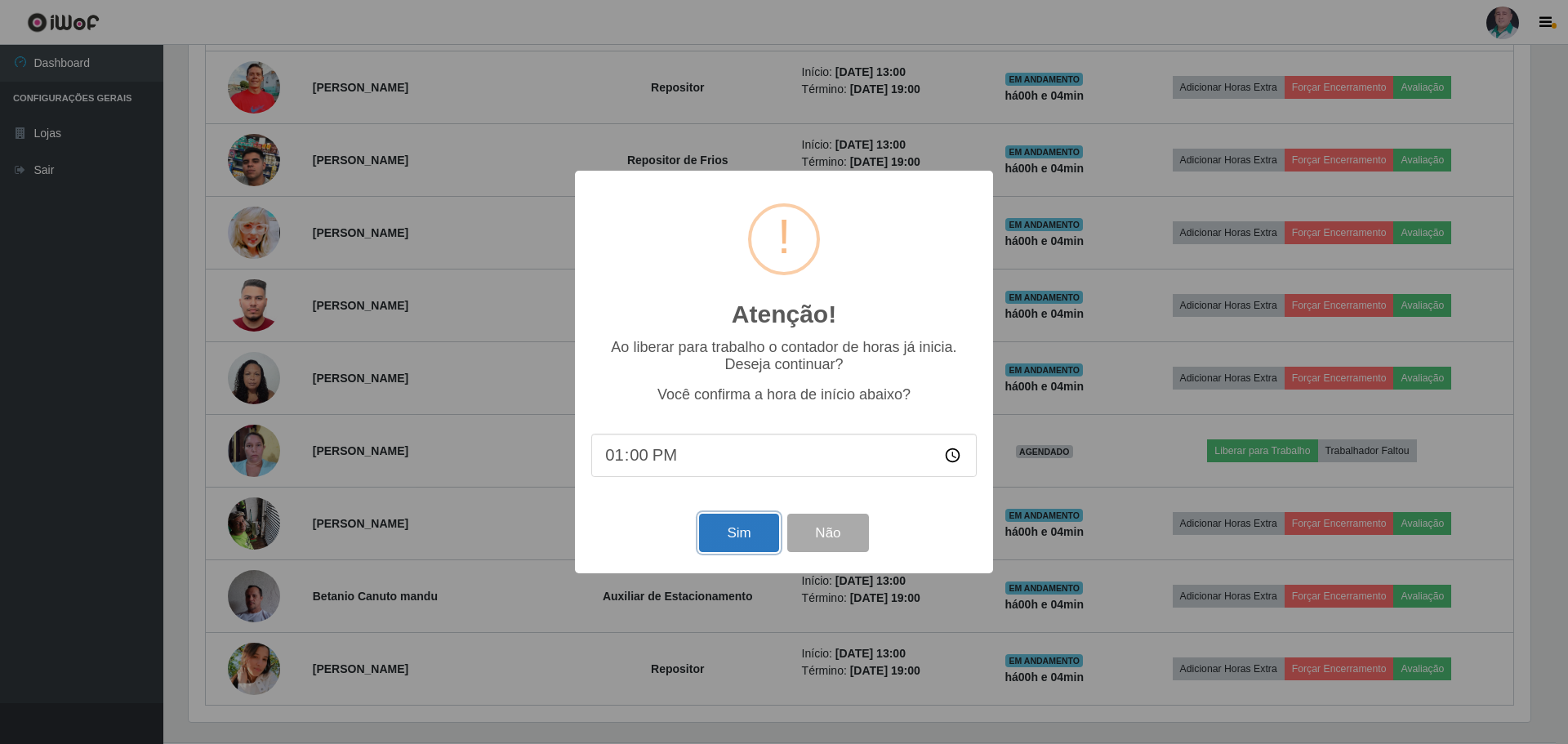
click at [742, 533] on button "Sim" at bounding box center [738, 533] width 79 height 38
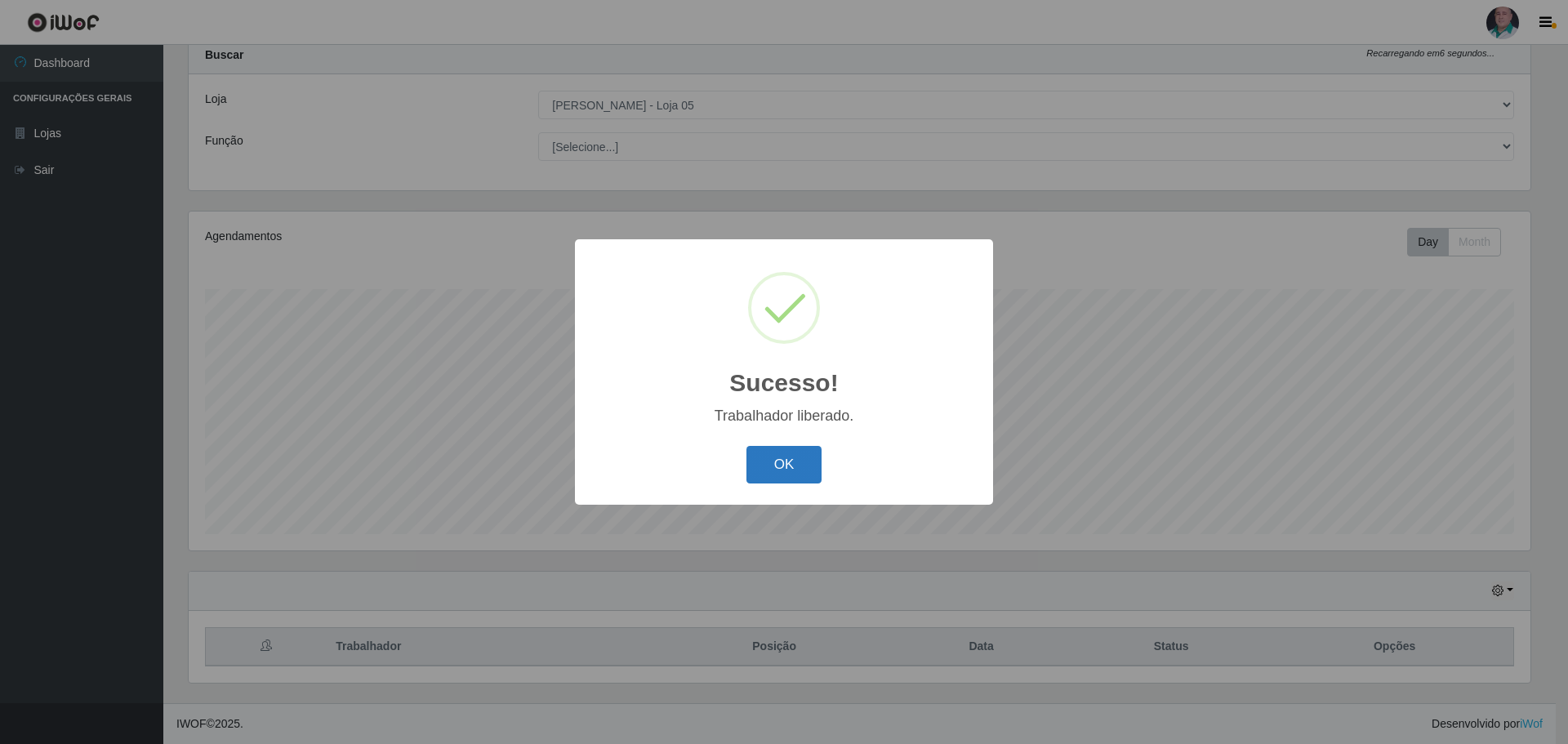
click at [797, 463] on button "OK" at bounding box center [784, 465] width 76 height 38
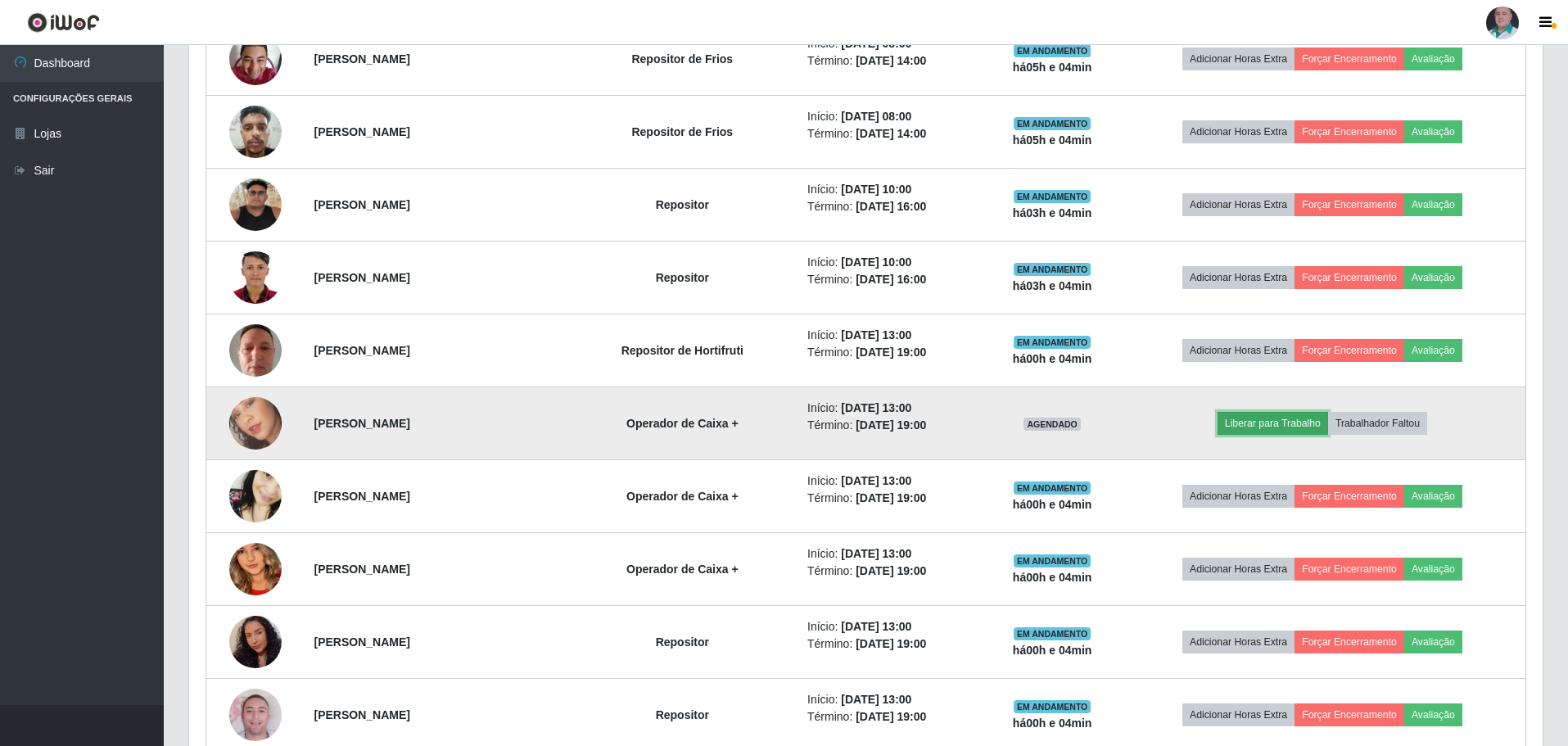
click at [1276, 422] on button "Liberar para Trabalho" at bounding box center [1272, 423] width 111 height 23
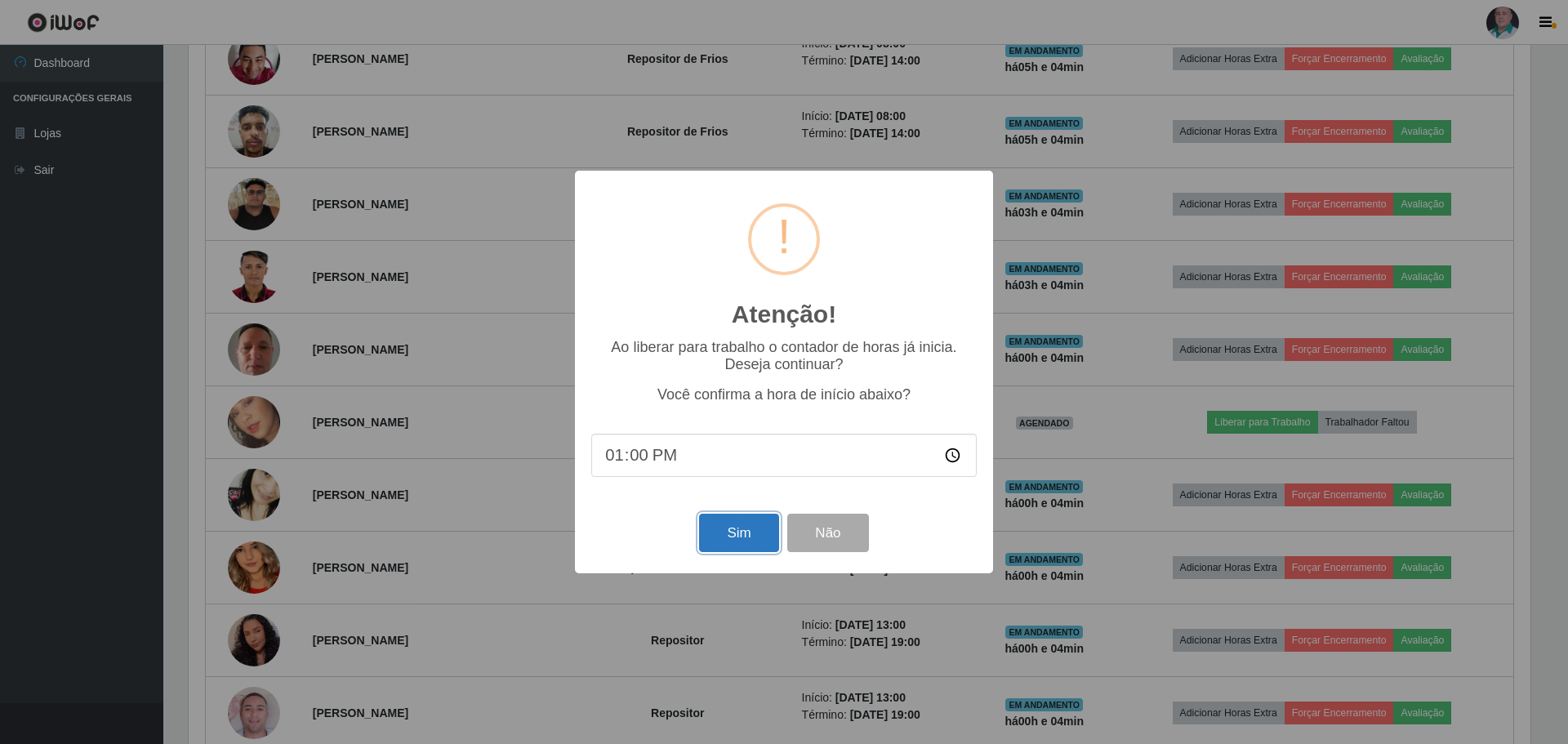
click at [741, 535] on button "Sim" at bounding box center [738, 533] width 79 height 38
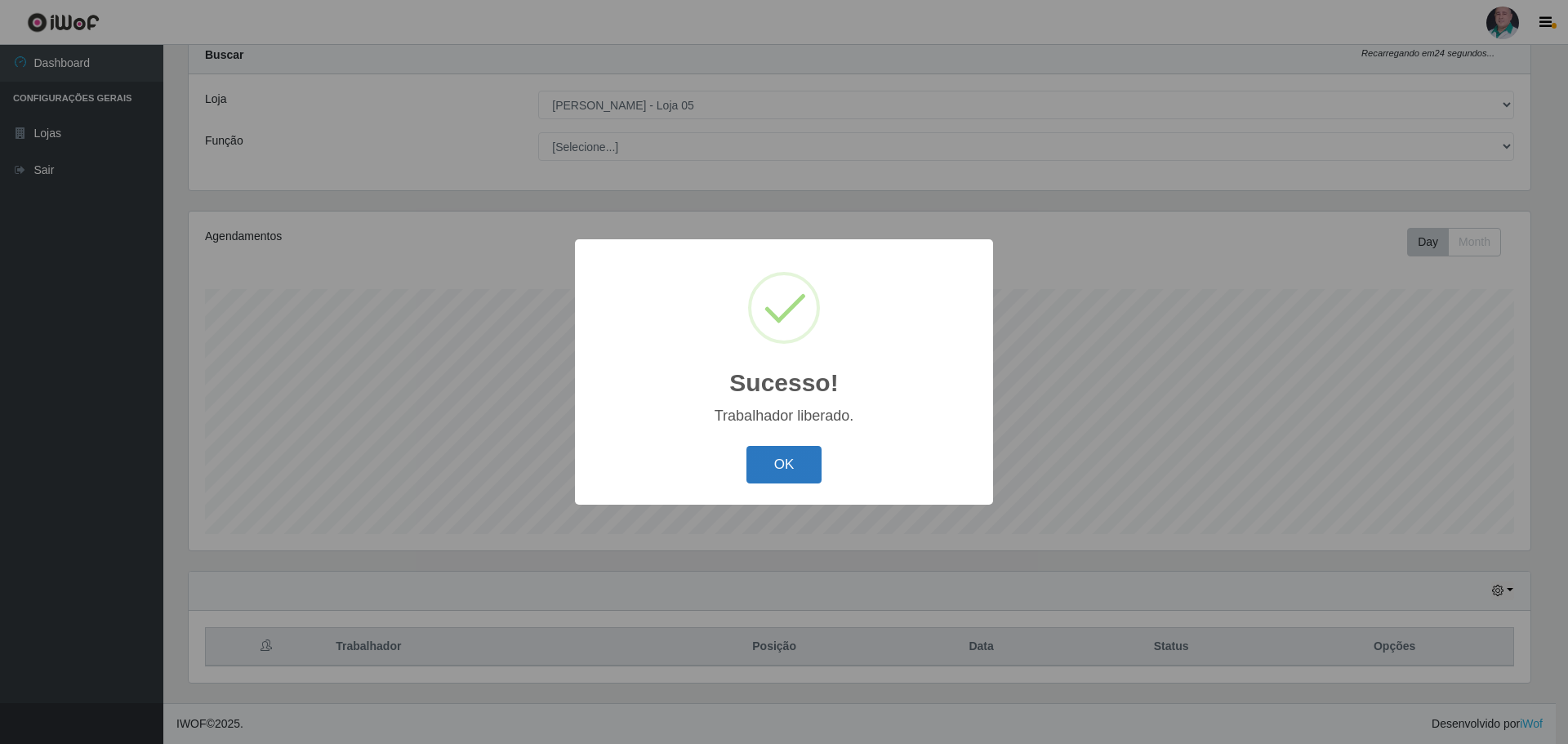
click at [768, 462] on button "OK" at bounding box center [784, 465] width 76 height 38
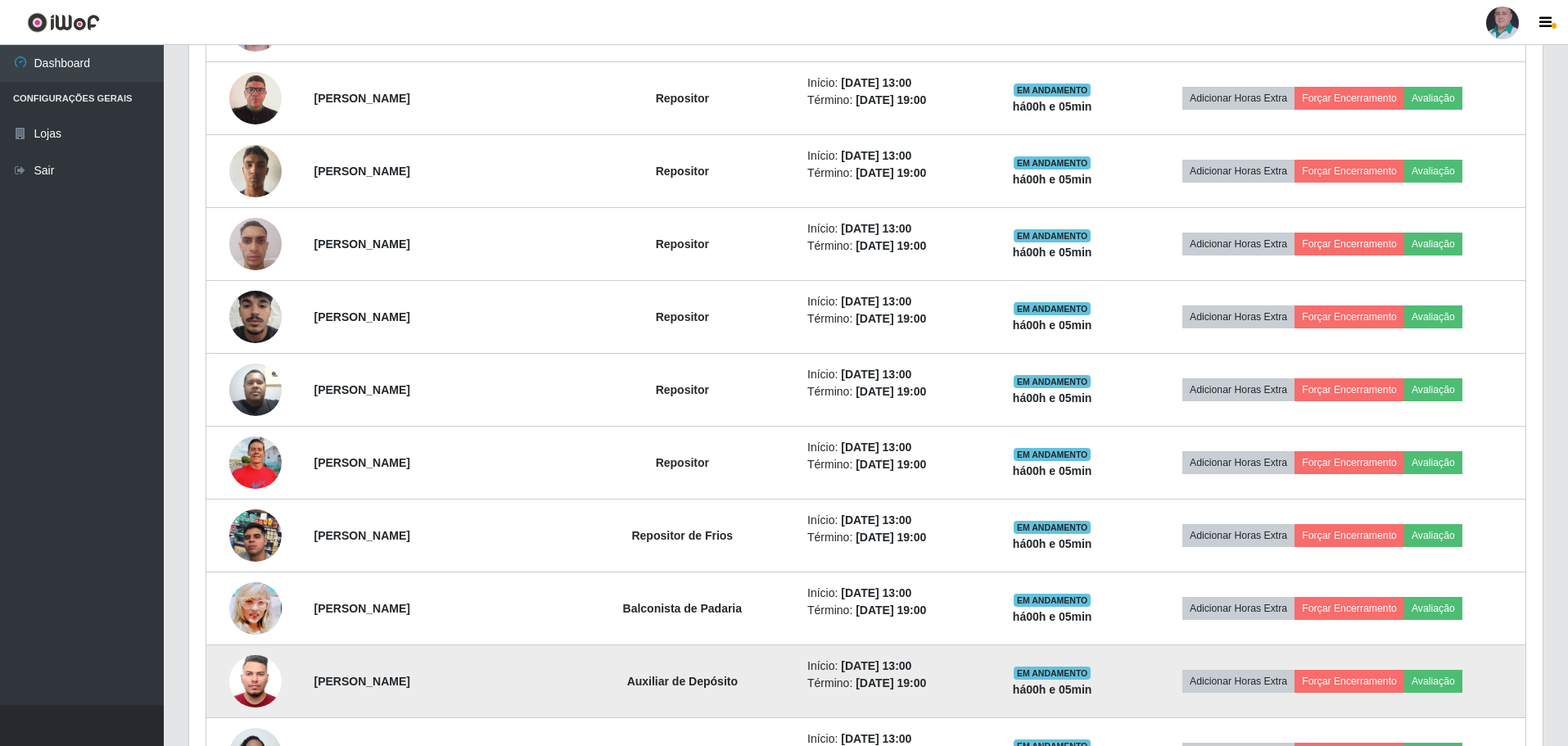
scroll to position [1972, 0]
